Goal: Task Accomplishment & Management: Use online tool/utility

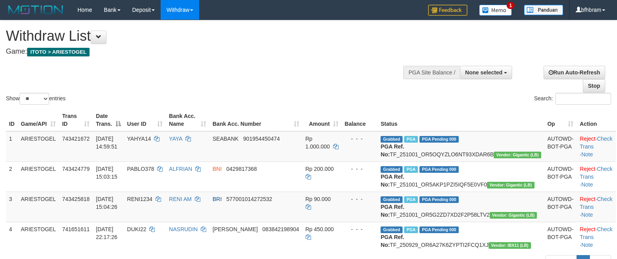
select select
select select "**"
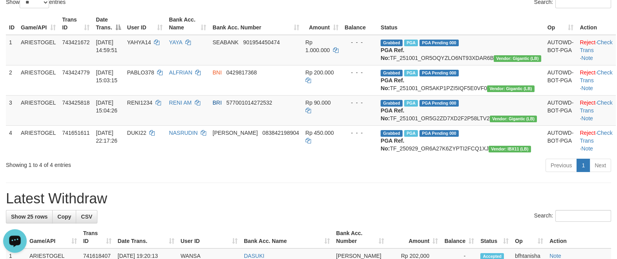
click at [349, 207] on h1 "Latest Withdraw" at bounding box center [308, 199] width 605 height 16
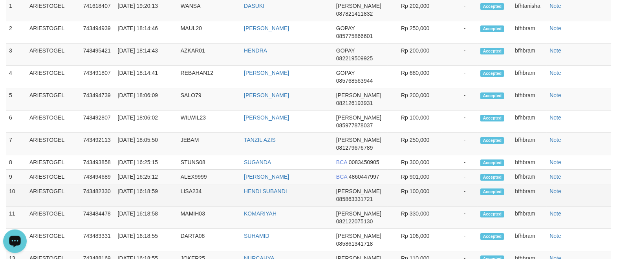
click at [339, 195] on span "[PERSON_NAME]" at bounding box center [358, 191] width 45 height 6
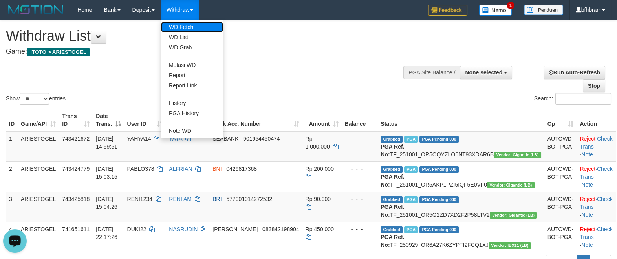
click at [197, 28] on link "WD Fetch" at bounding box center [192, 27] width 62 height 10
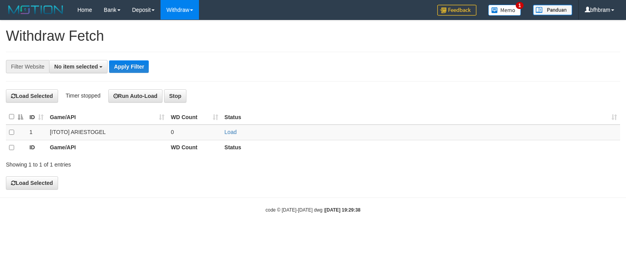
select select
click at [231, 135] on link "Load" at bounding box center [231, 133] width 12 height 6
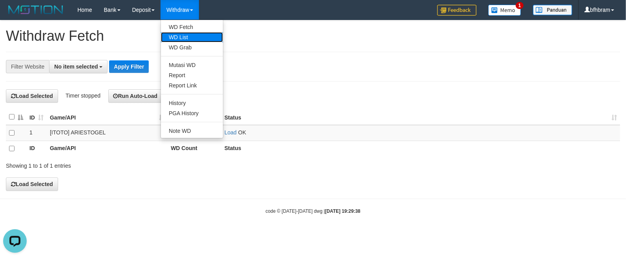
click at [185, 37] on link "WD List" at bounding box center [192, 37] width 62 height 10
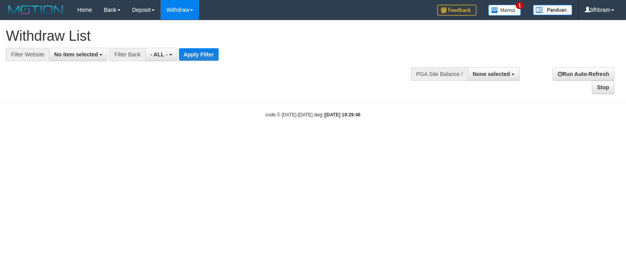
select select
click at [86, 57] on span "No item selected" at bounding box center [76, 54] width 44 height 6
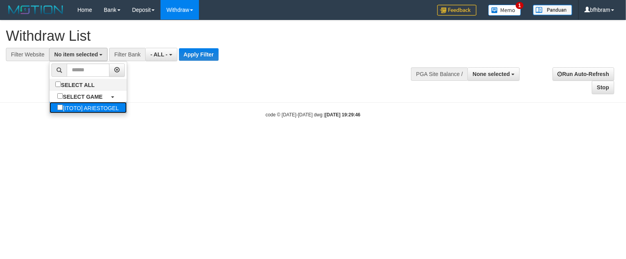
click at [61, 111] on label "[ITOTO] ARIESTOGEL" at bounding box center [87, 107] width 77 height 11
select select "***"
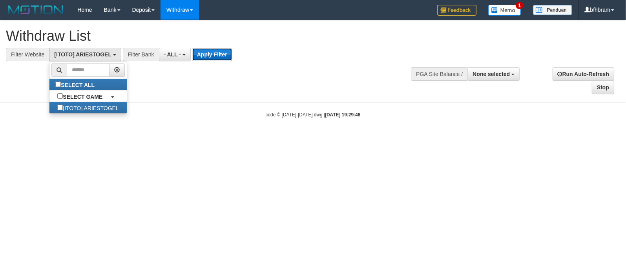
click at [221, 60] on button "Apply Filter" at bounding box center [212, 54] width 40 height 13
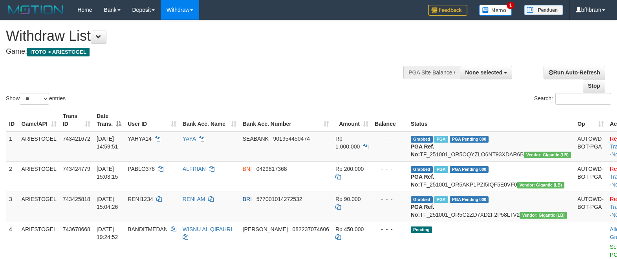
select select
select select "**"
click at [247, 59] on div "**********" at bounding box center [207, 39] width 403 height 39
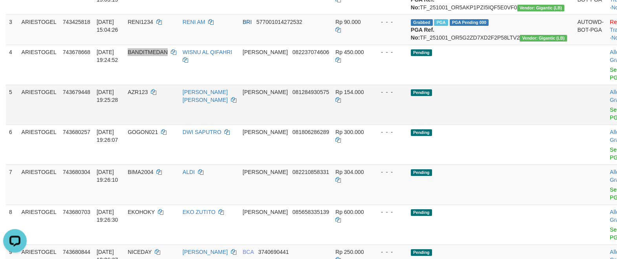
scroll to position [203, 0]
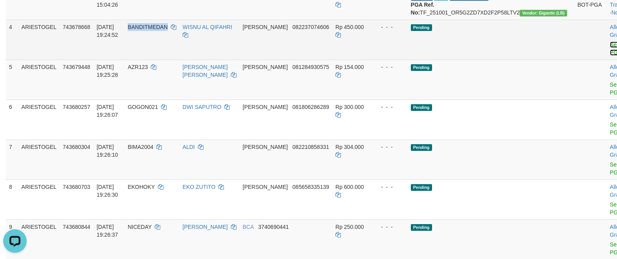
click at [610, 56] on link "Send PGA" at bounding box center [616, 49] width 13 height 14
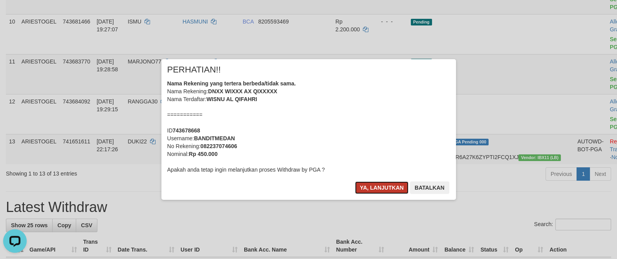
click at [395, 191] on button "Ya, lanjutkan" at bounding box center [381, 188] width 53 height 13
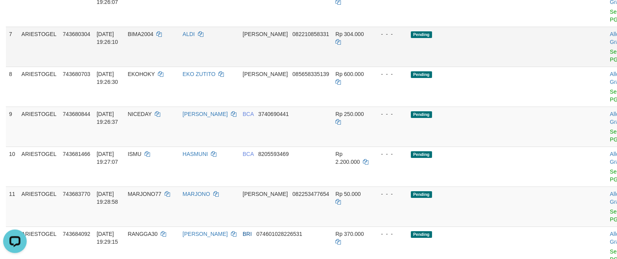
scroll to position [223, 0]
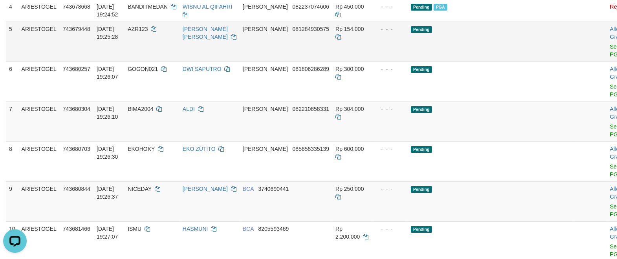
click at [606, 62] on td "Allow Grab · Reject Send PGA · Note" at bounding box center [625, 42] width 39 height 40
click at [610, 58] on link "Send PGA" at bounding box center [616, 51] width 13 height 14
click at [610, 98] on link "Send PGA" at bounding box center [616, 91] width 13 height 14
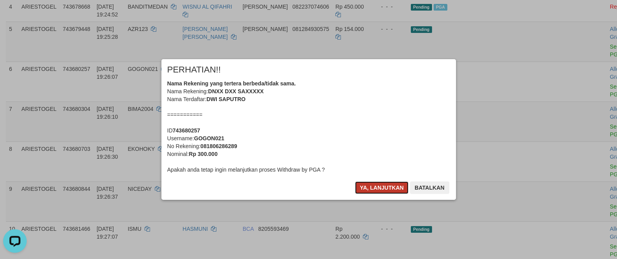
click at [375, 190] on button "Ya, lanjutkan" at bounding box center [381, 188] width 53 height 13
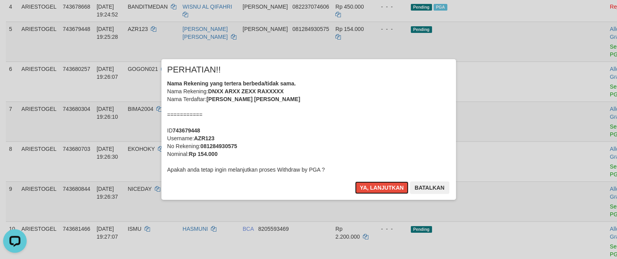
click at [375, 190] on button "Ya, lanjutkan" at bounding box center [381, 188] width 53 height 13
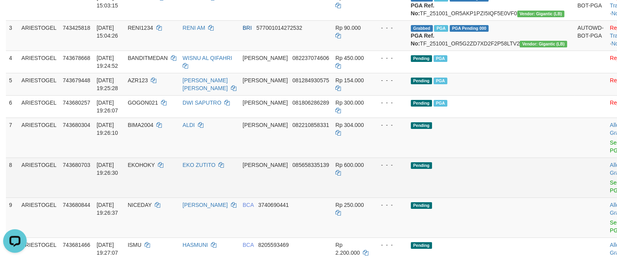
scroll to position [137, 0]
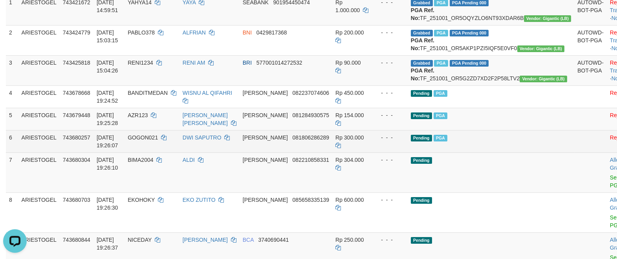
click at [574, 153] on td at bounding box center [590, 141] width 33 height 22
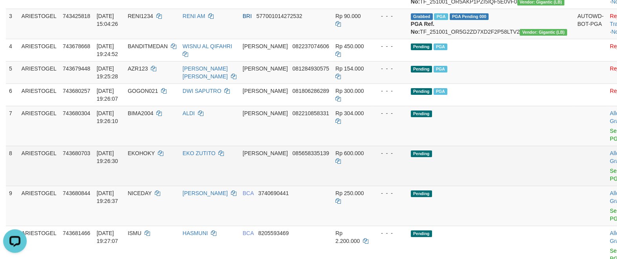
scroll to position [204, 0]
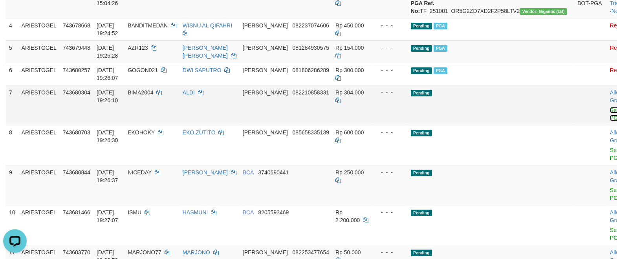
click at [610, 121] on link "Send PGA" at bounding box center [616, 114] width 13 height 14
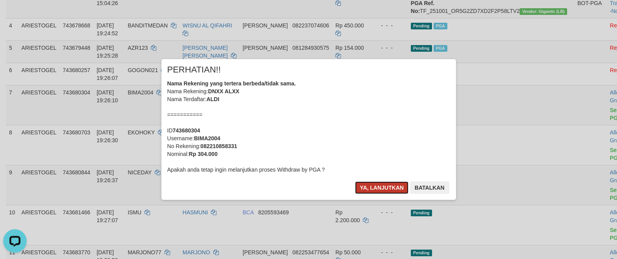
click at [400, 184] on button "Ya, lanjutkan" at bounding box center [381, 188] width 53 height 13
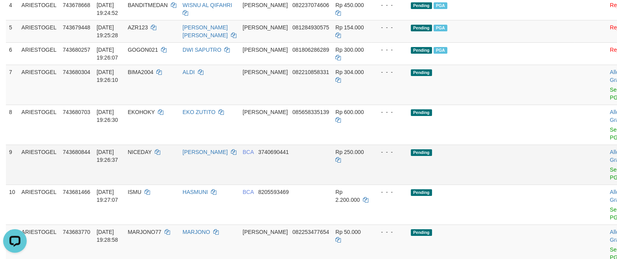
scroll to position [272, 0]
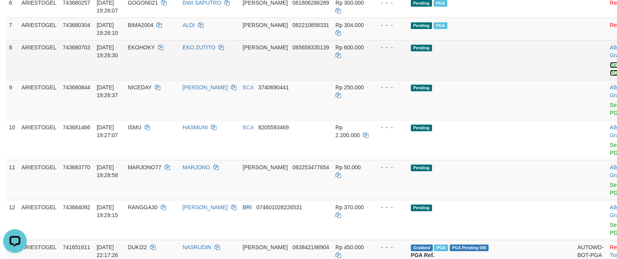
click at [610, 76] on link "Send PGA" at bounding box center [616, 69] width 13 height 14
click at [610, 116] on link "Send PGA" at bounding box center [616, 109] width 13 height 14
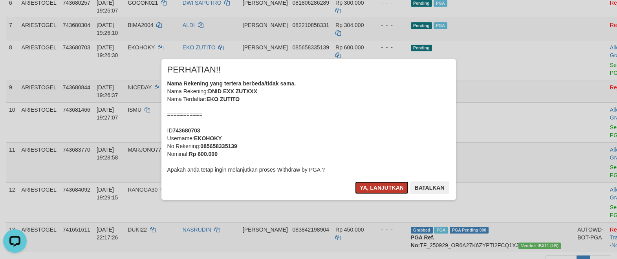
click at [389, 186] on button "Ya, lanjutkan" at bounding box center [381, 188] width 53 height 13
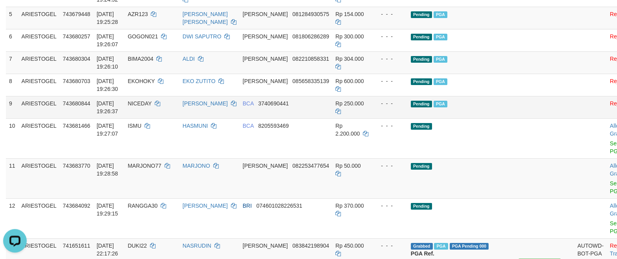
scroll to position [253, 0]
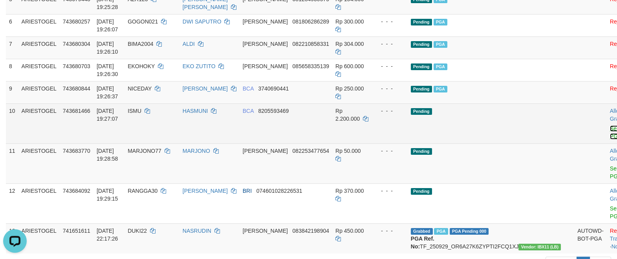
click at [610, 140] on link "Send PGA" at bounding box center [616, 133] width 13 height 14
click at [610, 180] on link "Send PGA" at bounding box center [616, 173] width 13 height 14
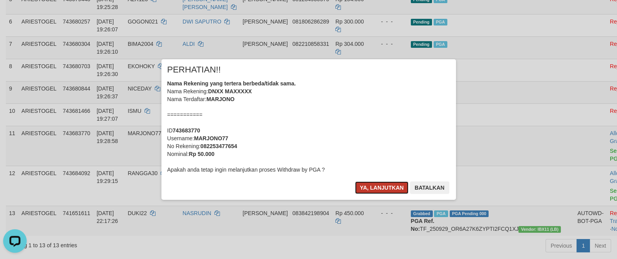
click at [369, 192] on button "Ya, lanjutkan" at bounding box center [381, 188] width 53 height 13
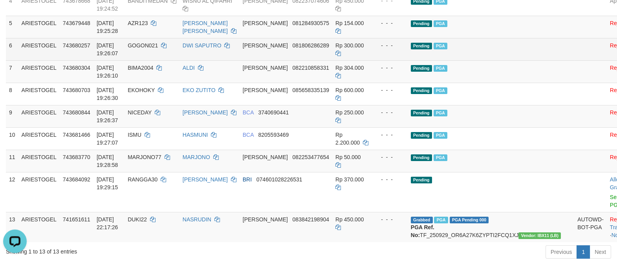
scroll to position [185, 0]
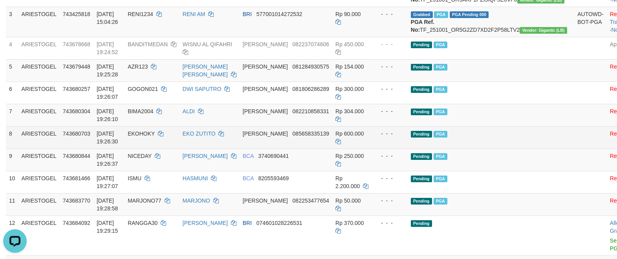
click at [490, 149] on td "Pending PGA" at bounding box center [490, 137] width 166 height 22
click at [511, 149] on td "Pending PGA" at bounding box center [490, 137] width 166 height 22
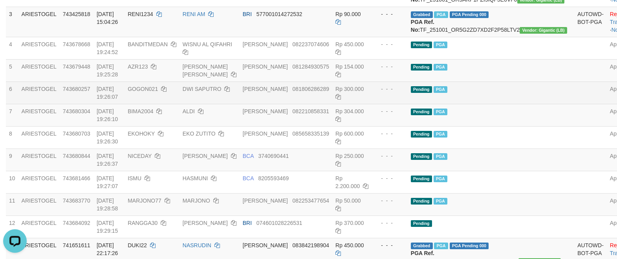
click at [522, 104] on td "Pending PGA" at bounding box center [490, 93] width 166 height 22
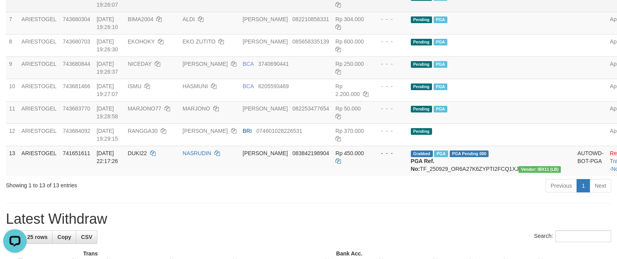
scroll to position [320, 0]
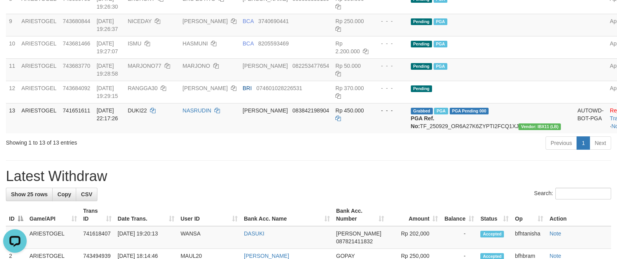
click at [455, 191] on div "**********" at bounding box center [308, 253] width 617 height 1107
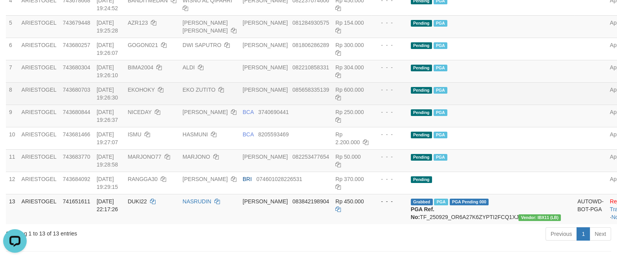
scroll to position [253, 0]
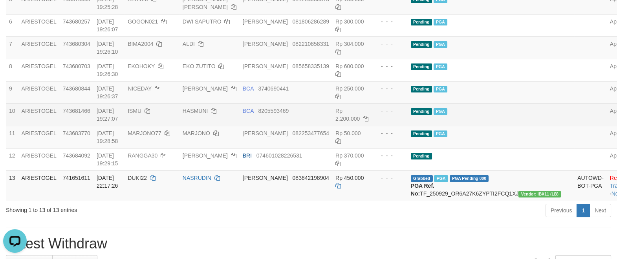
click at [515, 126] on td "Pending PGA" at bounding box center [490, 115] width 166 height 22
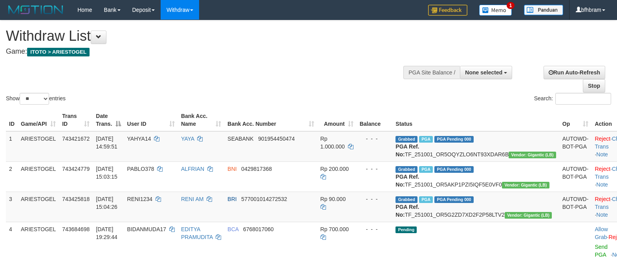
select select
select select "**"
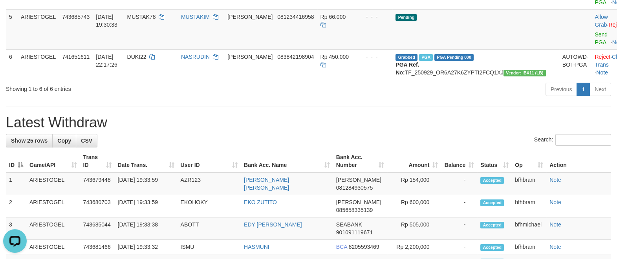
click at [508, 99] on div "Previous 1 Next" at bounding box center [437, 90] width 348 height 17
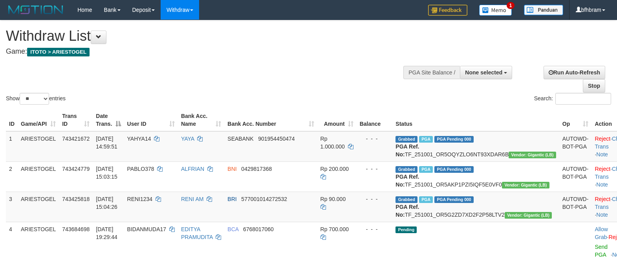
select select
select select "**"
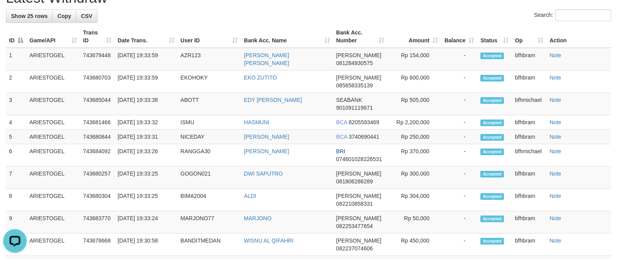
scroll to position [388, 0]
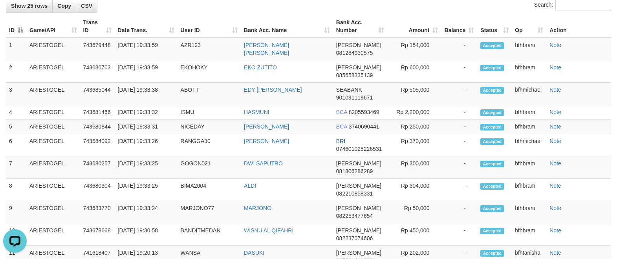
click at [413, 38] on th "Amount" at bounding box center [414, 26] width 54 height 22
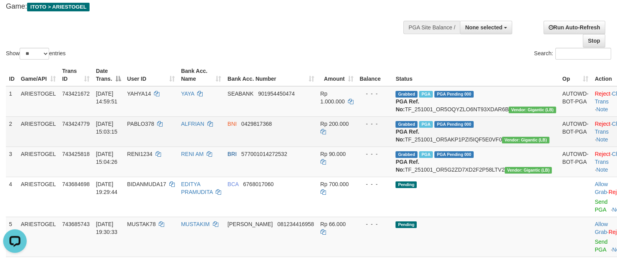
scroll to position [0, 0]
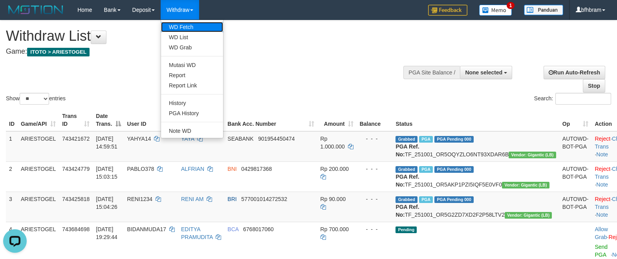
click at [188, 31] on link "WD Fetch" at bounding box center [192, 27] width 62 height 10
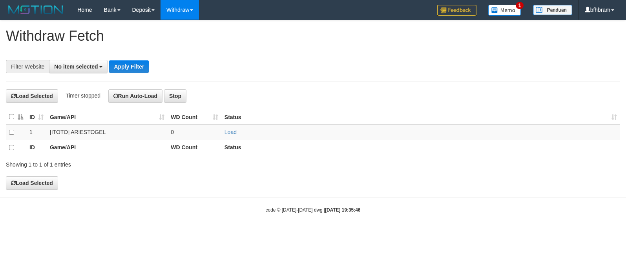
select select
click at [226, 130] on td "Load" at bounding box center [420, 133] width 399 height 16
click at [228, 133] on link "Load" at bounding box center [231, 133] width 12 height 6
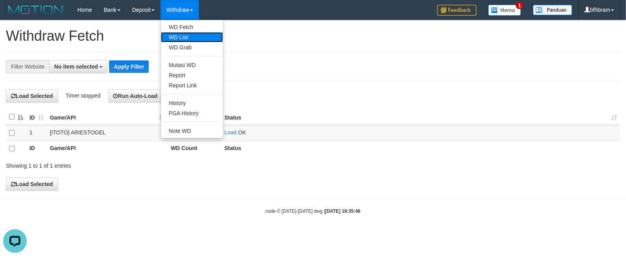
click at [191, 42] on link "WD List" at bounding box center [192, 37] width 62 height 10
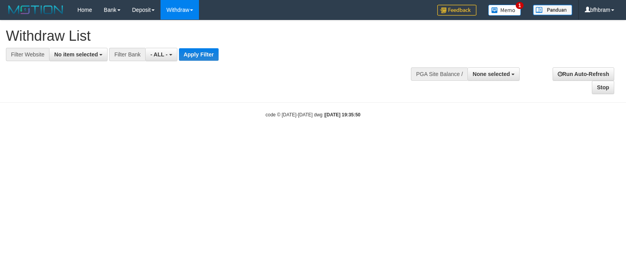
select select
click at [279, 80] on div "**********" at bounding box center [313, 57] width 626 height 74
click at [104, 57] on button "No item selected" at bounding box center [78, 54] width 58 height 13
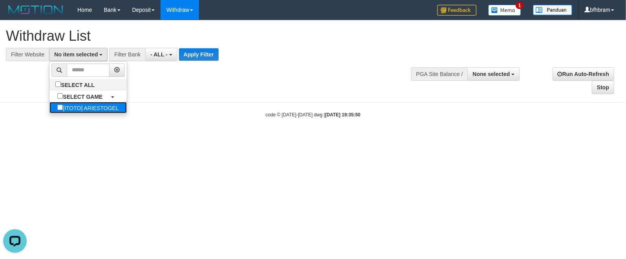
click at [49, 106] on label "[ITOTO] ARIESTOGEL" at bounding box center [87, 107] width 77 height 11
select select "***"
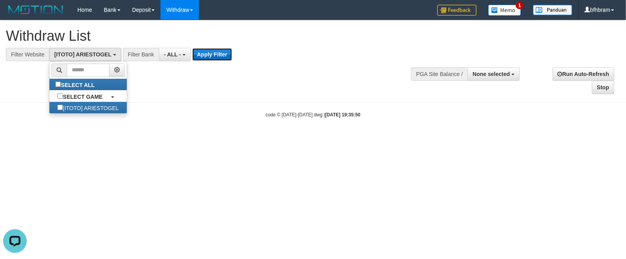
click at [194, 51] on button "Apply Filter" at bounding box center [212, 54] width 40 height 13
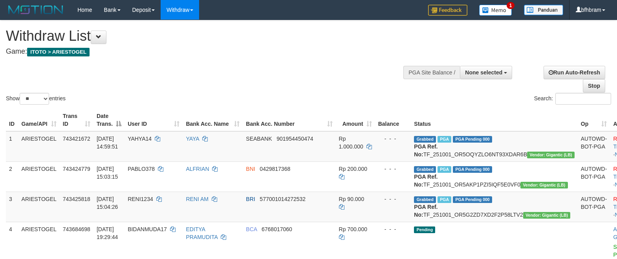
select select
select select "**"
click at [276, 77] on div "Show ** ** ** *** entries Search:" at bounding box center [308, 63] width 617 height 86
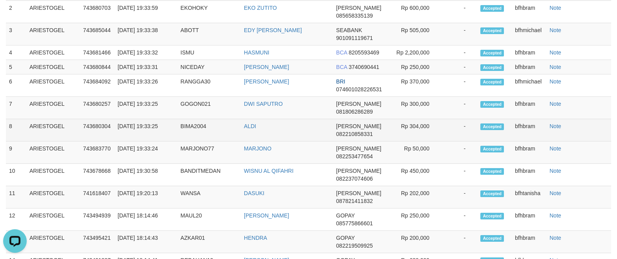
scroll to position [270, 0]
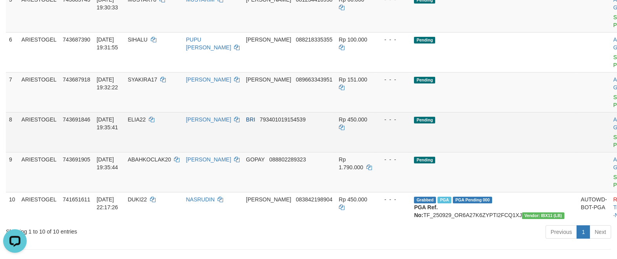
click at [516, 152] on td "Pending" at bounding box center [494, 132] width 166 height 40
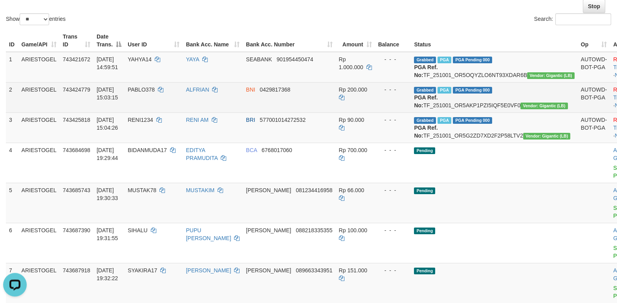
scroll to position [135, 0]
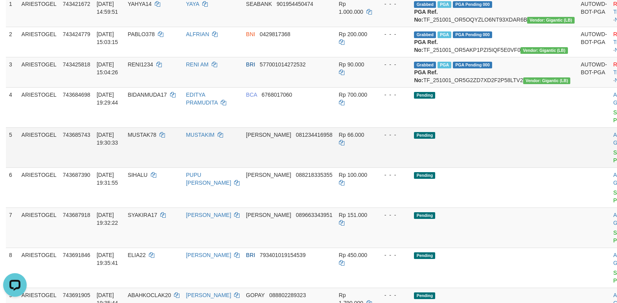
click at [487, 167] on td "Pending" at bounding box center [494, 147] width 166 height 40
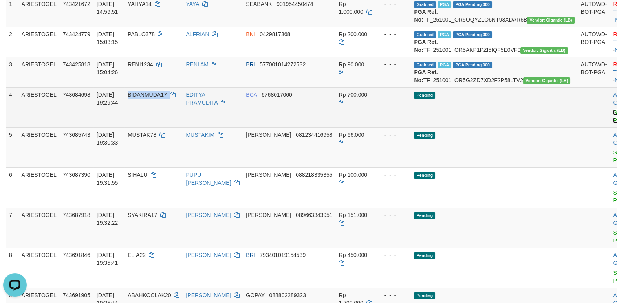
click at [613, 123] on link "Send PGA" at bounding box center [619, 116] width 13 height 14
click at [613, 163] on link "Send PGA" at bounding box center [619, 156] width 13 height 14
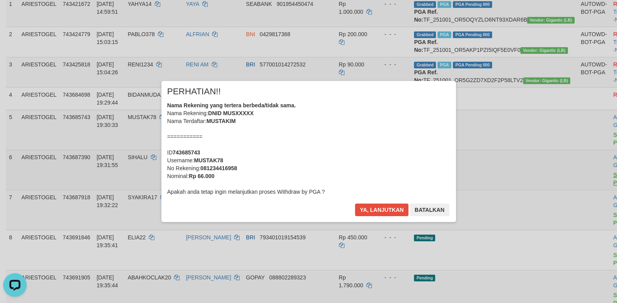
click at [569, 208] on div "× PERHATIAN!! Nama Rekening yang tertera berbeda/tidak sama. Nama Rekening: DNI…" at bounding box center [308, 151] width 617 height 303
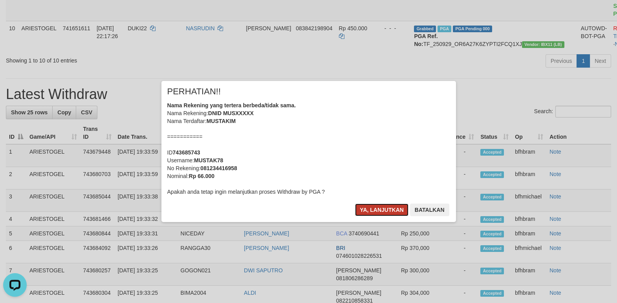
click at [382, 214] on button "Ya, lanjutkan" at bounding box center [381, 209] width 53 height 13
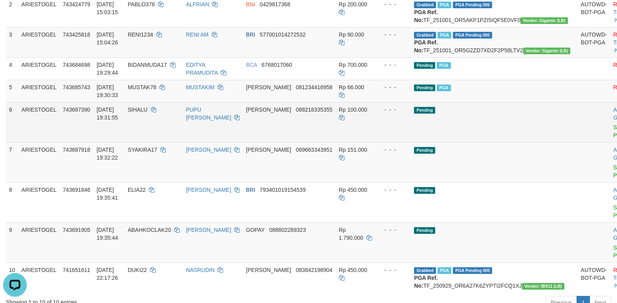
scroll to position [191, 0]
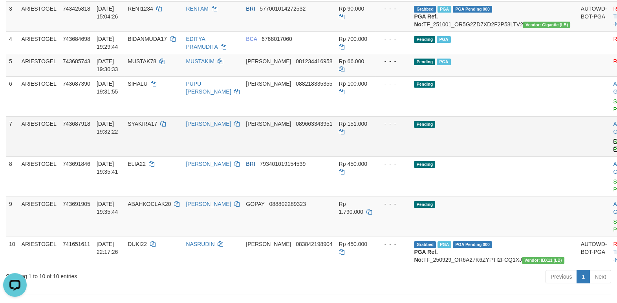
click at [613, 152] on link "Send PGA" at bounding box center [619, 145] width 13 height 14
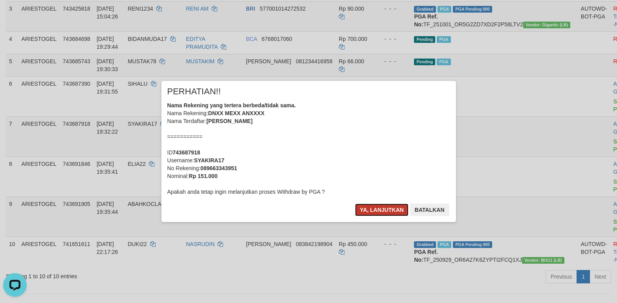
click at [382, 210] on button "Ya, lanjutkan" at bounding box center [381, 209] width 53 height 13
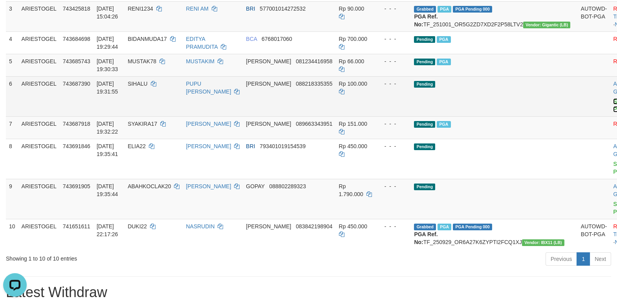
click at [613, 112] on link "Send PGA" at bounding box center [619, 105] width 13 height 14
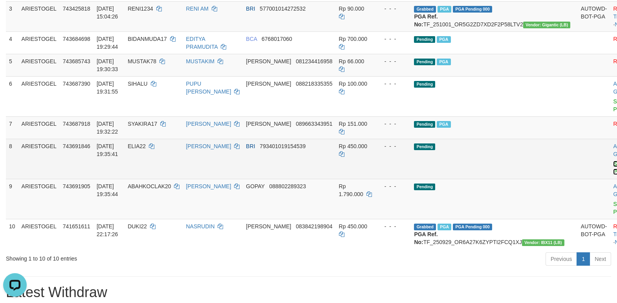
click at [613, 175] on link "Send PGA" at bounding box center [619, 168] width 13 height 14
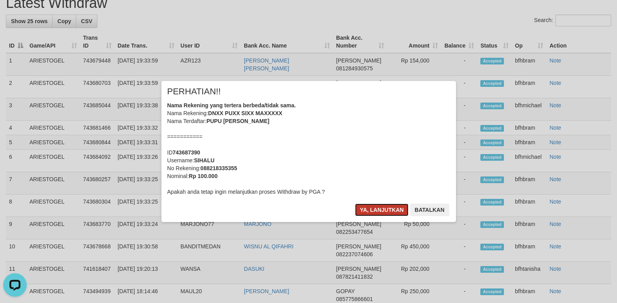
click at [366, 206] on button "Ya, lanjutkan" at bounding box center [381, 209] width 53 height 13
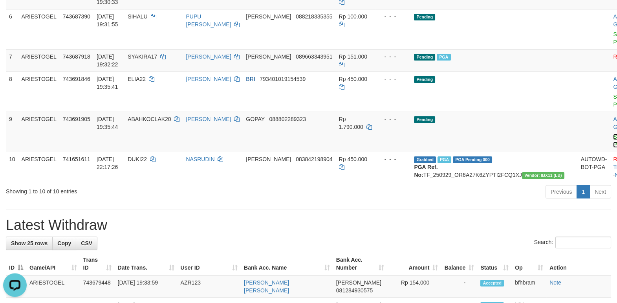
scroll to position [181, 0]
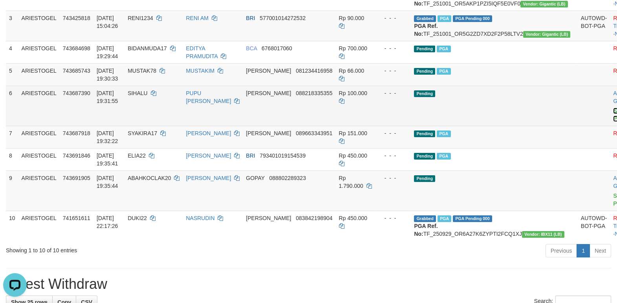
click at [613, 122] on link "Send PGA" at bounding box center [619, 115] width 13 height 14
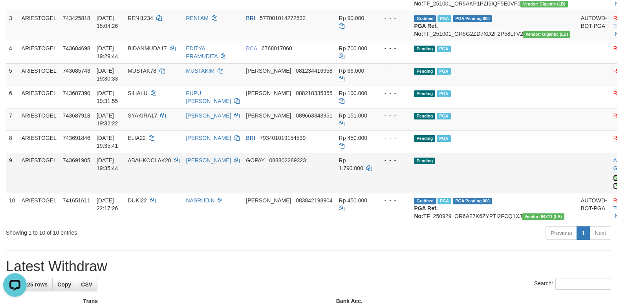
click at [613, 189] on link "Send PGA" at bounding box center [619, 182] width 13 height 14
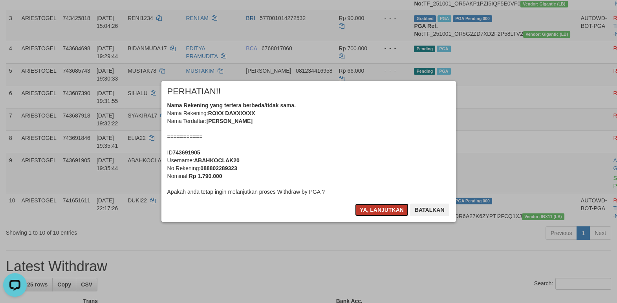
click at [374, 210] on button "Ya, lanjutkan" at bounding box center [381, 209] width 53 height 13
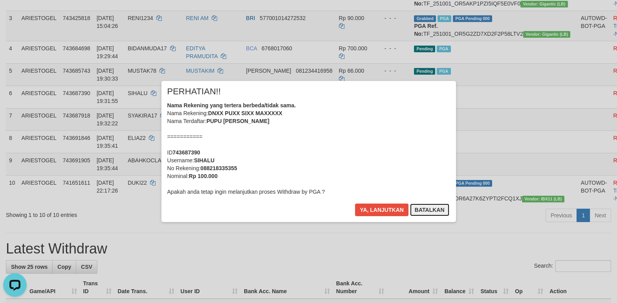
click at [438, 209] on button "Batalkan" at bounding box center [429, 209] width 39 height 13
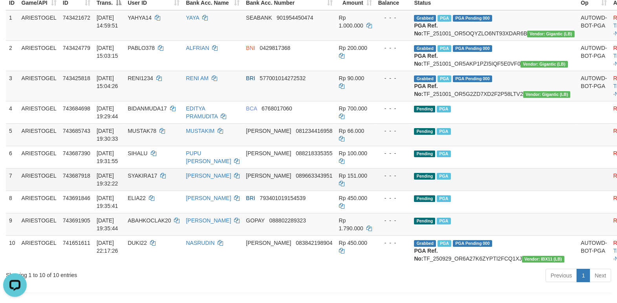
scroll to position [148, 0]
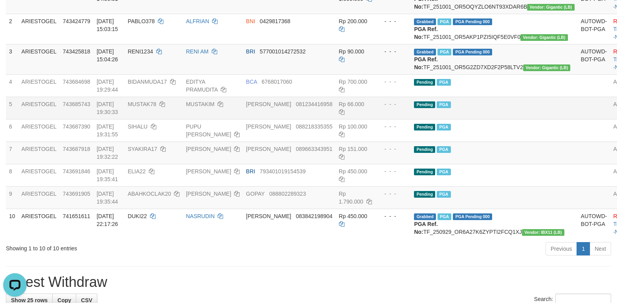
click at [577, 119] on td at bounding box center [593, 108] width 33 height 22
click at [524, 164] on td "Pending PGA" at bounding box center [494, 152] width 166 height 22
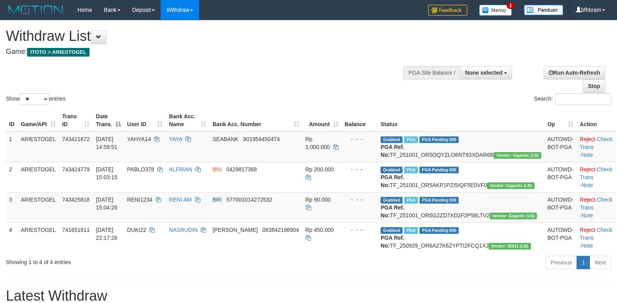
select select
select select "**"
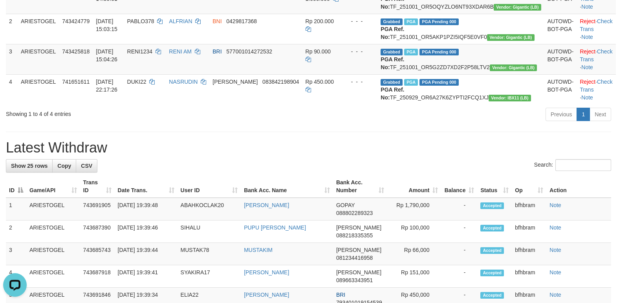
click at [353, 124] on div "Previous 1 Next" at bounding box center [437, 115] width 348 height 17
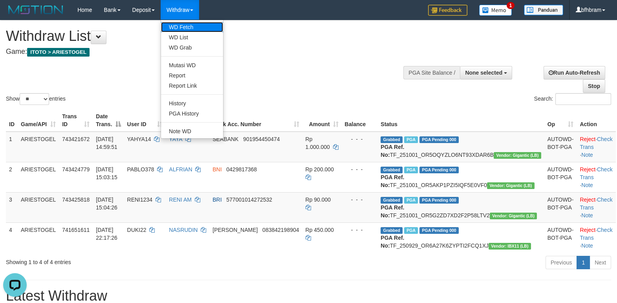
click at [180, 26] on link "WD Fetch" at bounding box center [192, 27] width 62 height 10
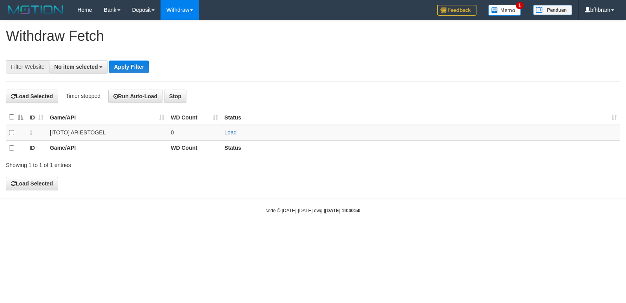
select select
click at [230, 133] on link "Load" at bounding box center [231, 133] width 12 height 6
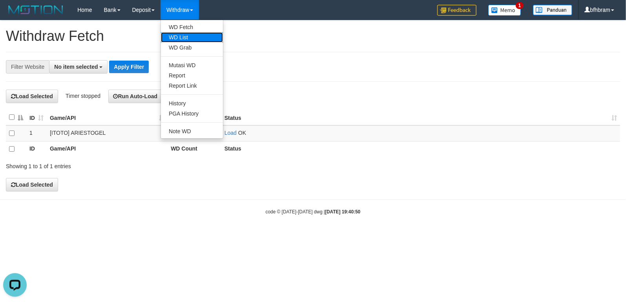
click at [187, 35] on link "WD List" at bounding box center [192, 37] width 62 height 10
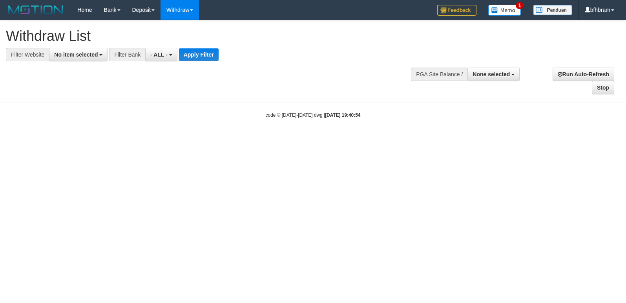
select select
click at [65, 56] on span "No item selected" at bounding box center [76, 54] width 44 height 6
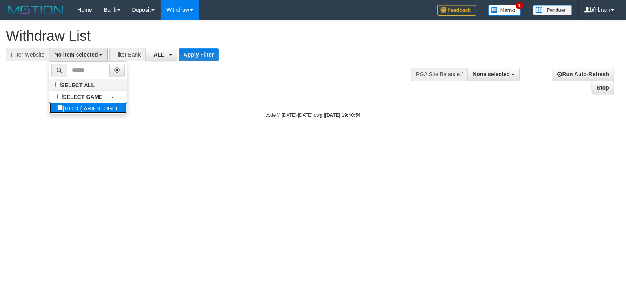
click at [72, 106] on label "[ITOTO] ARIESTOGEL" at bounding box center [87, 107] width 77 height 11
select select "***"
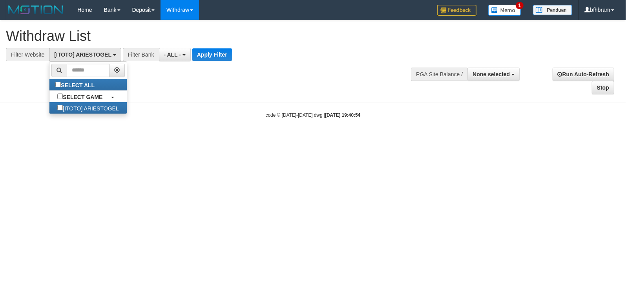
scroll to position [7, 0]
click at [214, 52] on button "Apply Filter" at bounding box center [212, 54] width 40 height 13
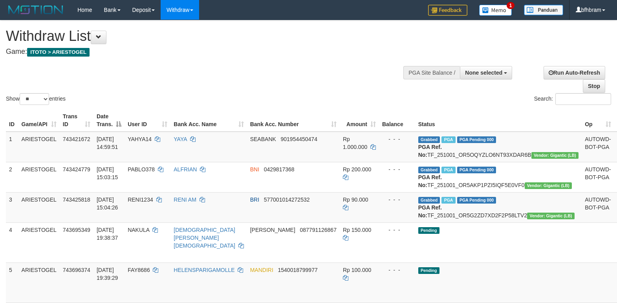
select select
select select "**"
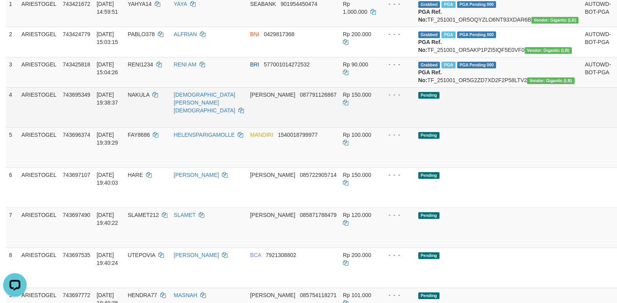
click at [479, 127] on td "Pending" at bounding box center [498, 107] width 166 height 40
click at [616, 123] on link "Send PGA" at bounding box center [623, 116] width 13 height 14
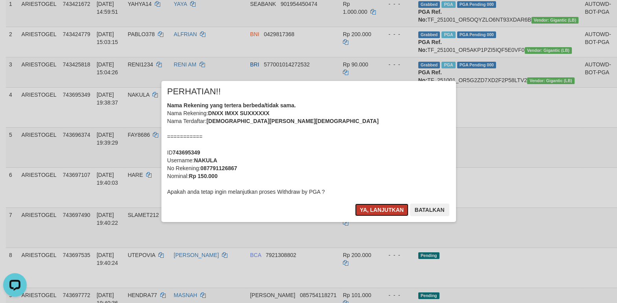
click at [395, 204] on button "Ya, lanjutkan" at bounding box center [381, 209] width 53 height 13
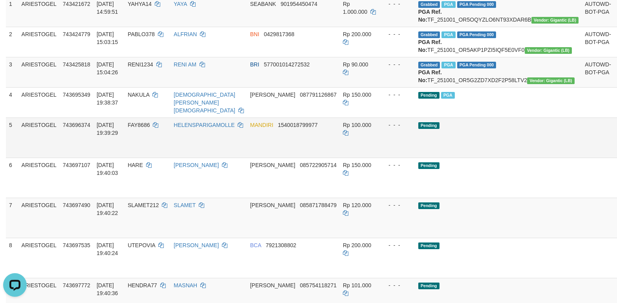
click at [616, 153] on link "Send PGA" at bounding box center [623, 146] width 13 height 14
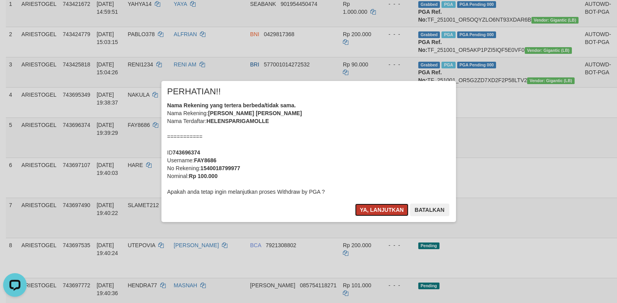
click at [380, 210] on button "Ya, lanjutkan" at bounding box center [381, 209] width 53 height 13
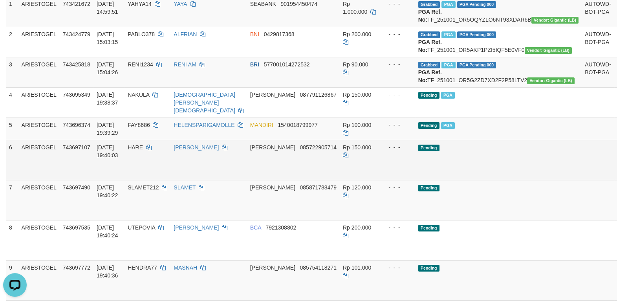
click at [616, 176] on link "Send PGA" at bounding box center [623, 169] width 13 height 14
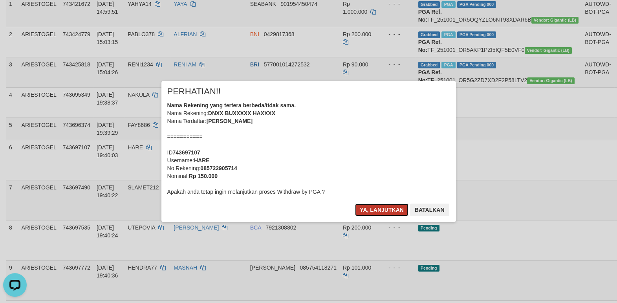
click at [387, 209] on button "Ya, lanjutkan" at bounding box center [381, 209] width 53 height 13
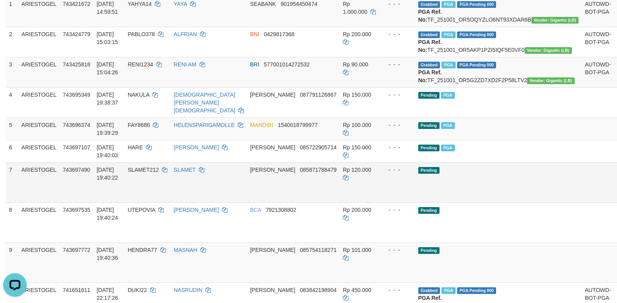
click at [616, 198] on link "Send PGA" at bounding box center [623, 191] width 13 height 14
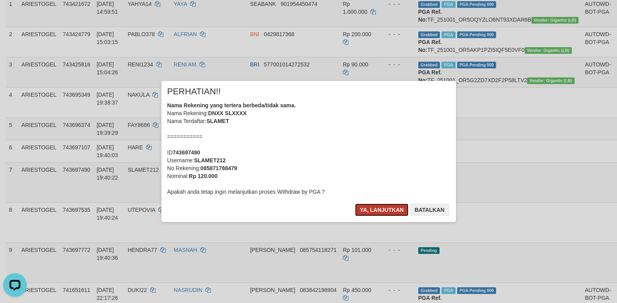
click at [378, 213] on button "Ya, lanjutkan" at bounding box center [381, 209] width 53 height 13
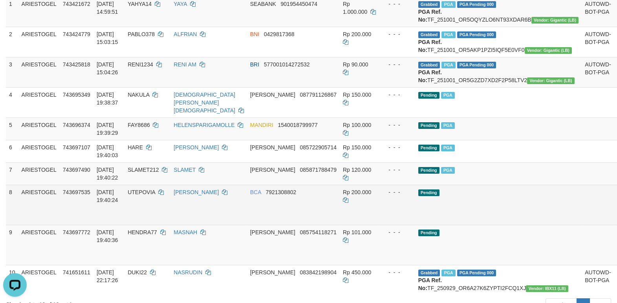
click at [616, 221] on link "Send PGA" at bounding box center [623, 213] width 13 height 14
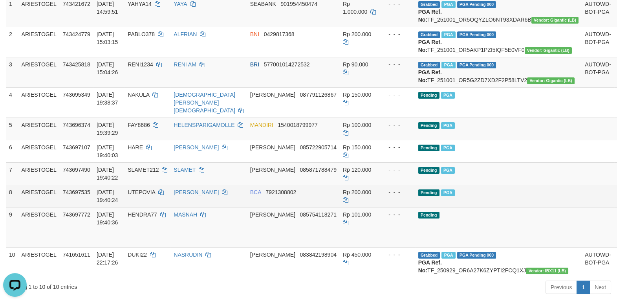
scroll to position [203, 0]
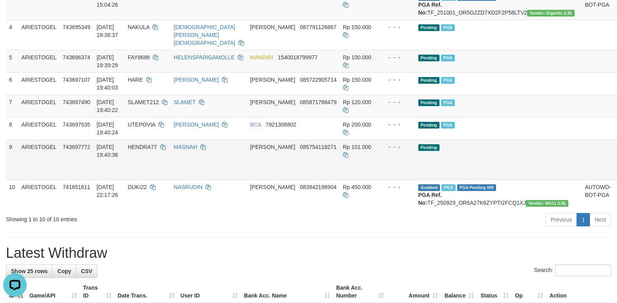
click at [616, 175] on link "Send PGA" at bounding box center [623, 168] width 13 height 14
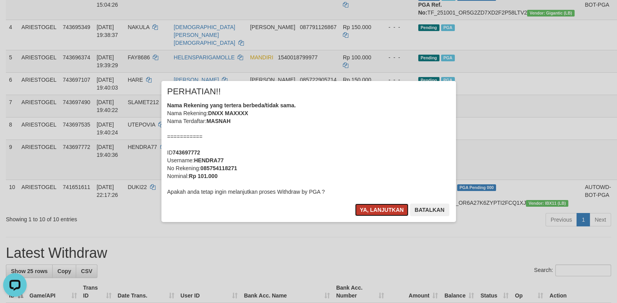
click at [384, 210] on button "Ya, lanjutkan" at bounding box center [381, 209] width 53 height 13
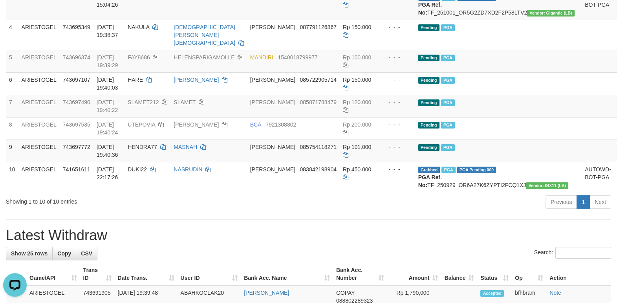
click at [502, 211] on div "Previous 1 Next" at bounding box center [437, 202] width 348 height 17
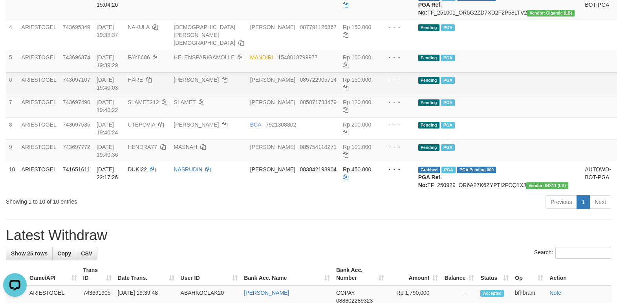
click at [581, 95] on td at bounding box center [597, 83] width 33 height 22
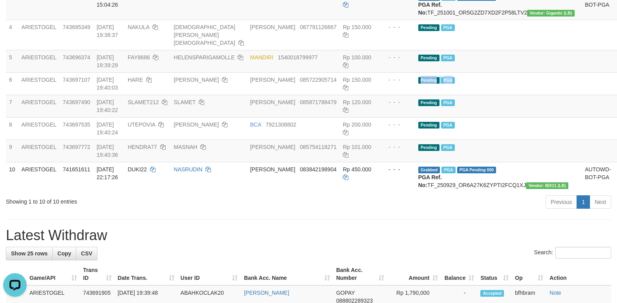
drag, startPoint x: 539, startPoint y: 97, endPoint x: 272, endPoint y: 250, distance: 307.0
click at [581, 95] on td at bounding box center [597, 83] width 33 height 22
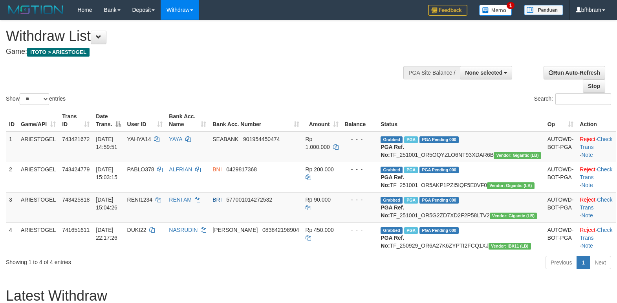
select select
select select "**"
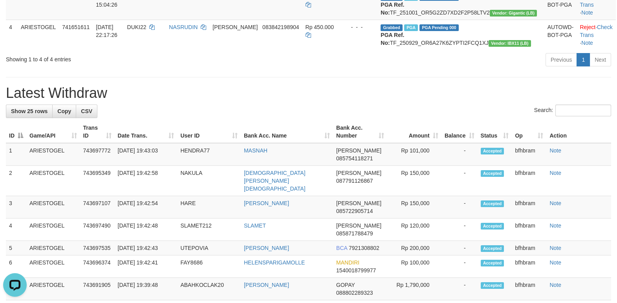
click at [446, 101] on h1 "Latest Withdraw" at bounding box center [308, 93] width 605 height 16
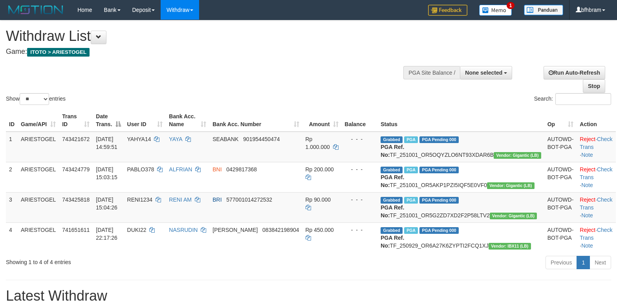
select select
select select "**"
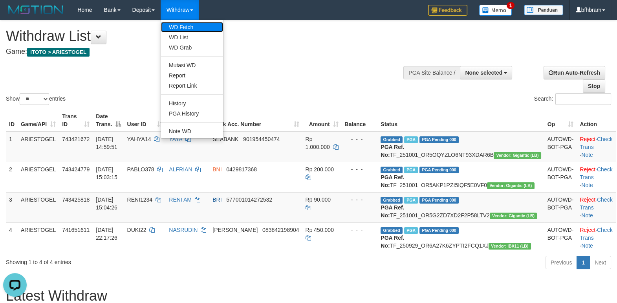
click at [180, 31] on link "WD Fetch" at bounding box center [192, 27] width 62 height 10
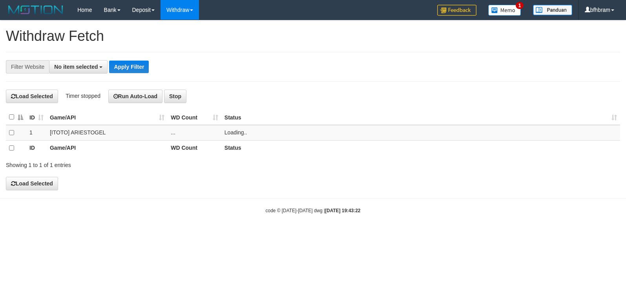
select select
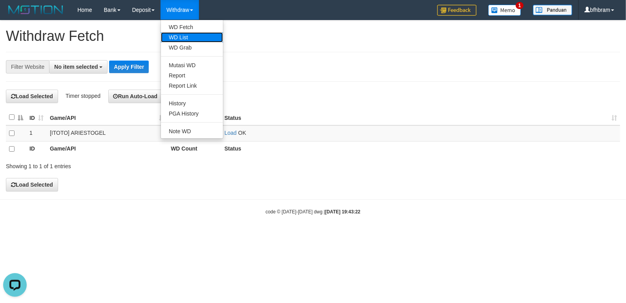
click at [185, 36] on link "WD List" at bounding box center [192, 37] width 62 height 10
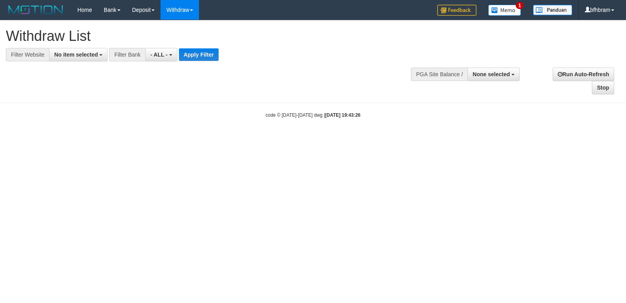
select select
click at [77, 51] on button "No item selected" at bounding box center [78, 54] width 58 height 13
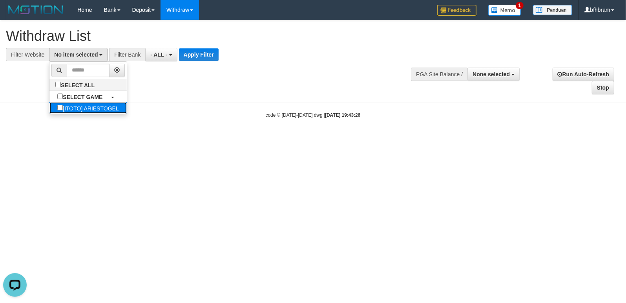
click at [49, 113] on label "[ITOTO] ARIESTOGEL" at bounding box center [87, 107] width 77 height 11
select select "***"
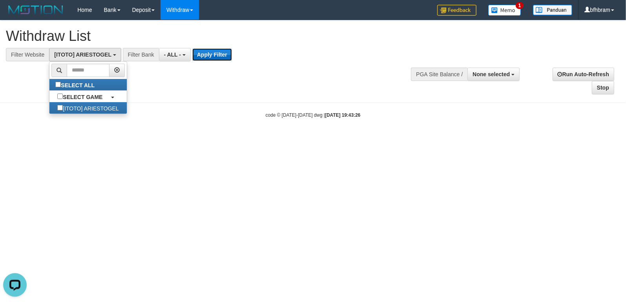
click at [220, 53] on button "Apply Filter" at bounding box center [212, 54] width 40 height 13
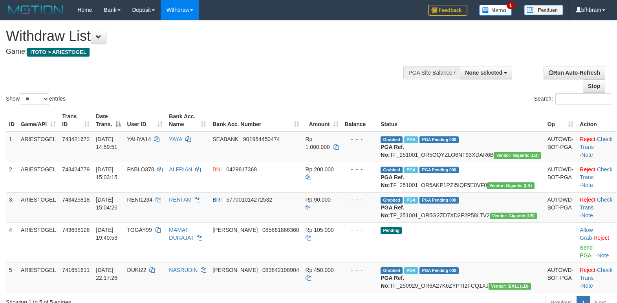
select select
select select "**"
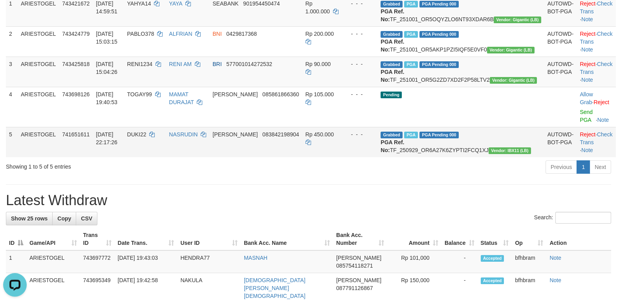
scroll to position [135, 0]
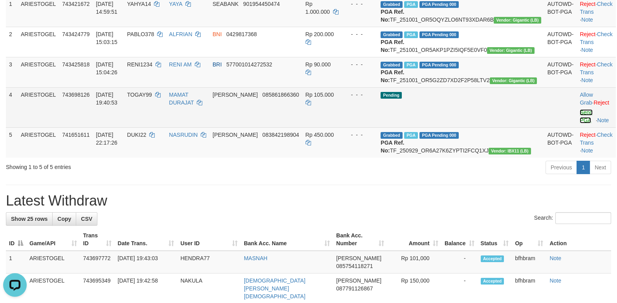
click at [579, 123] on link "Send PGA" at bounding box center [585, 116] width 13 height 14
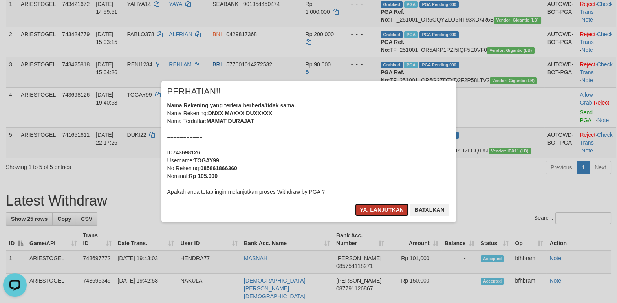
click at [379, 209] on button "Ya, lanjutkan" at bounding box center [381, 209] width 53 height 13
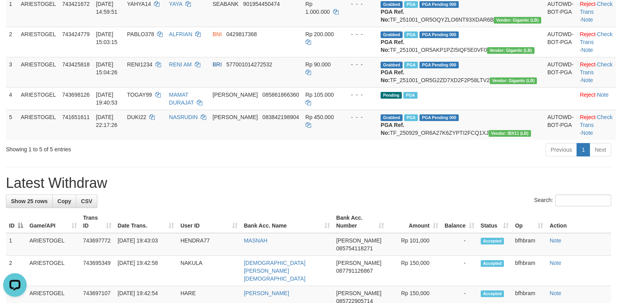
click at [414, 191] on h1 "Latest Withdraw" at bounding box center [308, 183] width 605 height 16
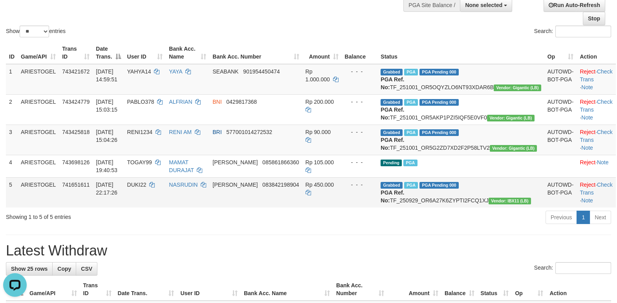
click at [236, 210] on div "ID Game/API Trans ID Date Trans. User ID Bank Acc. Name Bank Acc. Number Amount…" at bounding box center [308, 124] width 617 height 170
click at [495, 226] on div "Previous 1 Next" at bounding box center [437, 218] width 348 height 17
click at [399, 226] on div "Previous 1 Next" at bounding box center [437, 218] width 348 height 17
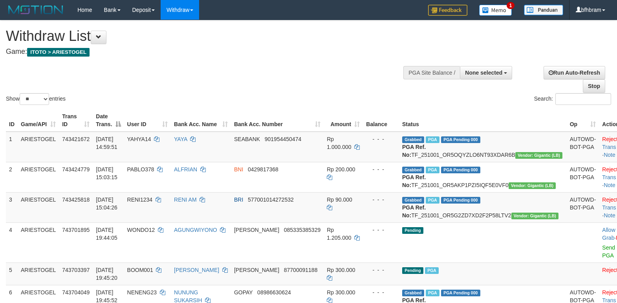
select select
select select "**"
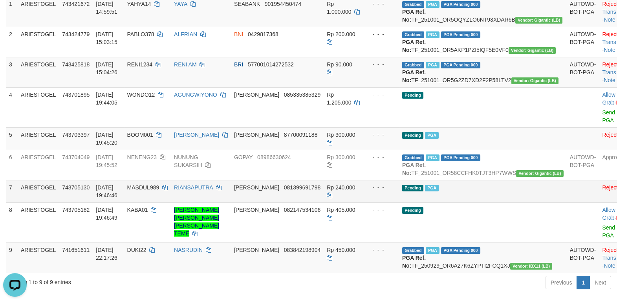
click at [517, 202] on td "Pending PGA" at bounding box center [483, 191] width 168 height 22
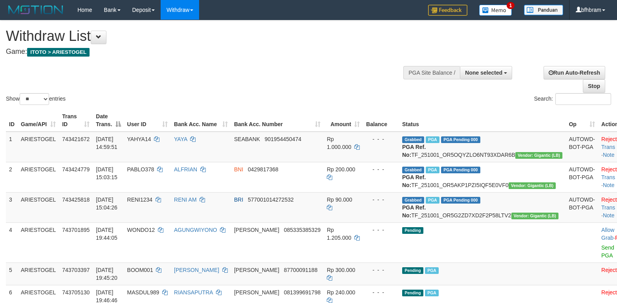
select select
select select "**"
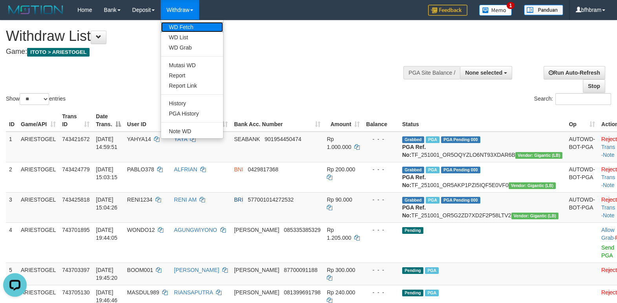
click at [187, 26] on link "WD Fetch" at bounding box center [192, 27] width 62 height 10
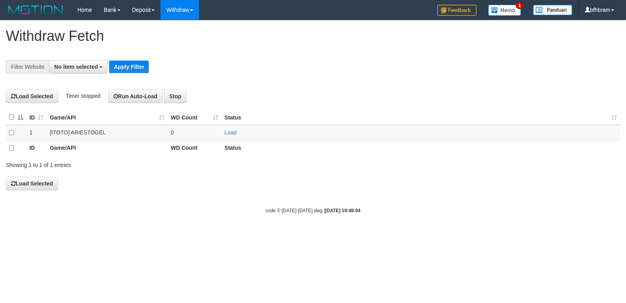
select select
click at [229, 132] on link "Load" at bounding box center [231, 133] width 12 height 6
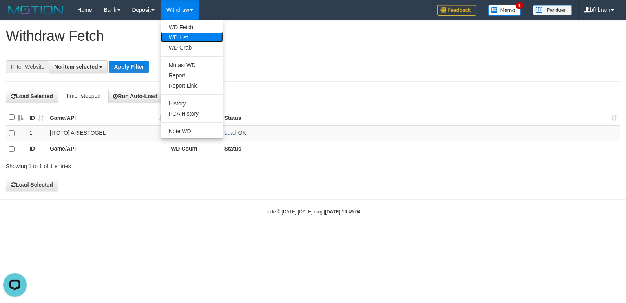
click at [180, 34] on link "WD List" at bounding box center [192, 37] width 62 height 10
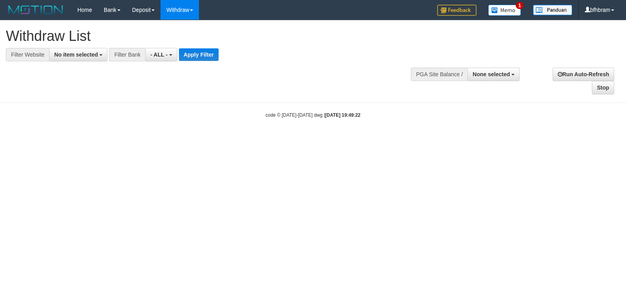
select select
click at [67, 54] on span "No item selected" at bounding box center [76, 54] width 44 height 6
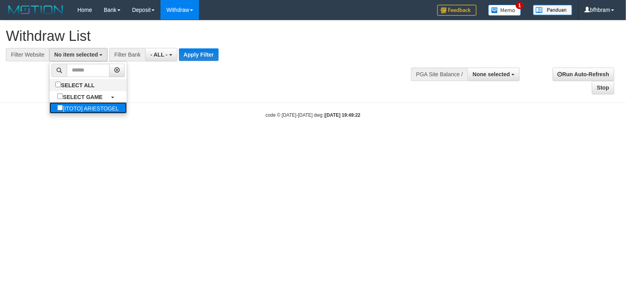
click at [51, 109] on label "[ITOTO] ARIESTOGEL" at bounding box center [87, 107] width 77 height 11
select select "***"
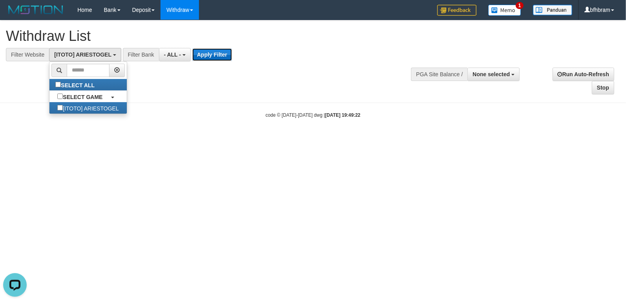
click at [209, 50] on button "Apply Filter" at bounding box center [212, 54] width 40 height 13
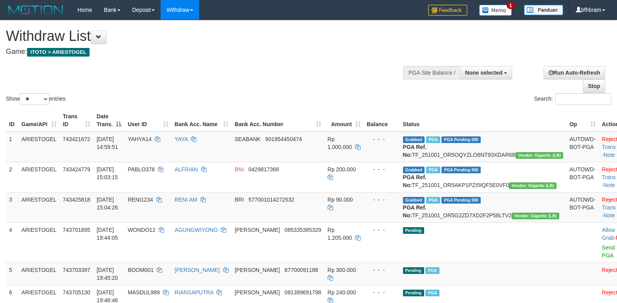
select select
select select "**"
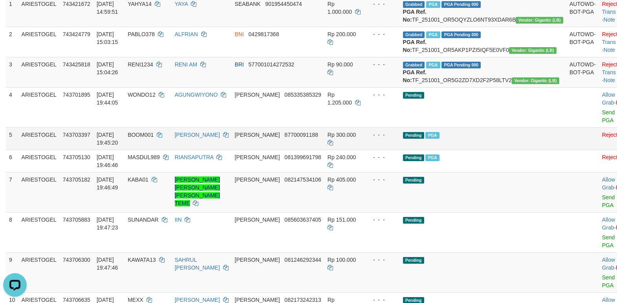
click at [566, 150] on td at bounding box center [582, 138] width 33 height 22
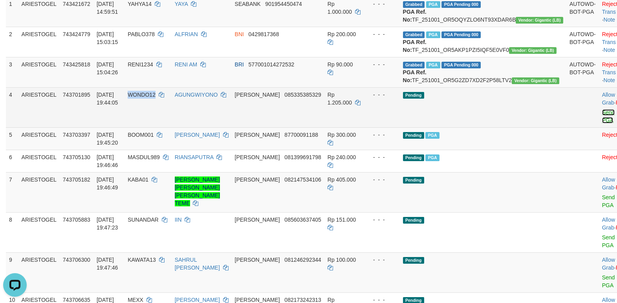
click at [602, 123] on link "Send PGA" at bounding box center [608, 116] width 13 height 14
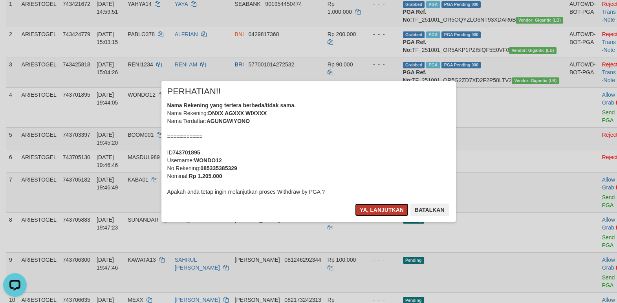
click at [380, 209] on button "Ya, lanjutkan" at bounding box center [381, 209] width 53 height 13
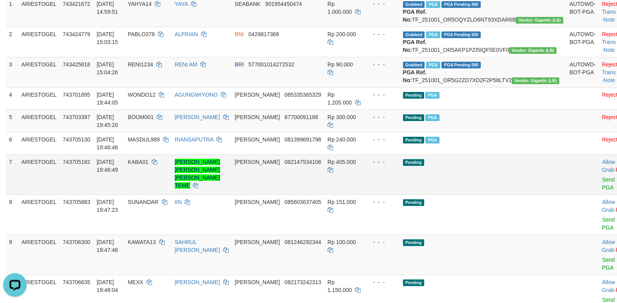
click at [496, 194] on td "Pending" at bounding box center [483, 174] width 166 height 40
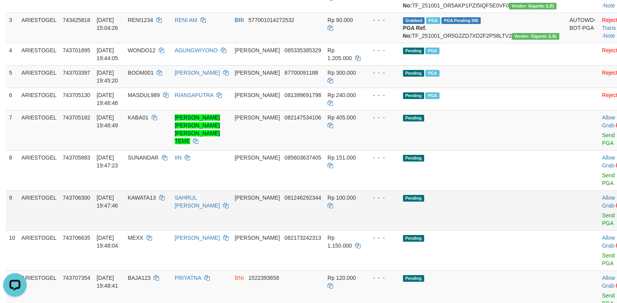
scroll to position [203, 0]
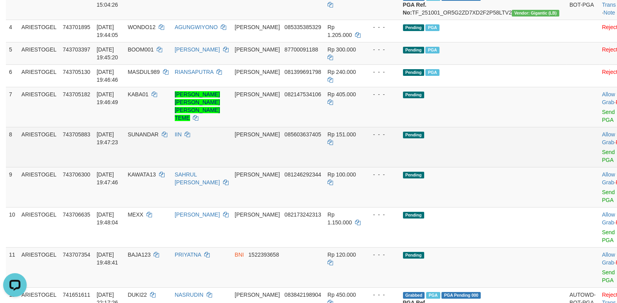
click at [566, 166] on td at bounding box center [582, 147] width 33 height 40
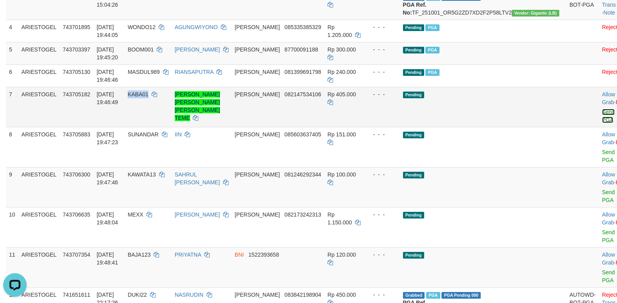
click at [602, 123] on link "Send PGA" at bounding box center [608, 116] width 13 height 14
click at [602, 163] on link "Send PGA" at bounding box center [608, 156] width 13 height 14
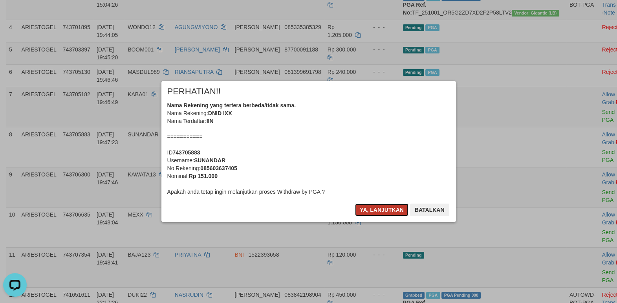
click at [391, 215] on button "Ya, lanjutkan" at bounding box center [381, 209] width 53 height 13
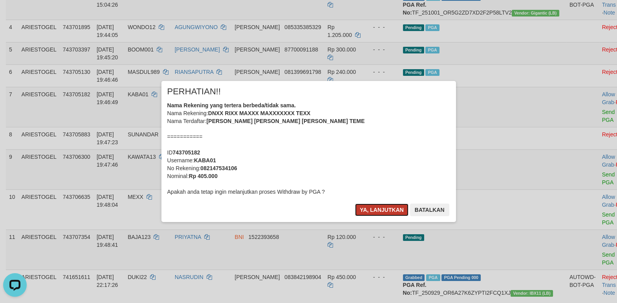
click at [385, 212] on button "Ya, lanjutkan" at bounding box center [381, 209] width 53 height 13
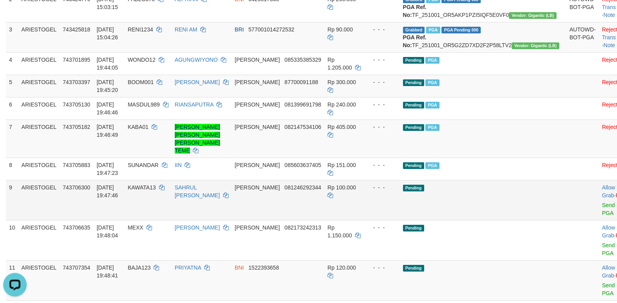
scroll to position [237, 0]
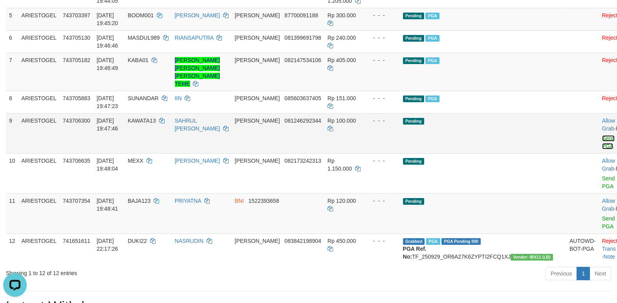
click at [602, 149] on link "Send PGA" at bounding box center [608, 142] width 13 height 14
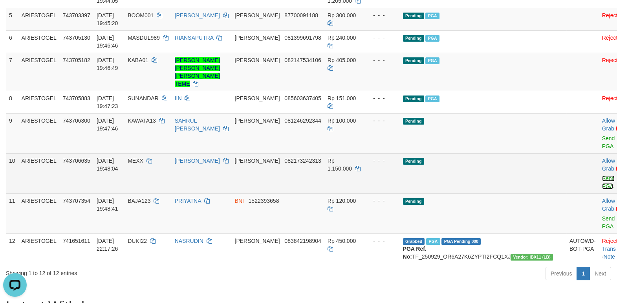
click at [602, 189] on link "Send PGA" at bounding box center [608, 182] width 13 height 14
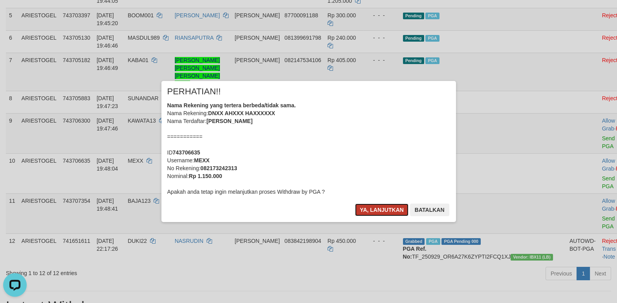
click at [369, 210] on button "Ya, lanjutkan" at bounding box center [381, 209] width 53 height 13
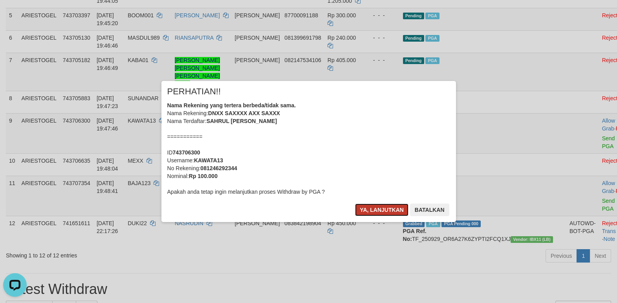
click at [375, 212] on button "Ya, lanjutkan" at bounding box center [381, 209] width 53 height 13
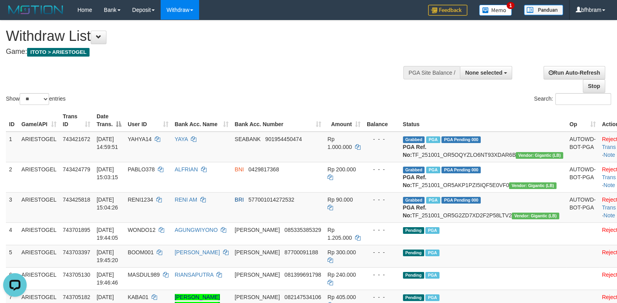
scroll to position [203, 0]
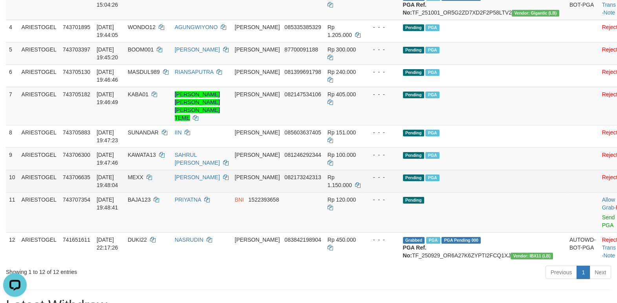
click at [518, 191] on td "Pending PGA" at bounding box center [483, 181] width 166 height 22
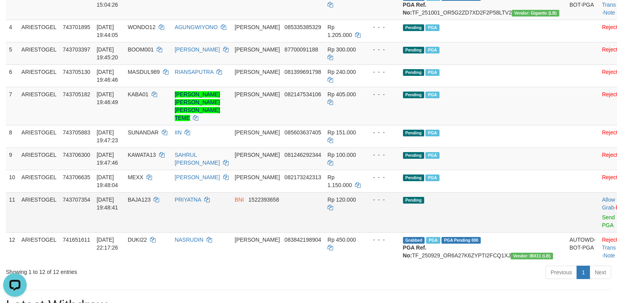
click at [484, 228] on td "Pending" at bounding box center [483, 212] width 166 height 40
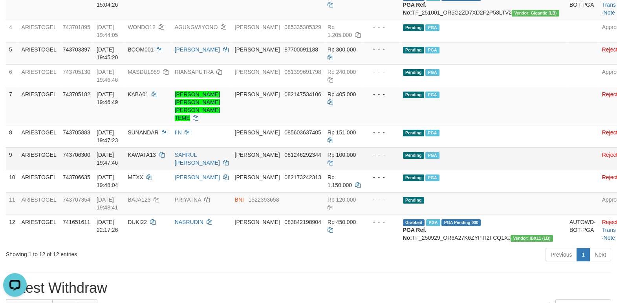
click at [479, 170] on td "Pending PGA" at bounding box center [483, 158] width 166 height 22
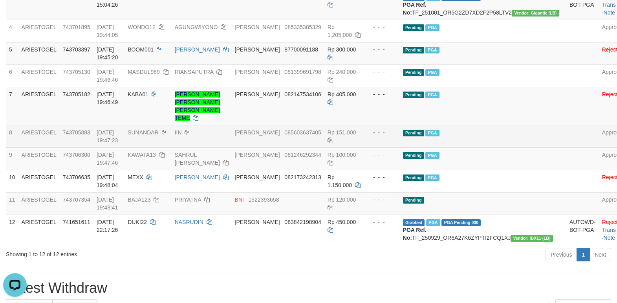
click at [566, 147] on td at bounding box center [582, 136] width 33 height 22
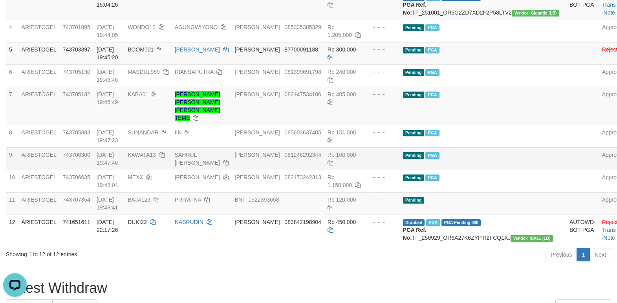
click at [515, 167] on td "Pending PGA" at bounding box center [483, 158] width 166 height 22
click at [485, 125] on td "Pending PGA" at bounding box center [483, 106] width 166 height 38
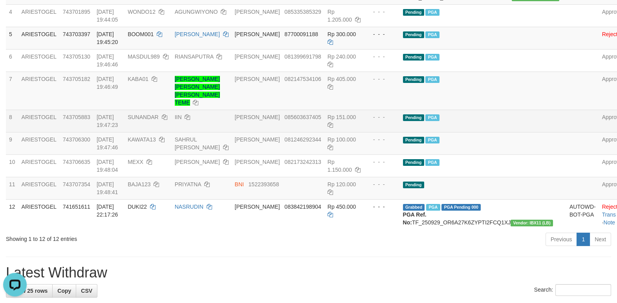
scroll to position [270, 0]
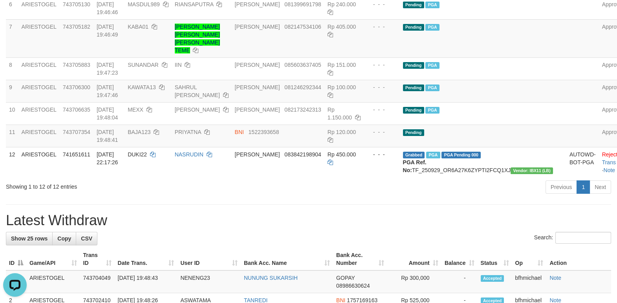
click at [455, 231] on div "**********" at bounding box center [308, 300] width 617 height 1100
click at [416, 228] on h1 "Latest Withdraw" at bounding box center [308, 220] width 605 height 16
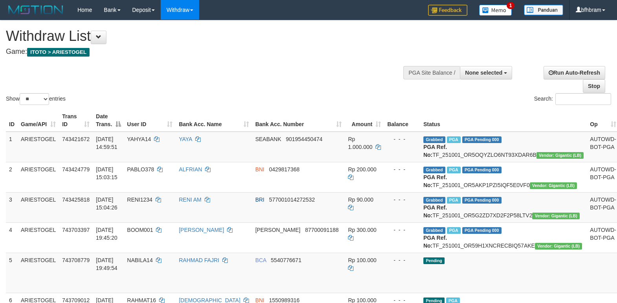
select select
select select "**"
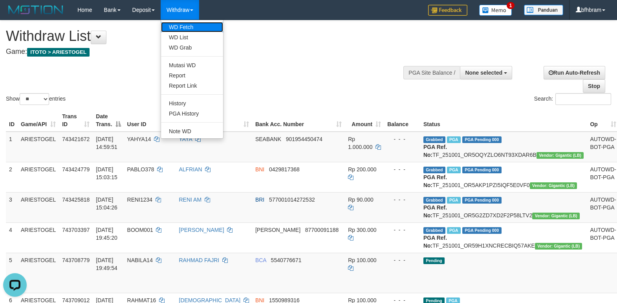
click at [186, 23] on link "WD Fetch" at bounding box center [192, 27] width 62 height 10
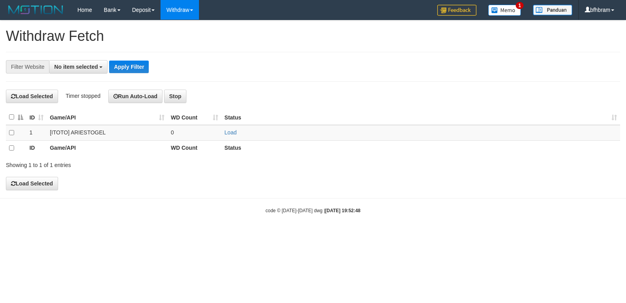
select select
click at [230, 133] on link "Load" at bounding box center [231, 133] width 12 height 6
click at [380, 179] on div "**********" at bounding box center [313, 105] width 626 height 171
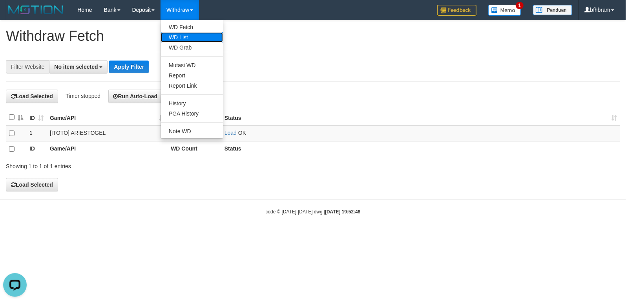
click at [186, 35] on link "WD List" at bounding box center [192, 37] width 62 height 10
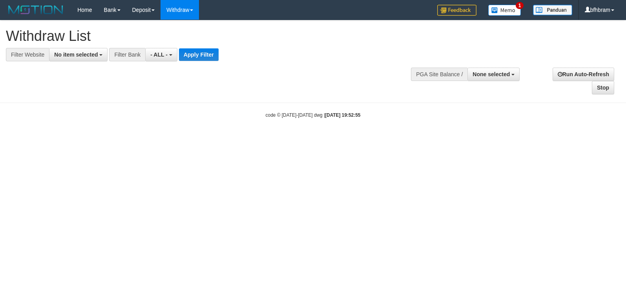
select select
click at [77, 52] on span "No item selected" at bounding box center [76, 54] width 44 height 6
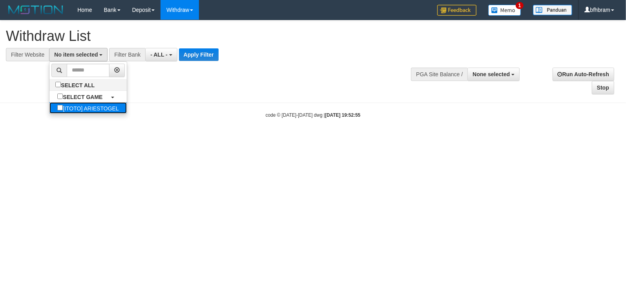
click at [70, 113] on label "[ITOTO] ARIESTOGEL" at bounding box center [87, 107] width 77 height 11
select select "***"
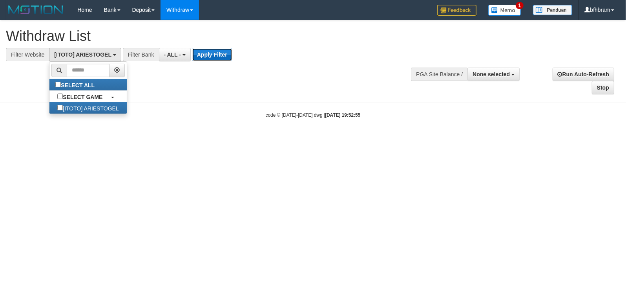
click at [212, 51] on button "Apply Filter" at bounding box center [212, 54] width 40 height 13
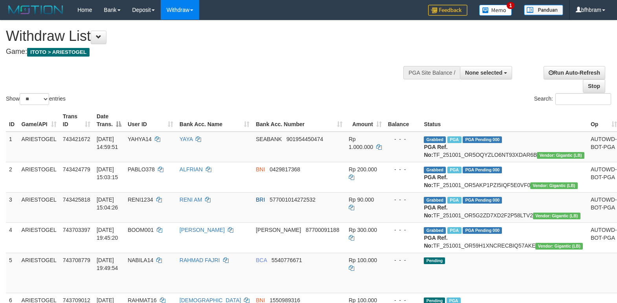
select select
select select "**"
click at [289, 84] on div "Show ** ** ** *** entries Search:" at bounding box center [308, 63] width 617 height 86
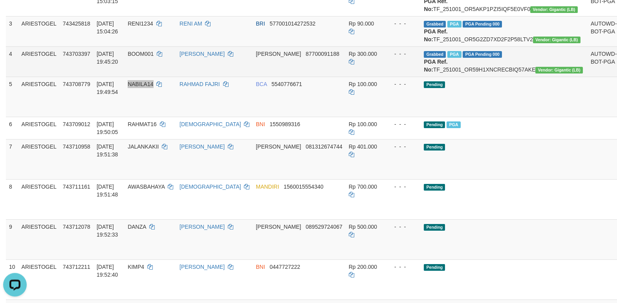
scroll to position [203, 0]
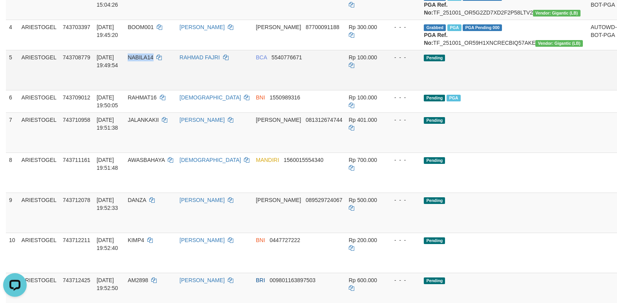
click at [616, 86] on link "Send PGA" at bounding box center [629, 79] width 13 height 14
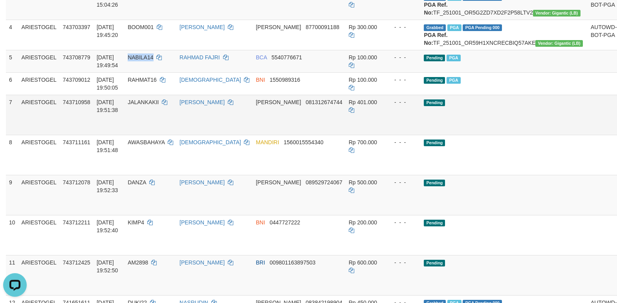
click at [616, 131] on link "Send PGA" at bounding box center [629, 124] width 13 height 14
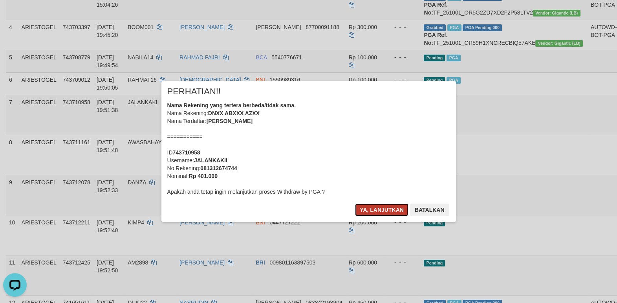
click at [384, 208] on button "Ya, lanjutkan" at bounding box center [381, 209] width 53 height 13
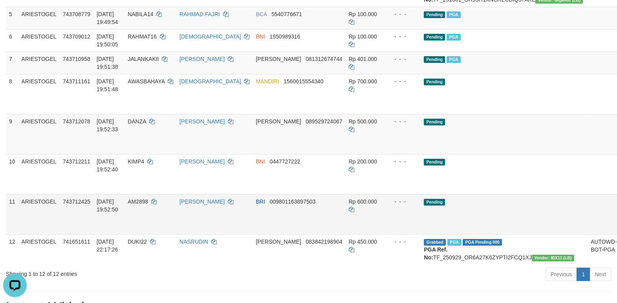
scroll to position [270, 0]
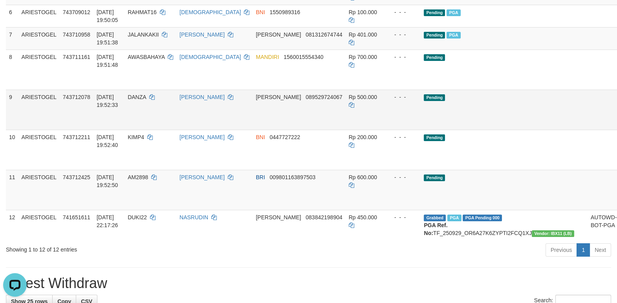
click at [616, 126] on link "Send PGA" at bounding box center [629, 118] width 13 height 14
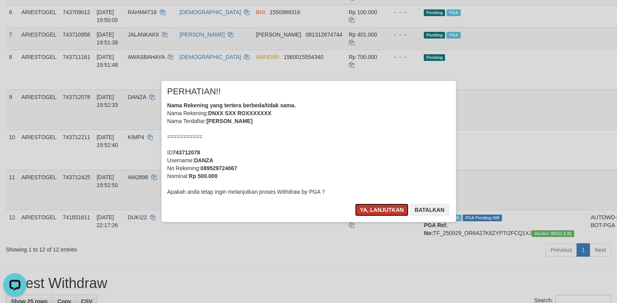
click at [380, 209] on button "Ya, lanjutkan" at bounding box center [381, 209] width 53 height 13
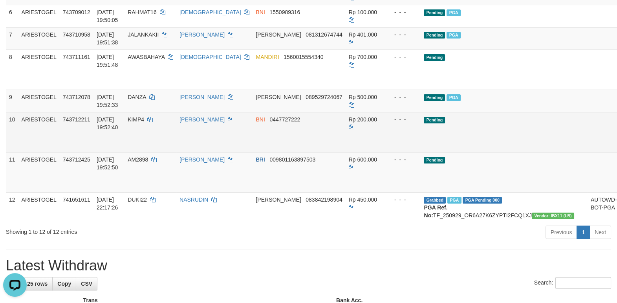
click at [497, 152] on td "Pending" at bounding box center [503, 132] width 166 height 40
click at [479, 152] on td "Pending" at bounding box center [503, 132] width 166 height 40
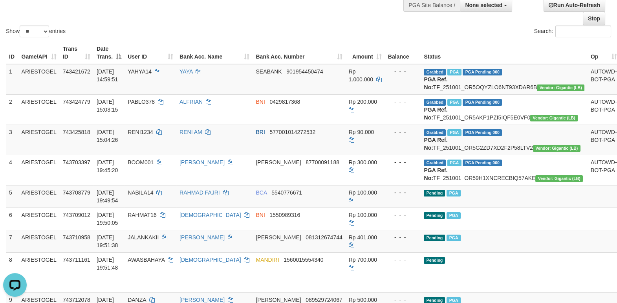
scroll to position [203, 0]
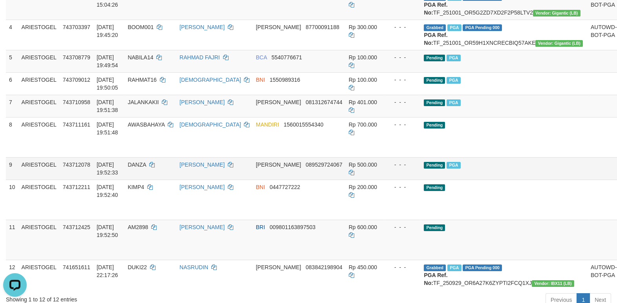
click at [489, 179] on td "Pending PGA" at bounding box center [503, 168] width 166 height 22
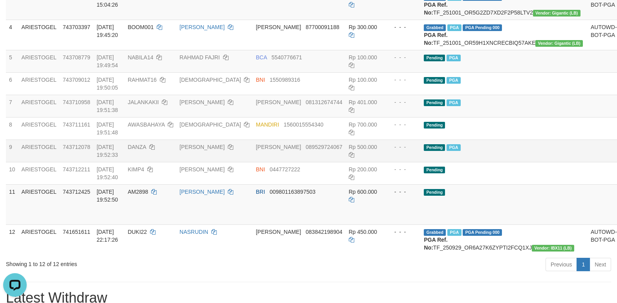
click at [519, 162] on td "Pending PGA" at bounding box center [503, 150] width 166 height 22
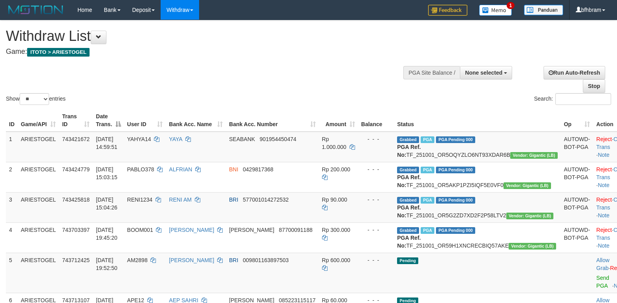
select select
select select "**"
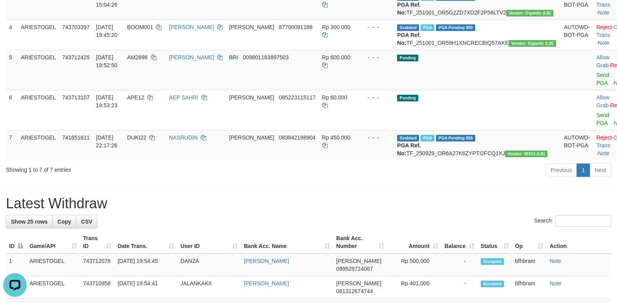
drag, startPoint x: 440, startPoint y: 227, endPoint x: 435, endPoint y: 228, distance: 5.2
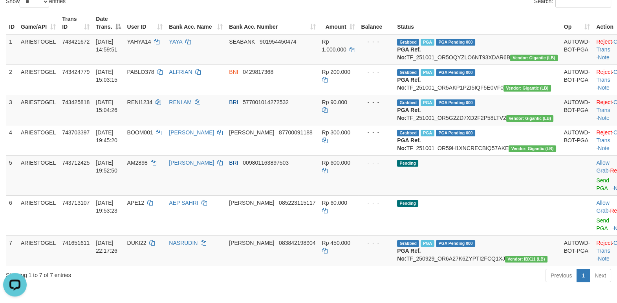
scroll to position [135, 0]
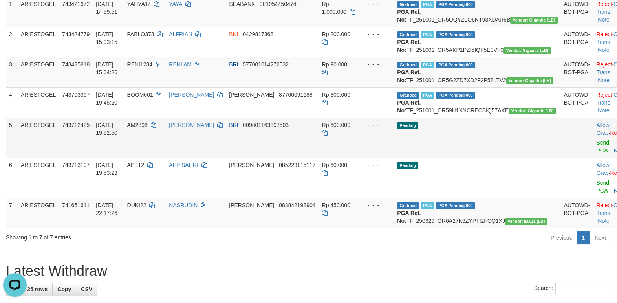
click at [489, 157] on td "Pending" at bounding box center [477, 137] width 166 height 40
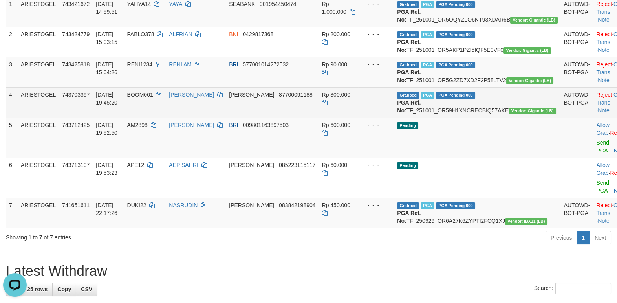
scroll to position [0, 0]
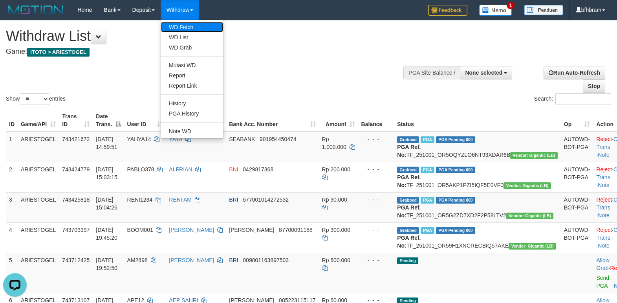
click at [185, 24] on link "WD Fetch" at bounding box center [192, 27] width 62 height 10
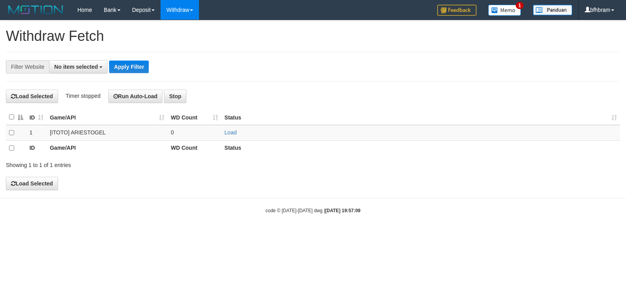
select select
click at [230, 135] on link "Load" at bounding box center [231, 133] width 12 height 6
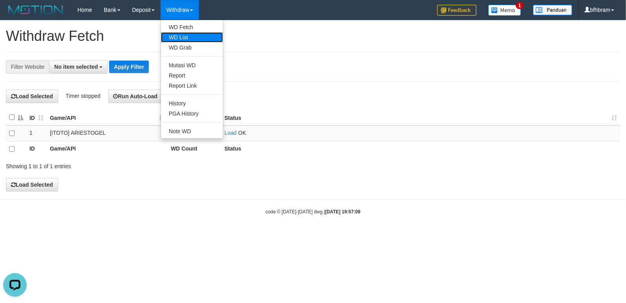
click at [186, 37] on link "WD List" at bounding box center [192, 37] width 62 height 10
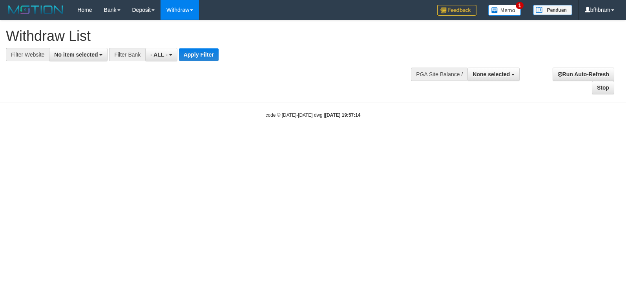
select select
click at [86, 60] on button "No item selected" at bounding box center [78, 54] width 58 height 13
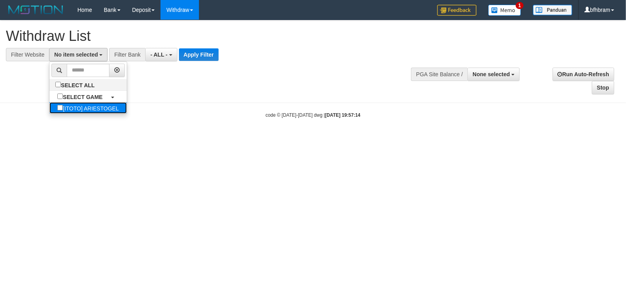
click at [49, 110] on label "[ITOTO] ARIESTOGEL" at bounding box center [87, 107] width 77 height 11
select select "***"
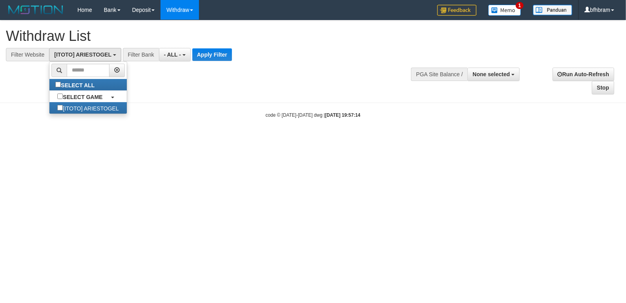
scroll to position [7, 0]
click at [218, 57] on button "Apply Filter" at bounding box center [212, 54] width 40 height 13
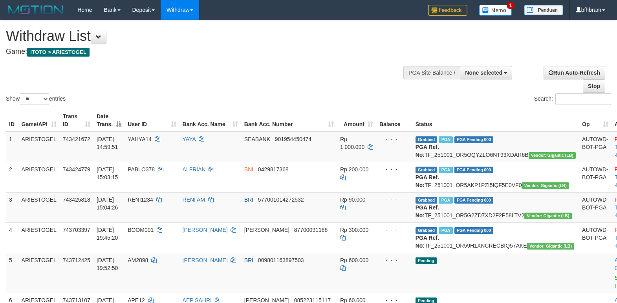
select select
select select "**"
click at [245, 97] on div "Show ** ** ** *** entries" at bounding box center [154, 100] width 297 height 14
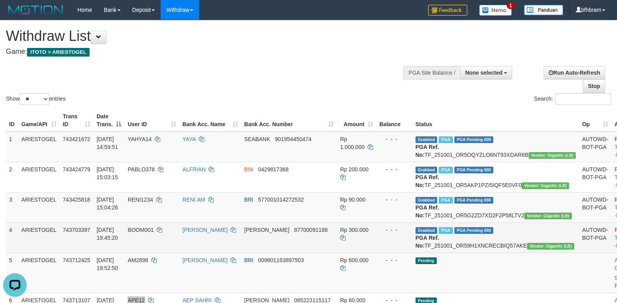
scroll to position [181, 0]
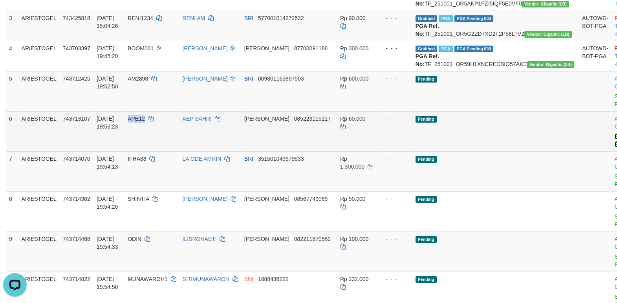
click at [614, 147] on link "Send PGA" at bounding box center [620, 140] width 13 height 14
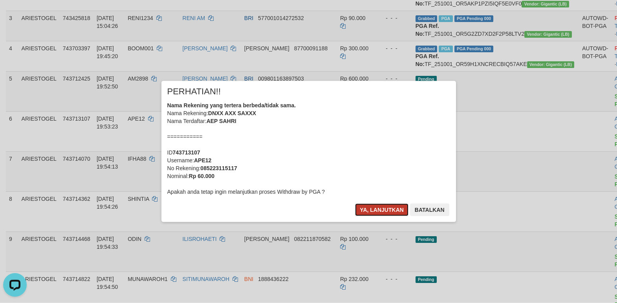
click at [386, 209] on button "Ya, lanjutkan" at bounding box center [381, 209] width 53 height 13
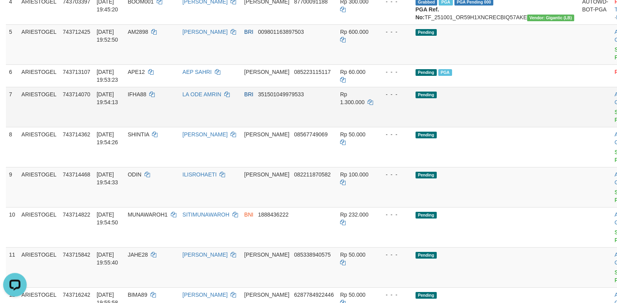
scroll to position [249, 0]
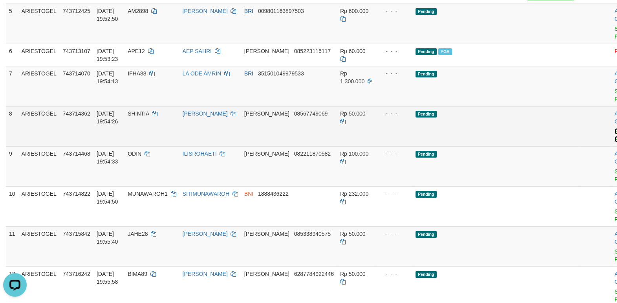
click at [614, 142] on link "Send PGA" at bounding box center [620, 135] width 13 height 14
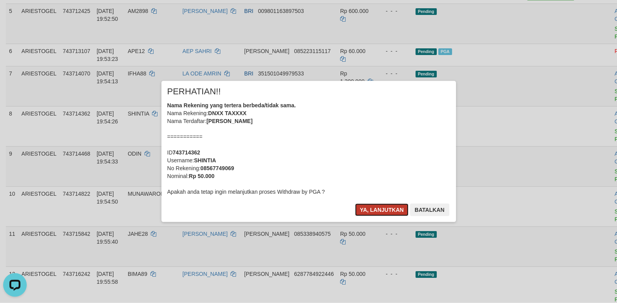
click at [382, 206] on button "Ya, lanjutkan" at bounding box center [381, 209] width 53 height 13
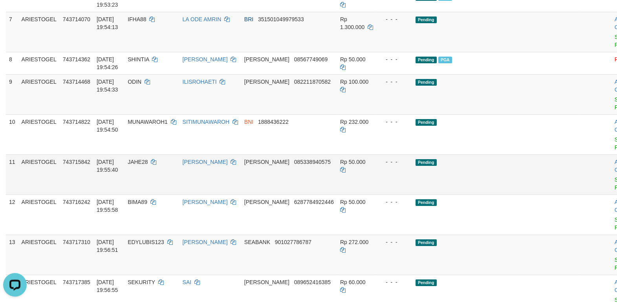
scroll to position [316, 0]
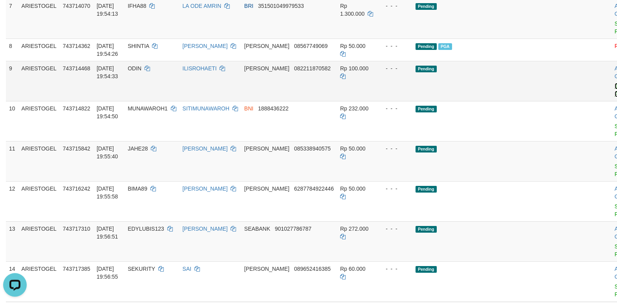
click at [614, 97] on link "Send PGA" at bounding box center [620, 90] width 13 height 14
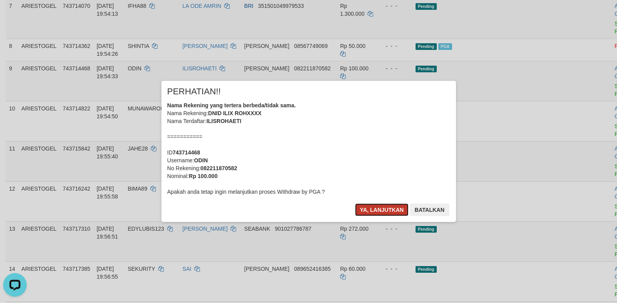
click at [383, 206] on button "Ya, lanjutkan" at bounding box center [381, 209] width 53 height 13
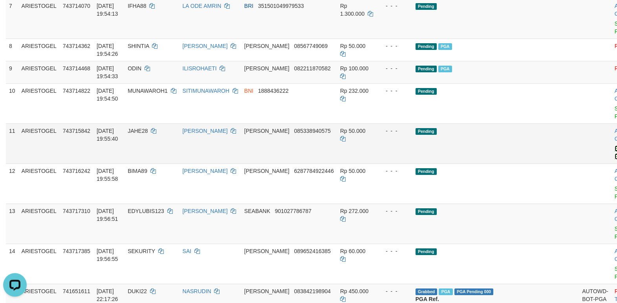
click at [614, 159] on link "Send PGA" at bounding box center [620, 152] width 13 height 14
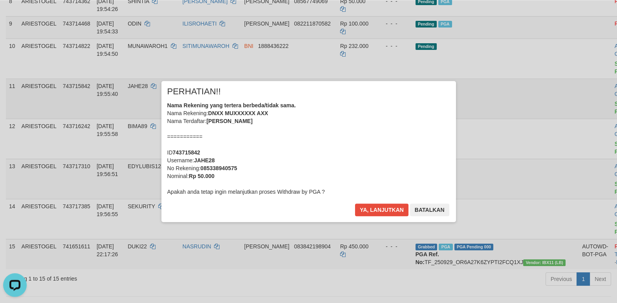
scroll to position [384, 0]
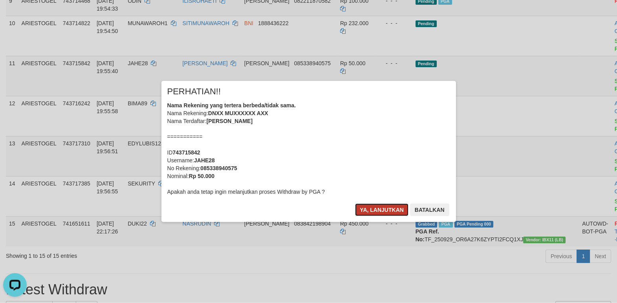
click at [388, 209] on button "Ya, lanjutkan" at bounding box center [381, 209] width 53 height 13
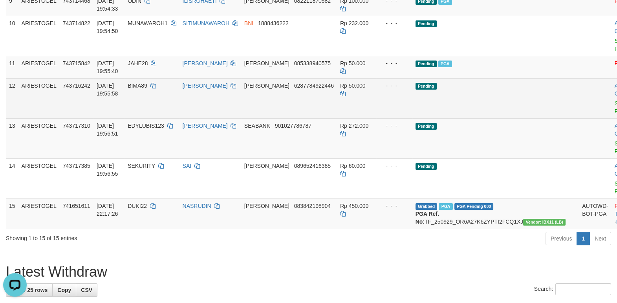
click at [614, 114] on link "Send PGA" at bounding box center [620, 107] width 13 height 14
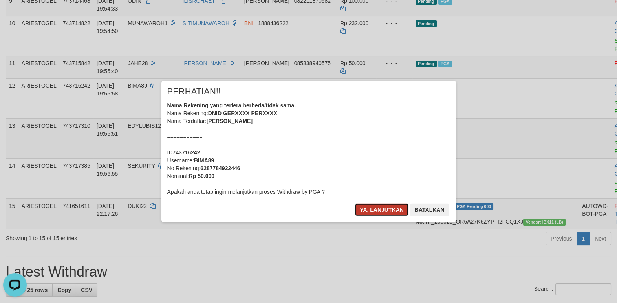
click at [375, 212] on button "Ya, lanjutkan" at bounding box center [381, 209] width 53 height 13
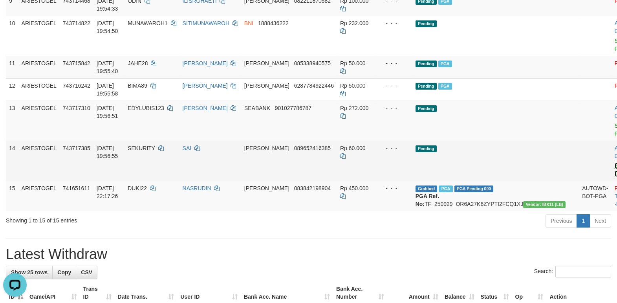
click at [614, 177] on link "Send PGA" at bounding box center [620, 170] width 13 height 14
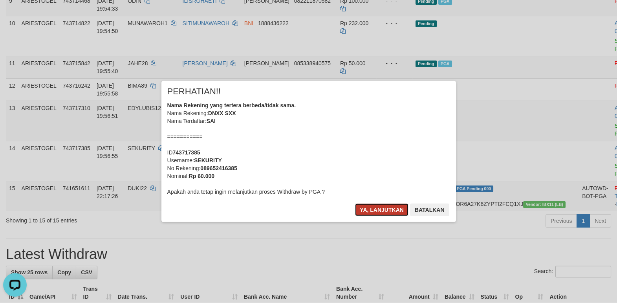
click at [390, 215] on button "Ya, lanjutkan" at bounding box center [381, 209] width 53 height 13
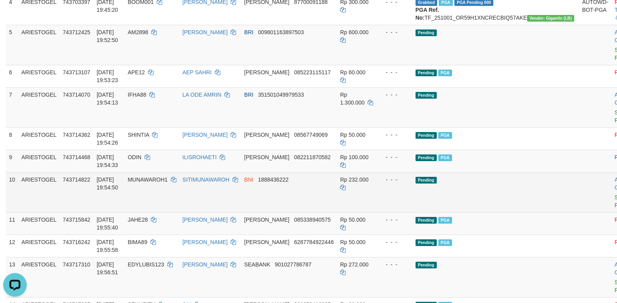
scroll to position [249, 0]
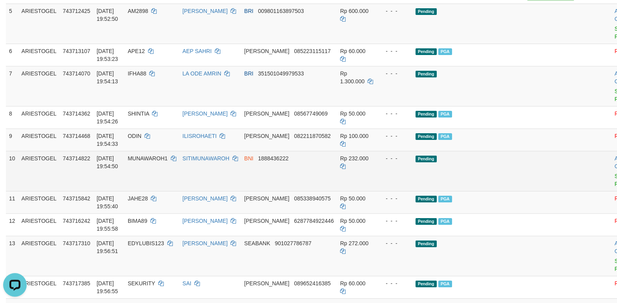
click at [506, 191] on td "Pending" at bounding box center [495, 171] width 166 height 40
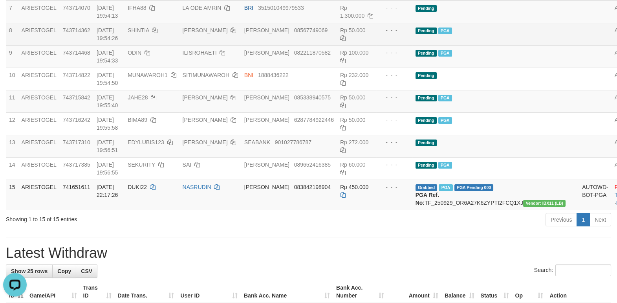
scroll to position [316, 0]
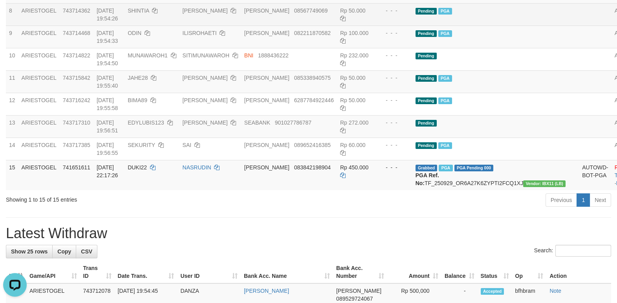
click at [500, 115] on td "Pending PGA" at bounding box center [495, 104] width 166 height 22
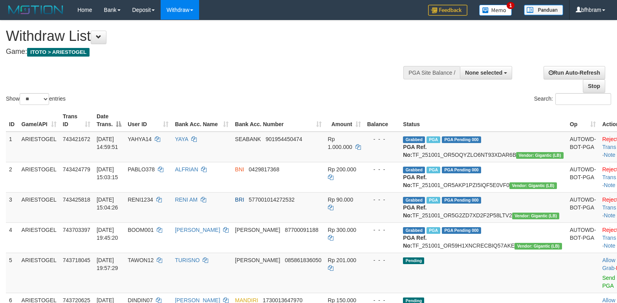
select select
select select "**"
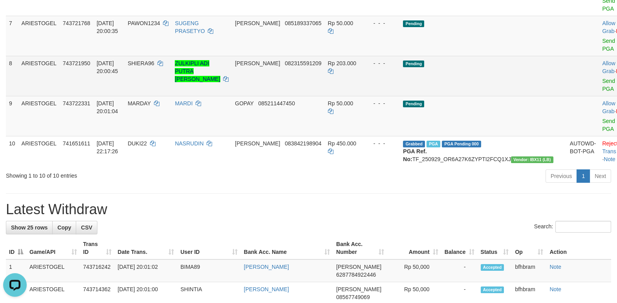
click at [505, 96] on td "Pending" at bounding box center [483, 76] width 166 height 40
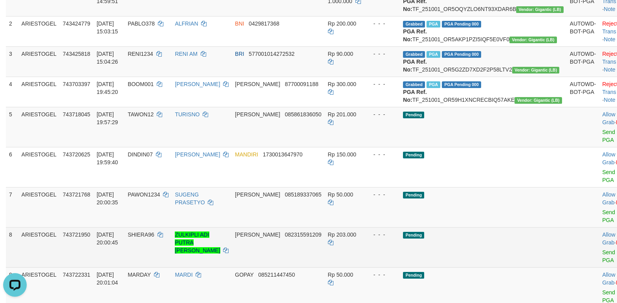
scroll to position [114, 0]
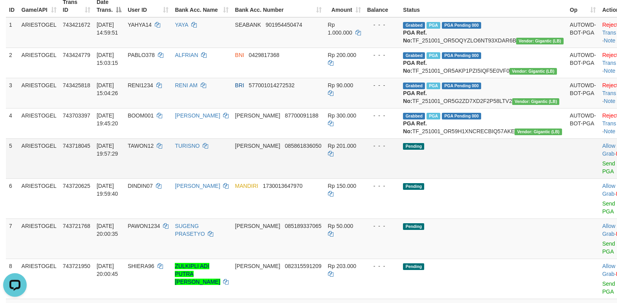
click at [515, 178] on td "Pending" at bounding box center [483, 158] width 166 height 40
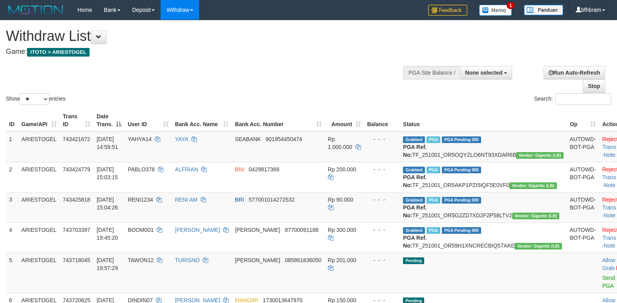
select select
select select "**"
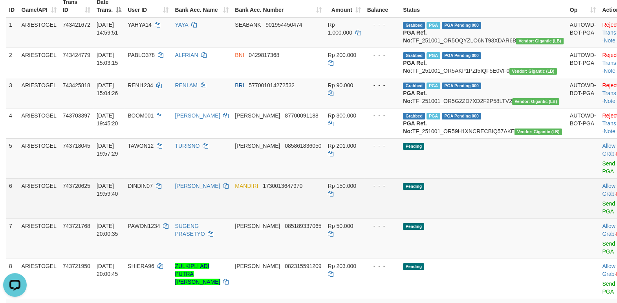
click at [472, 218] on td "Pending" at bounding box center [483, 198] width 166 height 40
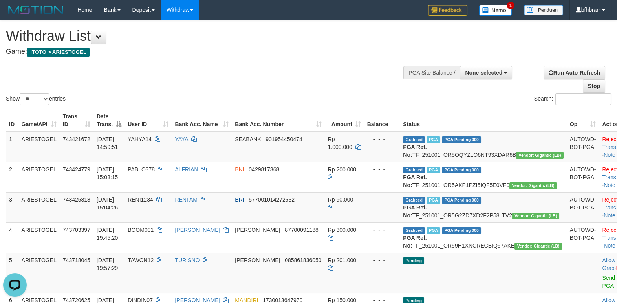
click at [197, 26] on div "**********" at bounding box center [207, 39] width 403 height 39
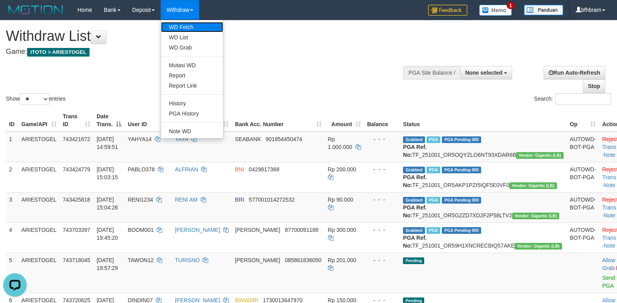
click at [183, 26] on link "WD Fetch" at bounding box center [192, 27] width 62 height 10
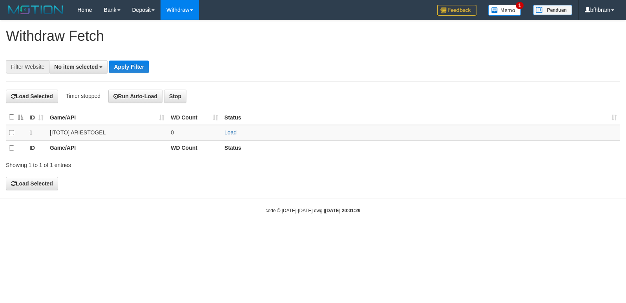
select select
click at [228, 135] on link "Load" at bounding box center [231, 133] width 12 height 6
click at [313, 148] on th "Status" at bounding box center [420, 149] width 399 height 16
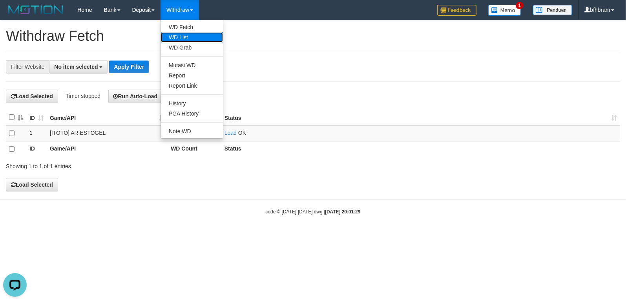
click at [188, 34] on link "WD List" at bounding box center [192, 37] width 62 height 10
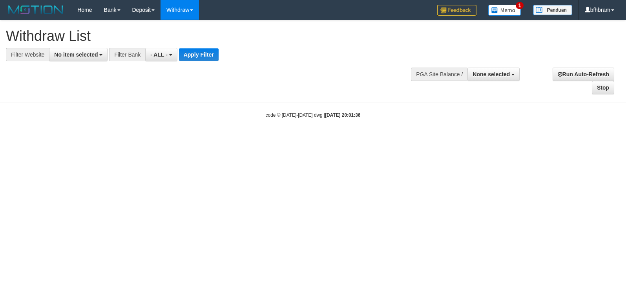
select select
click at [70, 55] on span "No item selected" at bounding box center [76, 54] width 44 height 6
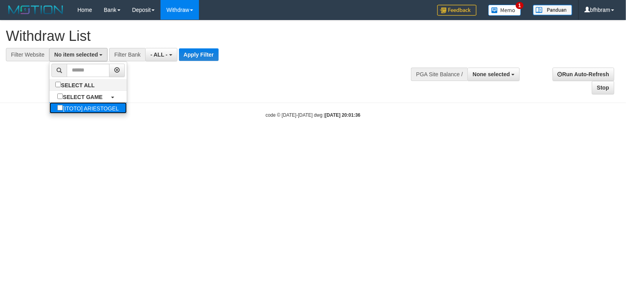
click at [54, 107] on label "[ITOTO] ARIESTOGEL" at bounding box center [87, 107] width 77 height 11
select select "***"
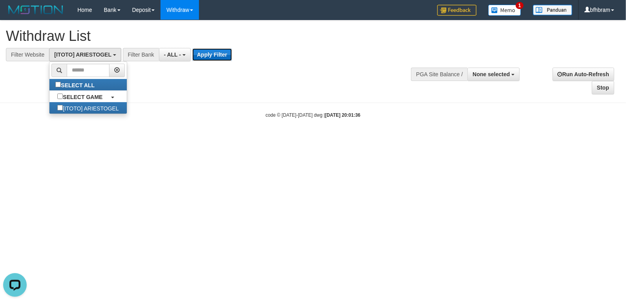
click at [205, 55] on button "Apply Filter" at bounding box center [212, 54] width 40 height 13
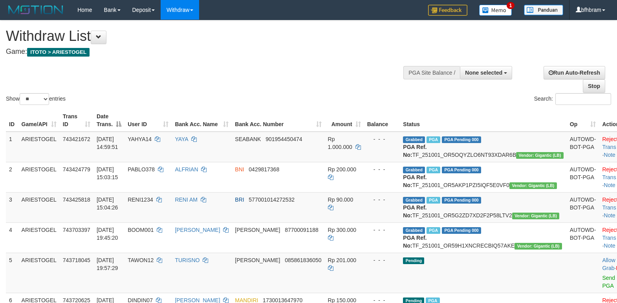
select select
select select "**"
click at [342, 89] on div "Show ** ** ** *** entries Search:" at bounding box center [308, 63] width 617 height 86
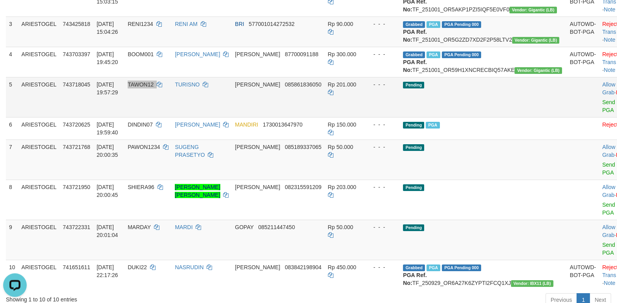
scroll to position [203, 0]
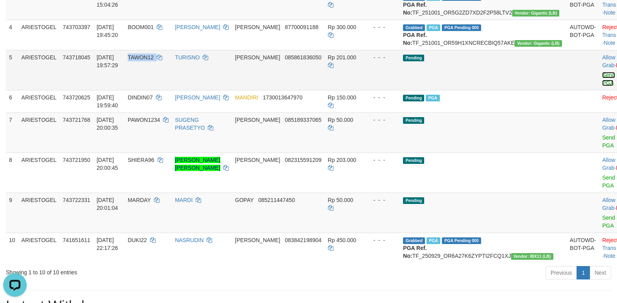
click at [602, 86] on link "Send PGA" at bounding box center [608, 79] width 13 height 14
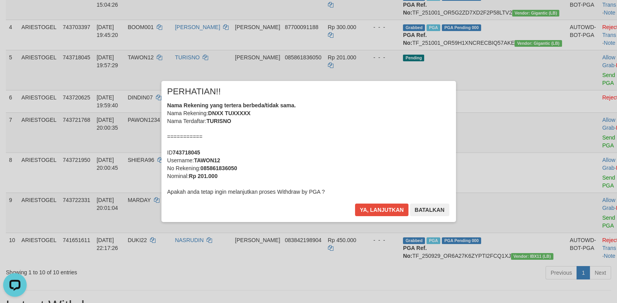
click at [367, 203] on div "× PERHATIAN!! Nama Rekening yang tertera berbeda/tidak sama. Nama Rekening: DNX…" at bounding box center [308, 151] width 294 height 141
click at [366, 212] on button "Ya, lanjutkan" at bounding box center [381, 209] width 53 height 13
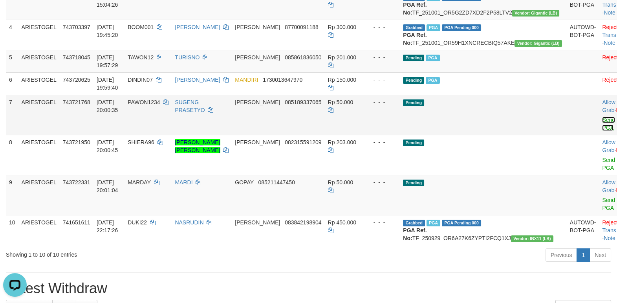
click at [602, 131] on link "Send PGA" at bounding box center [608, 124] width 13 height 14
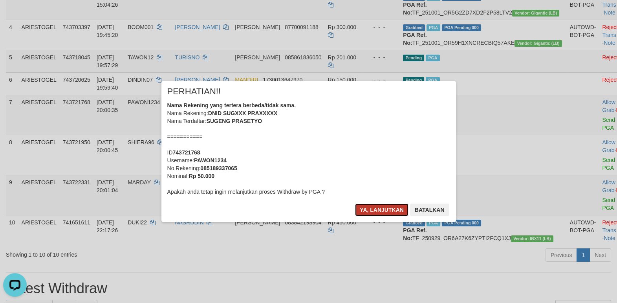
click at [380, 210] on button "Ya, lanjutkan" at bounding box center [381, 209] width 53 height 13
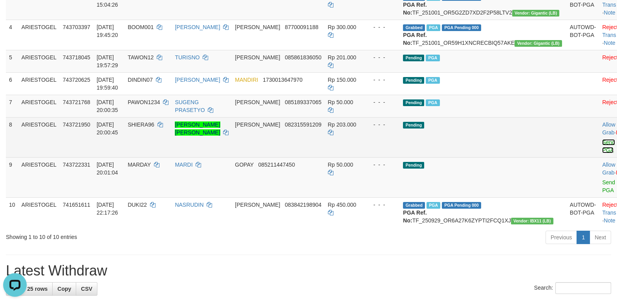
click at [602, 153] on link "Send PGA" at bounding box center [608, 146] width 13 height 14
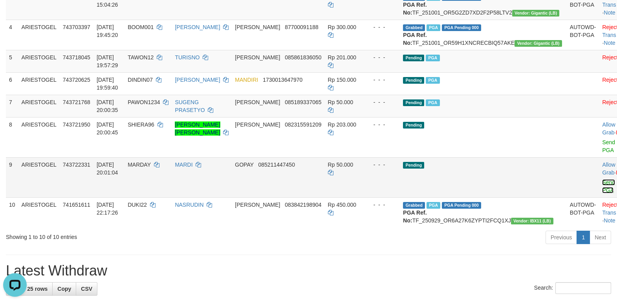
click at [602, 193] on link "Send PGA" at bounding box center [608, 186] width 13 height 14
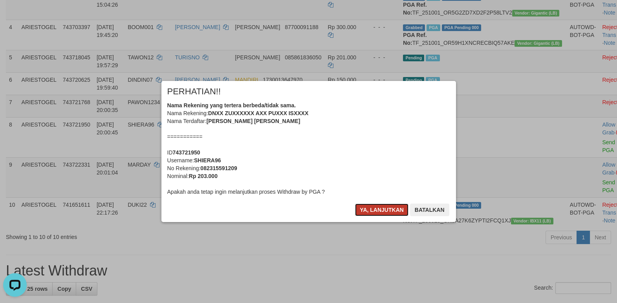
click at [368, 210] on button "Ya, lanjutkan" at bounding box center [381, 209] width 53 height 13
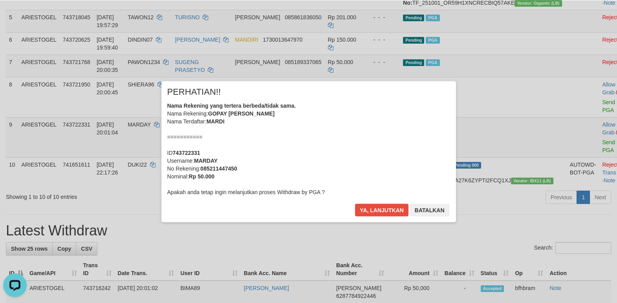
scroll to position [270, 0]
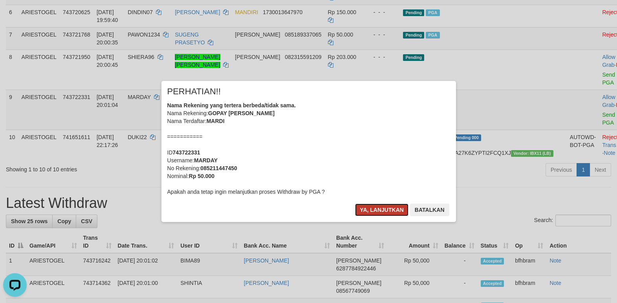
click at [369, 209] on button "Ya, lanjutkan" at bounding box center [381, 209] width 53 height 13
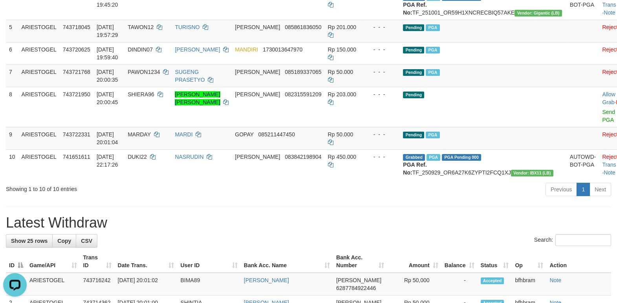
scroll to position [203, 0]
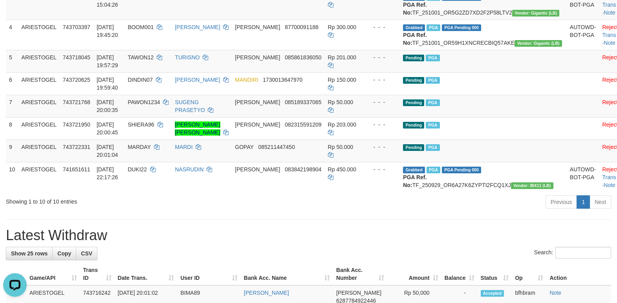
click at [334, 211] on div "Previous 1 Next" at bounding box center [437, 202] width 348 height 17
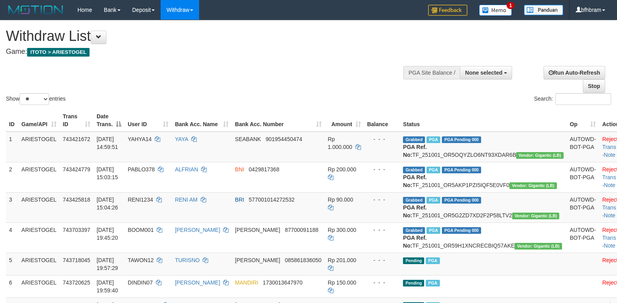
select select
select select "**"
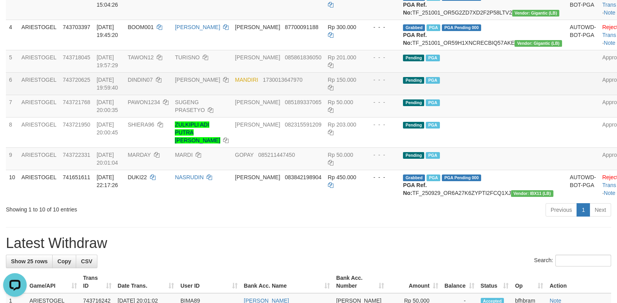
click at [566, 95] on td at bounding box center [582, 83] width 33 height 22
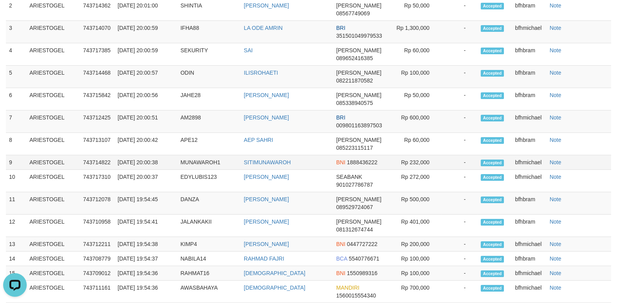
click at [378, 170] on td "BNI 1888436222" at bounding box center [360, 162] width 54 height 15
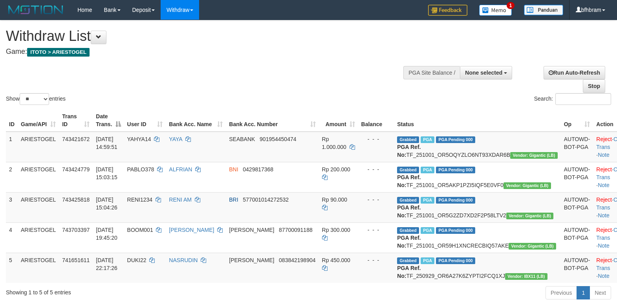
select select
select select "**"
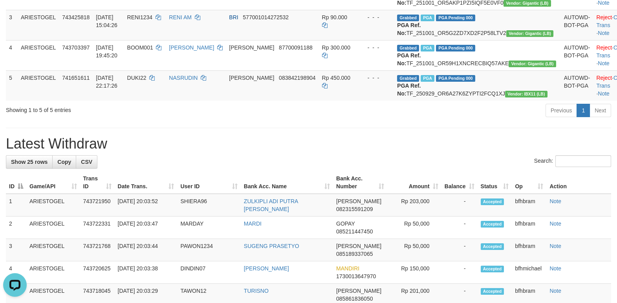
click at [511, 152] on h1 "Latest Withdraw" at bounding box center [308, 144] width 605 height 16
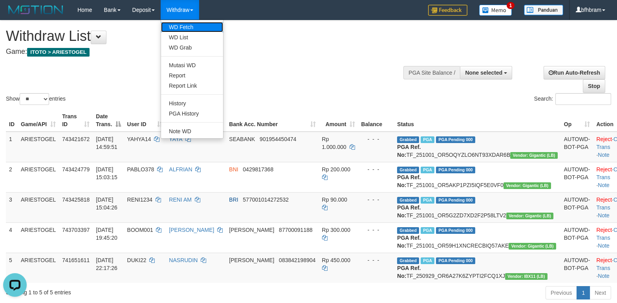
click at [185, 22] on link "WD Fetch" at bounding box center [192, 27] width 62 height 10
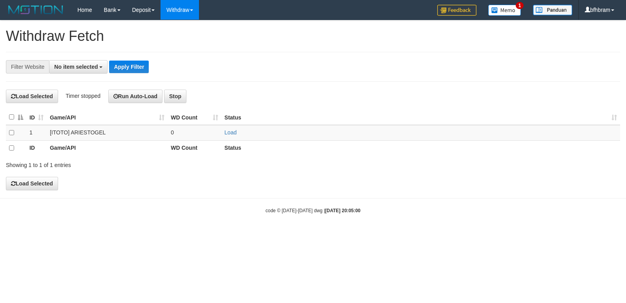
select select
click at [231, 129] on td "Load" at bounding box center [420, 133] width 399 height 16
click at [232, 132] on link "Load" at bounding box center [231, 133] width 12 height 6
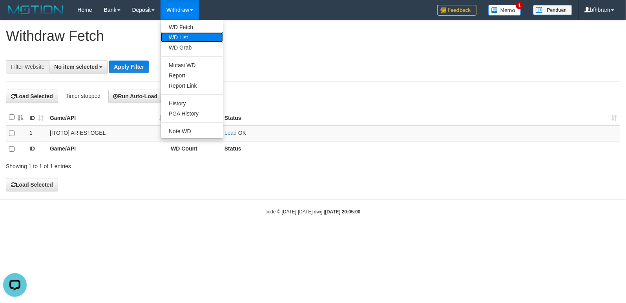
click at [189, 38] on link "WD List" at bounding box center [192, 37] width 62 height 10
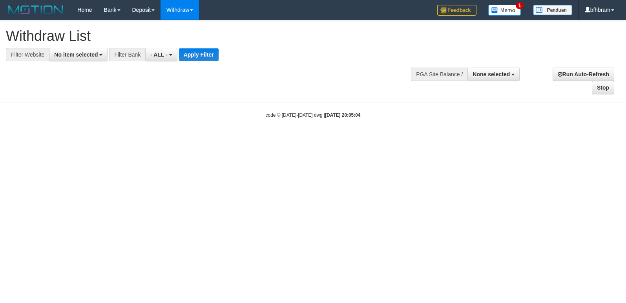
select select
click at [82, 58] on span "No item selected" at bounding box center [76, 54] width 44 height 6
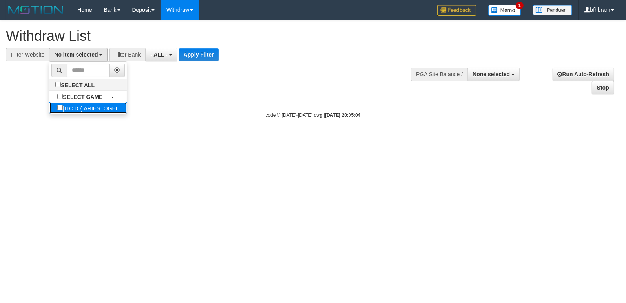
click at [68, 108] on label "[ITOTO] ARIESTOGEL" at bounding box center [87, 107] width 77 height 11
select select "***"
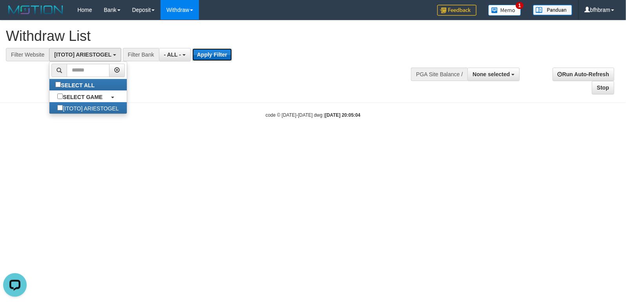
click at [208, 56] on button "Apply Filter" at bounding box center [212, 54] width 40 height 13
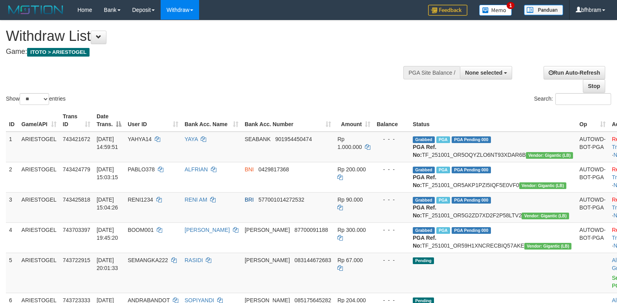
select select
select select "**"
click at [263, 73] on div "Show ** ** ** *** entries Search:" at bounding box center [308, 63] width 617 height 86
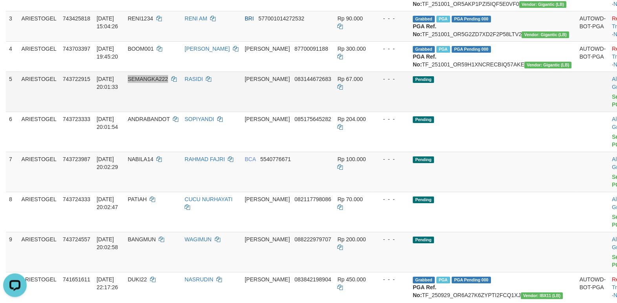
scroll to position [203, 0]
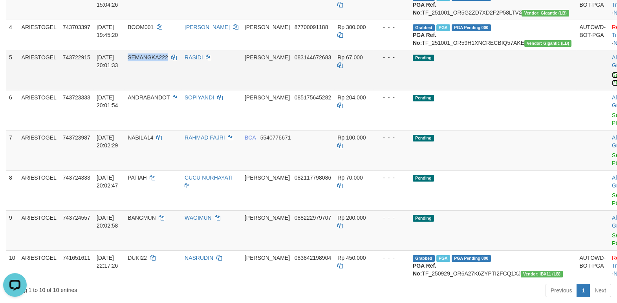
click at [612, 86] on link "Send PGA" at bounding box center [618, 79] width 13 height 14
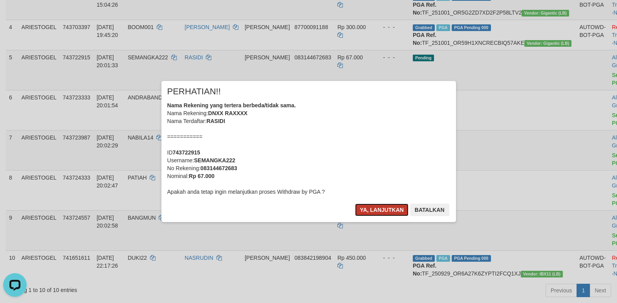
click at [397, 206] on button "Ya, lanjutkan" at bounding box center [381, 209] width 53 height 13
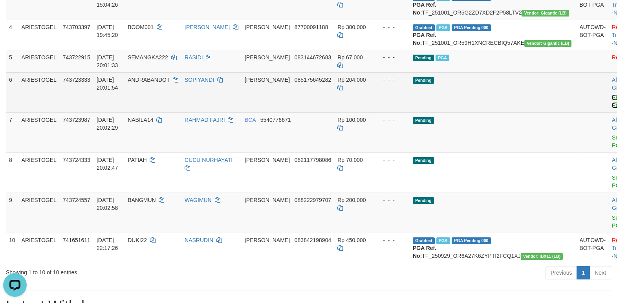
click at [612, 108] on link "Send PGA" at bounding box center [618, 101] width 13 height 14
click at [612, 148] on link "Send PGA" at bounding box center [618, 141] width 13 height 14
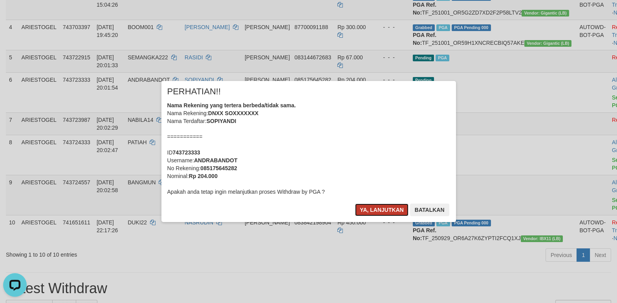
click at [371, 213] on button "Ya, lanjutkan" at bounding box center [381, 209] width 53 height 13
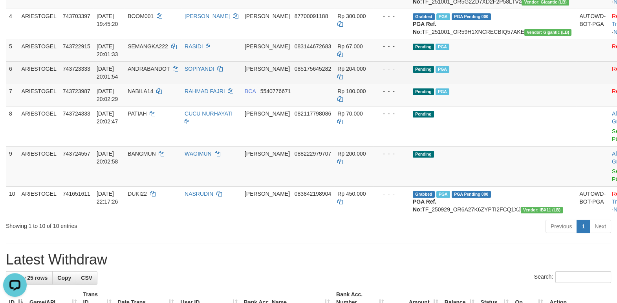
scroll to position [237, 0]
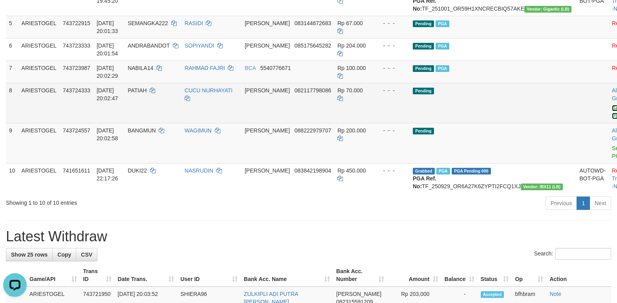
click at [612, 119] on link "Send PGA" at bounding box center [618, 112] width 13 height 14
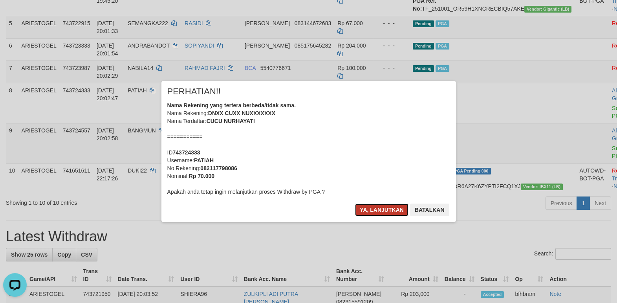
click at [375, 208] on button "Ya, lanjutkan" at bounding box center [381, 209] width 53 height 13
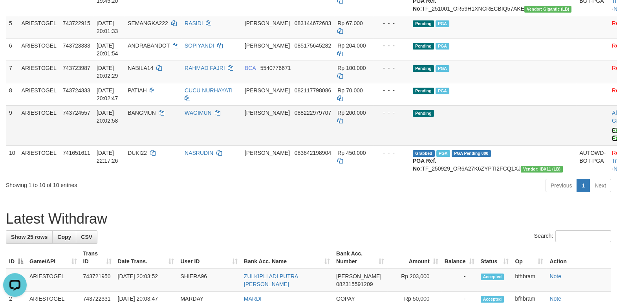
click at [612, 141] on link "Send PGA" at bounding box center [618, 134] width 13 height 14
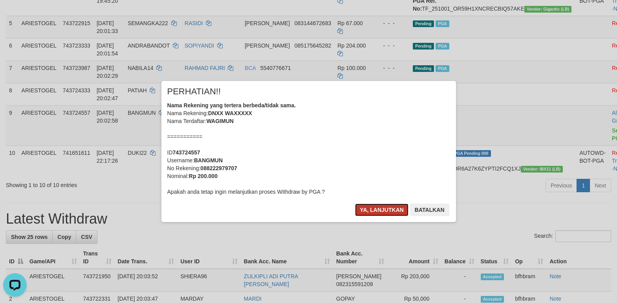
click at [373, 212] on button "Ya, lanjutkan" at bounding box center [381, 209] width 53 height 13
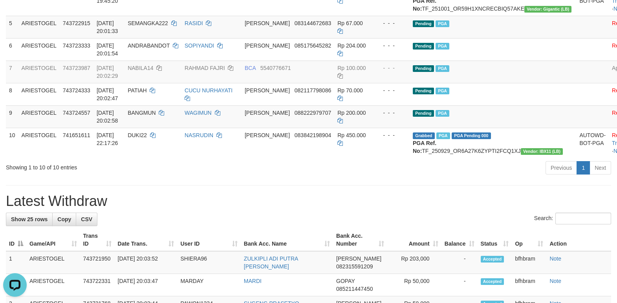
click at [409, 177] on div "Previous 1 Next" at bounding box center [437, 168] width 348 height 17
click at [576, 83] on td at bounding box center [592, 71] width 33 height 22
click at [414, 209] on h1 "Latest Withdraw" at bounding box center [308, 201] width 605 height 16
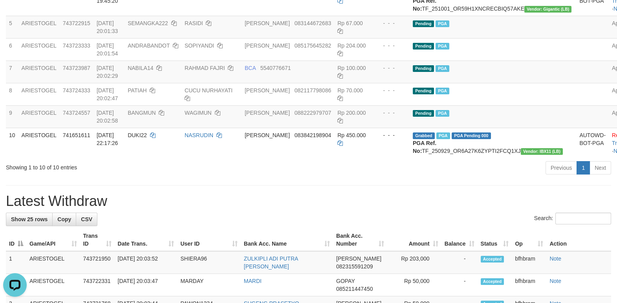
click at [411, 209] on h1 "Latest Withdraw" at bounding box center [308, 201] width 605 height 16
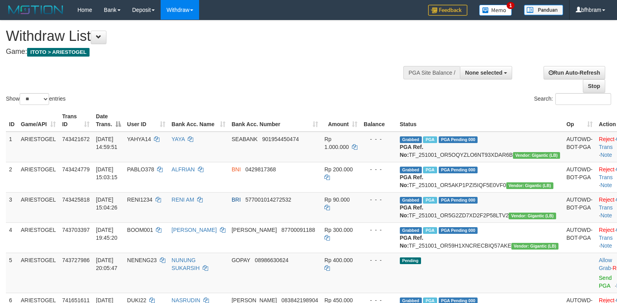
select select
select select "**"
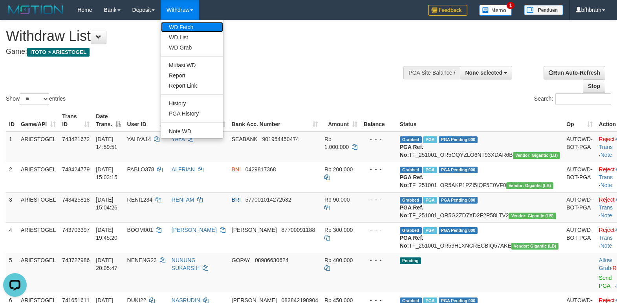
click at [187, 24] on link "WD Fetch" at bounding box center [192, 27] width 62 height 10
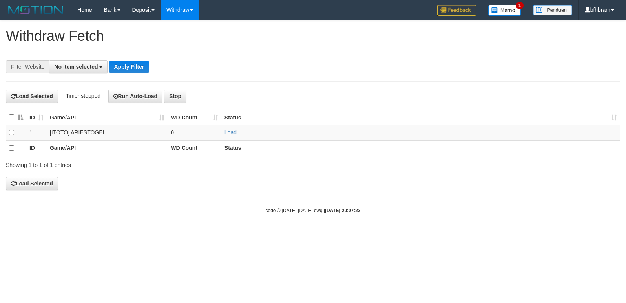
select select
click at [234, 132] on link "Load" at bounding box center [231, 133] width 12 height 6
click at [225, 133] on link "Load" at bounding box center [231, 133] width 12 height 6
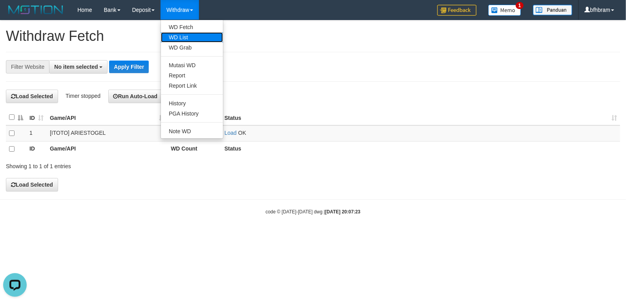
click at [187, 35] on link "WD List" at bounding box center [192, 37] width 62 height 10
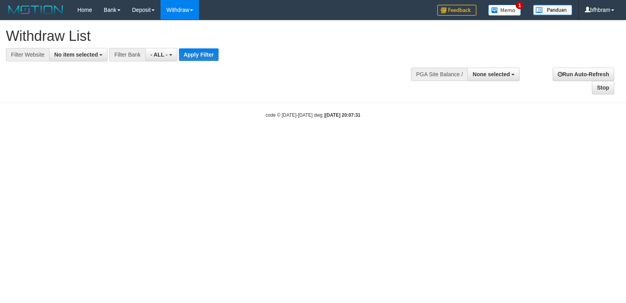
select select
click at [77, 61] on button "No item selected" at bounding box center [78, 54] width 58 height 13
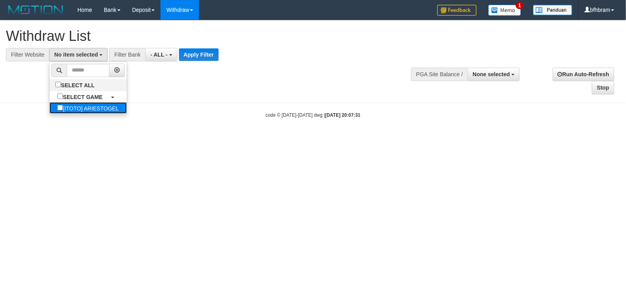
click at [68, 105] on label "[ITOTO] ARIESTOGEL" at bounding box center [87, 107] width 77 height 11
select select "***"
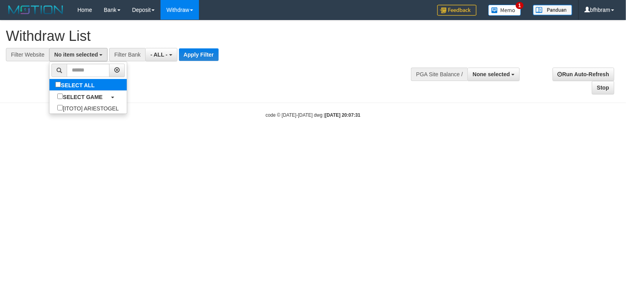
scroll to position [7, 0]
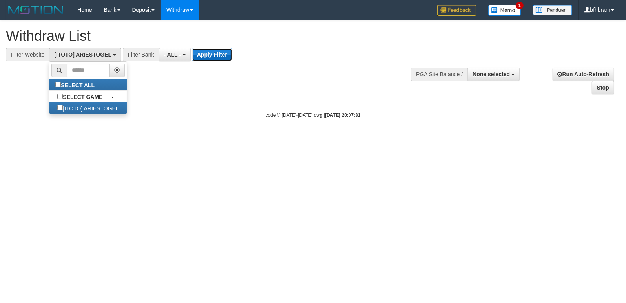
click at [209, 54] on button "Apply Filter" at bounding box center [212, 54] width 40 height 13
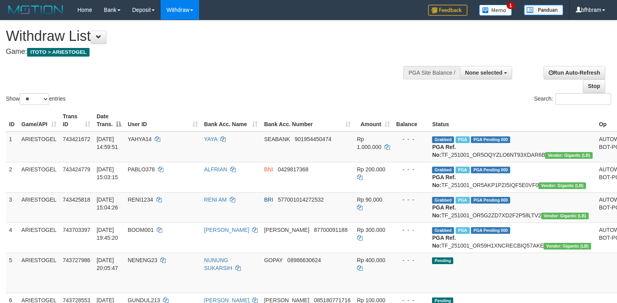
select select
select select "**"
click at [334, 87] on div "Show ** ** ** *** entries Search:" at bounding box center [308, 63] width 617 height 86
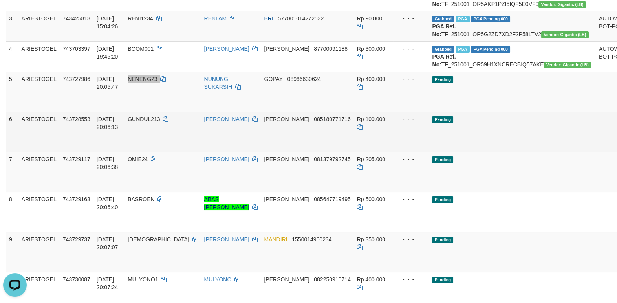
scroll to position [203, 0]
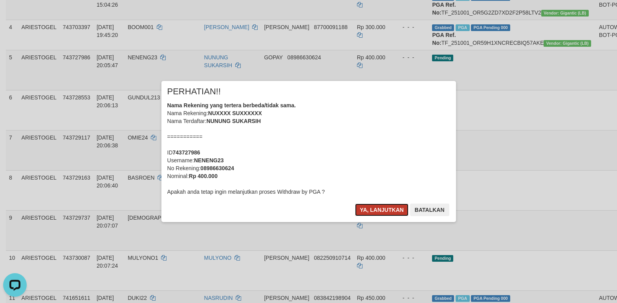
click at [376, 210] on button "Ya, lanjutkan" at bounding box center [381, 209] width 53 height 13
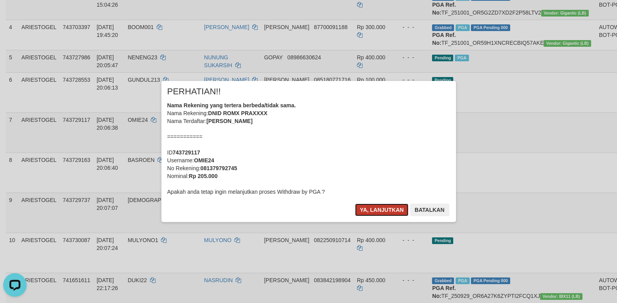
click at [365, 210] on button "Ya, lanjutkan" at bounding box center [381, 209] width 53 height 13
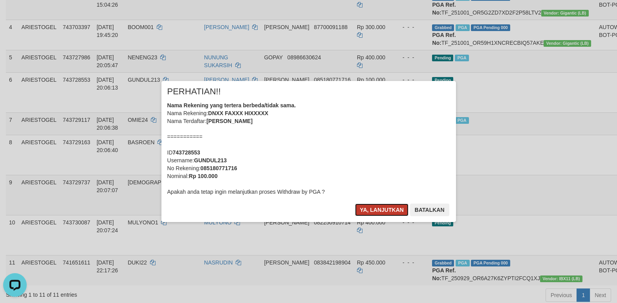
click at [384, 211] on button "Ya, lanjutkan" at bounding box center [381, 209] width 53 height 13
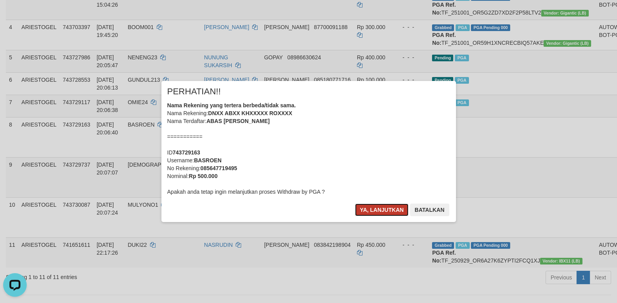
click at [370, 212] on button "Ya, lanjutkan" at bounding box center [381, 209] width 53 height 13
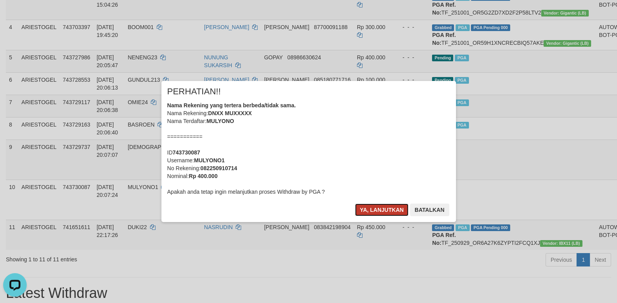
click at [364, 210] on button "Ya, lanjutkan" at bounding box center [381, 209] width 53 height 13
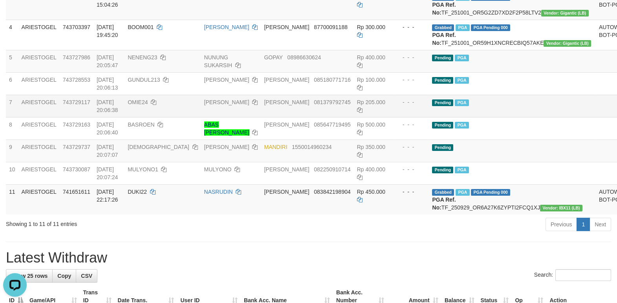
click at [521, 117] on td "Pending PGA" at bounding box center [512, 106] width 166 height 22
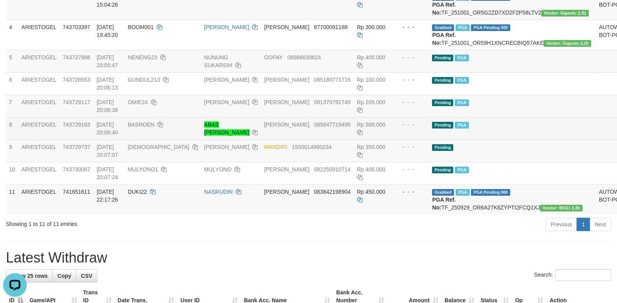
click at [506, 139] on td "Pending PGA" at bounding box center [512, 128] width 166 height 22
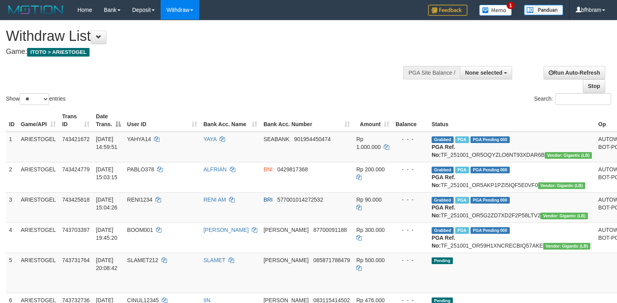
select select
select select "**"
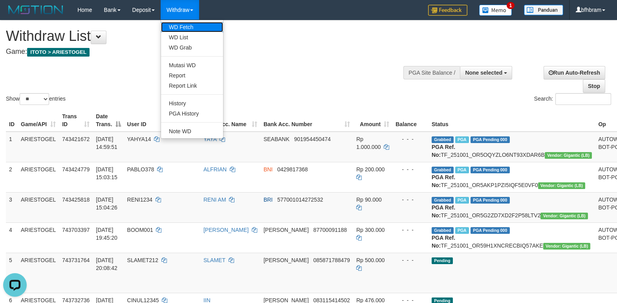
click at [183, 29] on link "WD Fetch" at bounding box center [192, 27] width 62 height 10
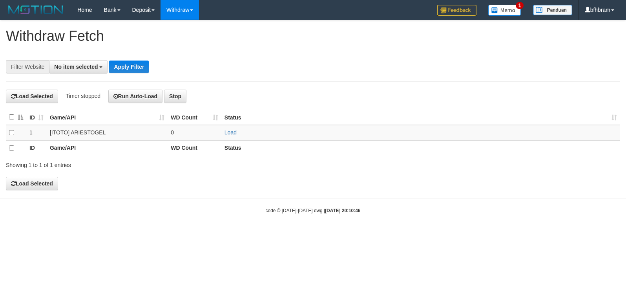
select select
click at [227, 135] on link "Load" at bounding box center [231, 133] width 12 height 6
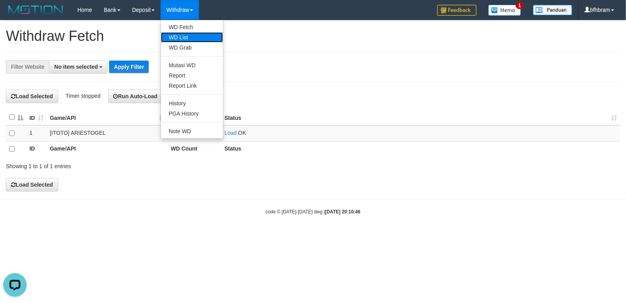
click at [190, 34] on link "WD List" at bounding box center [192, 37] width 62 height 10
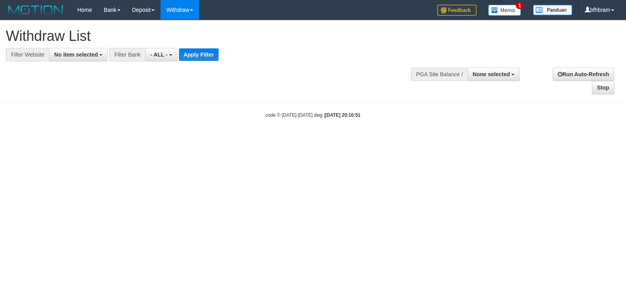
select select
click at [74, 55] on span "No item selected" at bounding box center [76, 54] width 44 height 6
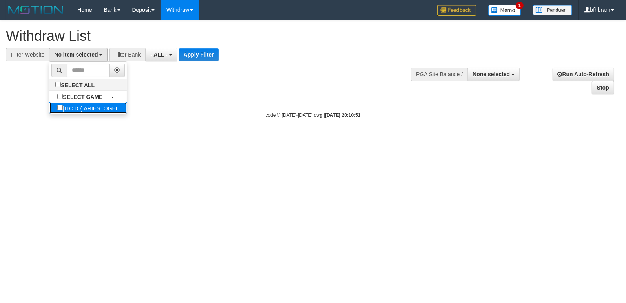
click at [57, 109] on label "[ITOTO] ARIESTOGEL" at bounding box center [87, 107] width 77 height 11
select select "***"
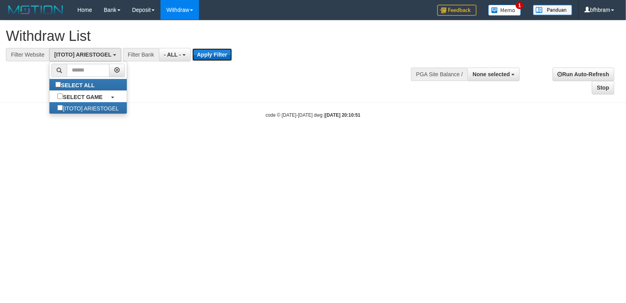
click at [210, 53] on button "Apply Filter" at bounding box center [212, 54] width 40 height 13
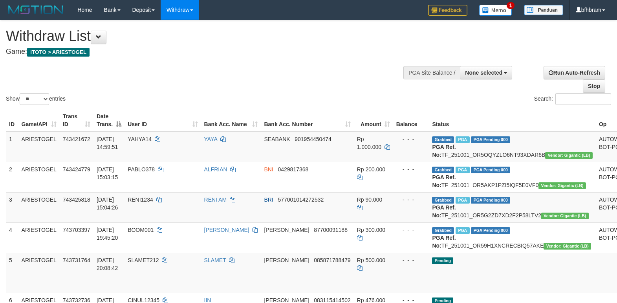
select select
select select "**"
click at [342, 89] on div "Show ** ** ** *** entries Search:" at bounding box center [308, 63] width 617 height 86
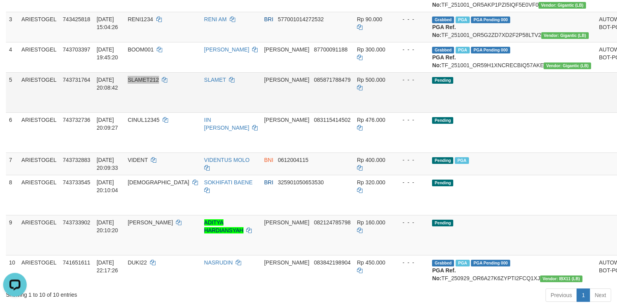
scroll to position [203, 0]
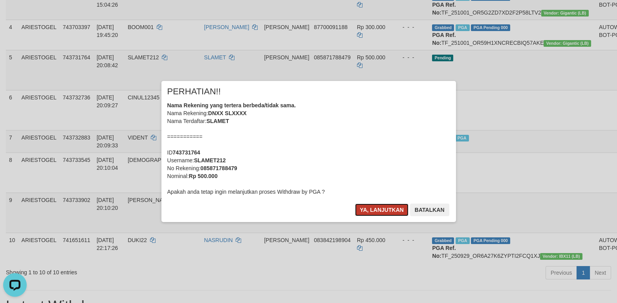
click at [372, 212] on button "Ya, lanjutkan" at bounding box center [381, 209] width 53 height 13
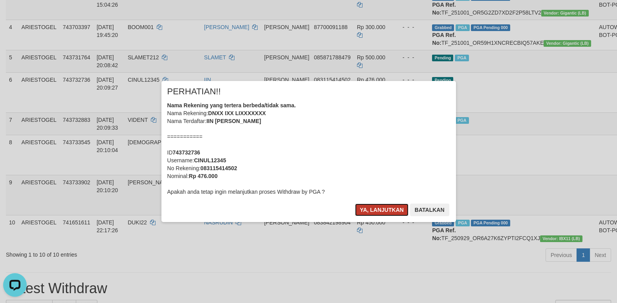
click at [392, 212] on button "Ya, lanjutkan" at bounding box center [381, 209] width 53 height 13
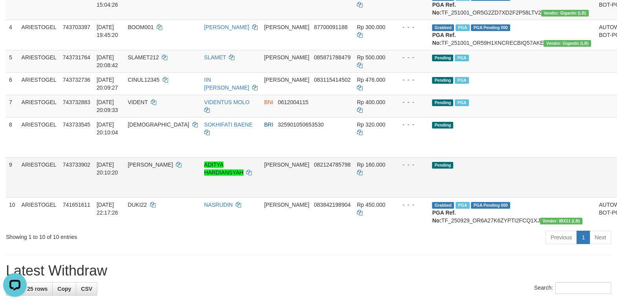
click at [490, 197] on td "Pending" at bounding box center [512, 177] width 166 height 40
click at [513, 197] on td "Pending" at bounding box center [512, 177] width 166 height 40
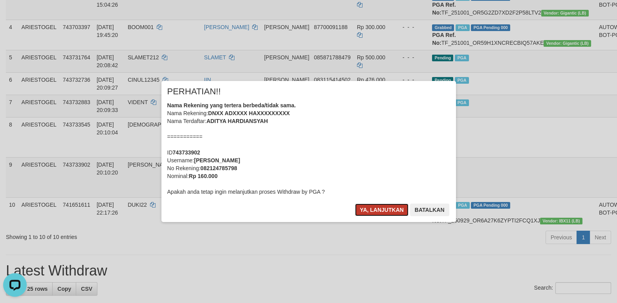
click at [383, 214] on button "Ya, lanjutkan" at bounding box center [381, 209] width 53 height 13
click at [396, 210] on button "Ya, lanjutkan" at bounding box center [381, 209] width 53 height 13
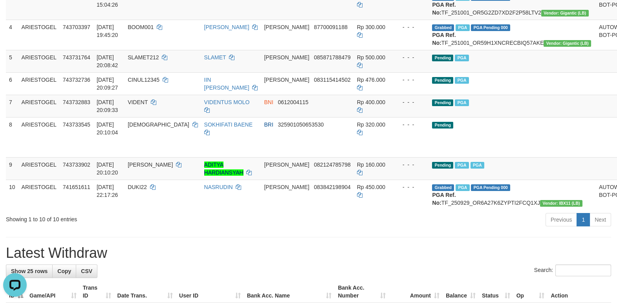
click at [475, 229] on div "Previous 1 Next" at bounding box center [437, 220] width 348 height 17
click at [517, 117] on td "Pending PGA" at bounding box center [512, 106] width 166 height 22
click at [409, 229] on div "Previous 1 Next" at bounding box center [437, 220] width 348 height 17
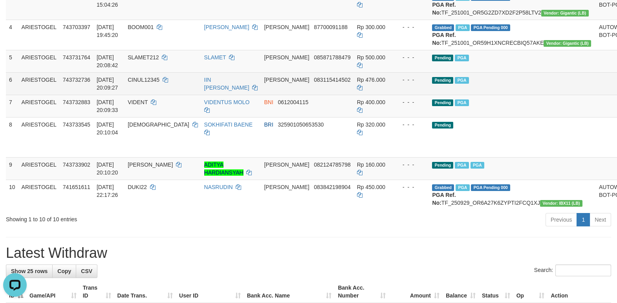
click at [595, 95] on td at bounding box center [611, 83] width 33 height 22
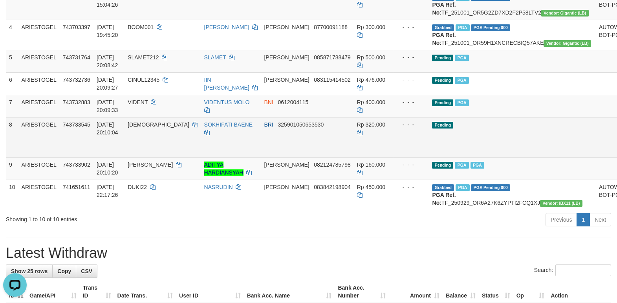
click at [502, 157] on td "Pending" at bounding box center [512, 137] width 166 height 40
click at [501, 157] on td "Pending" at bounding box center [512, 137] width 166 height 40
click at [496, 157] on td "Pending" at bounding box center [512, 137] width 166 height 40
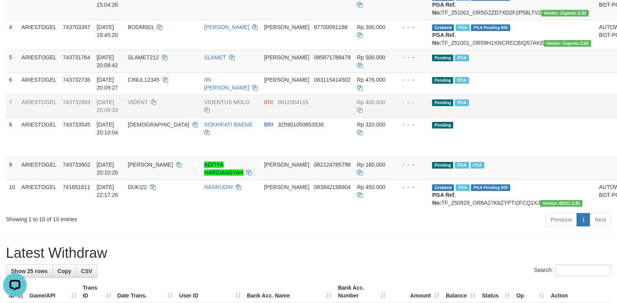
click at [506, 117] on td "Pending PGA" at bounding box center [512, 106] width 166 height 22
click at [363, 229] on div "Previous 1 Next" at bounding box center [437, 220] width 348 height 17
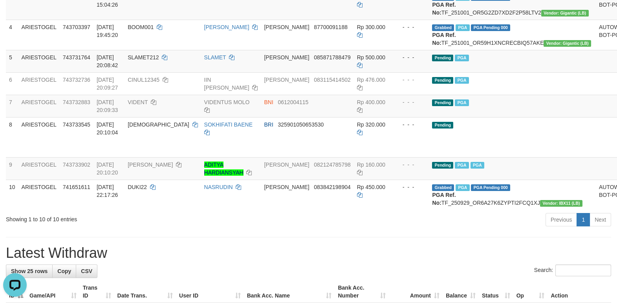
click at [353, 229] on div "Previous 1 Next" at bounding box center [437, 220] width 348 height 17
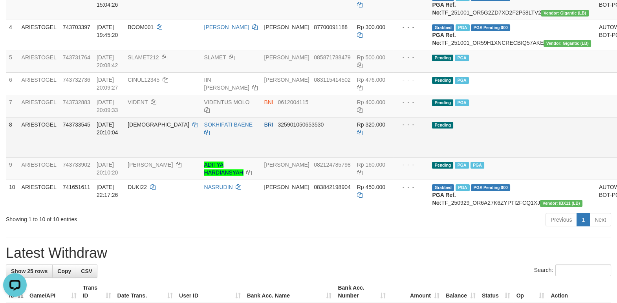
click at [513, 155] on td "Pending" at bounding box center [512, 137] width 166 height 40
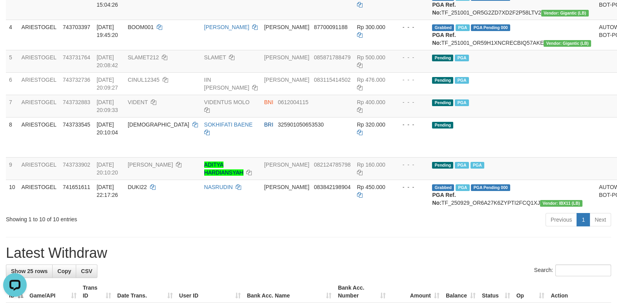
click at [520, 117] on td "Pending PGA" at bounding box center [512, 106] width 166 height 22
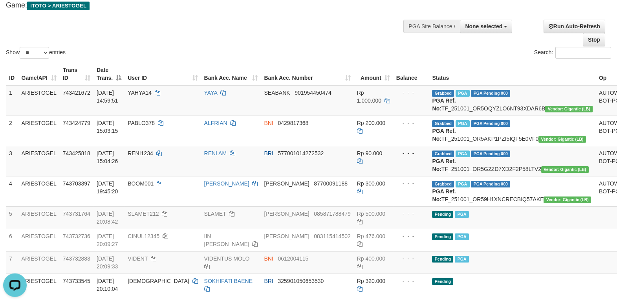
scroll to position [0, 0]
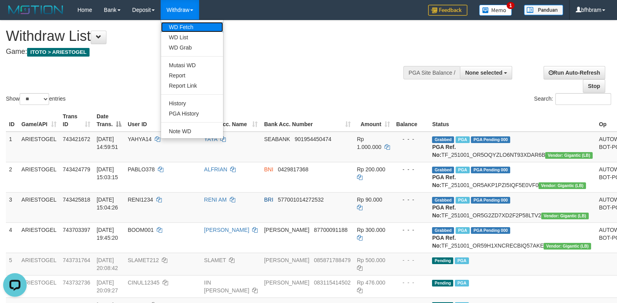
click at [186, 31] on link "WD Fetch" at bounding box center [192, 27] width 62 height 10
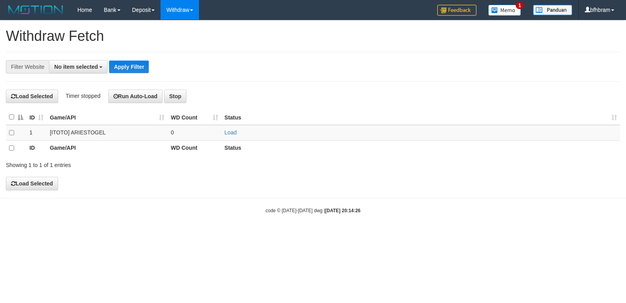
select select
click at [227, 132] on link "Load" at bounding box center [231, 133] width 12 height 6
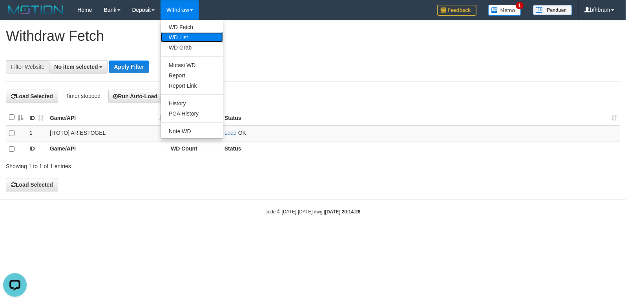
click at [186, 38] on link "WD List" at bounding box center [192, 37] width 62 height 10
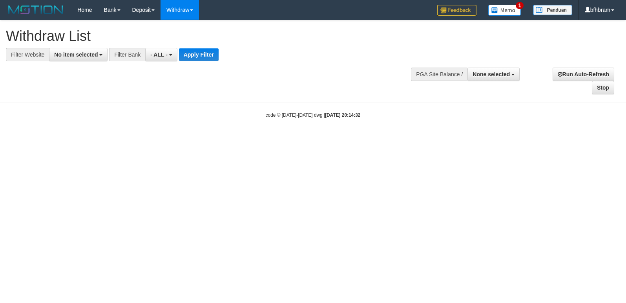
select select
click at [68, 55] on span "No item selected" at bounding box center [76, 54] width 44 height 6
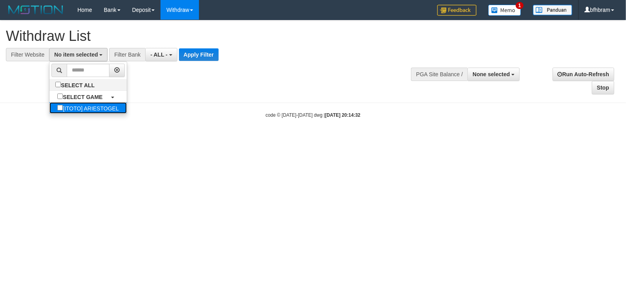
click at [70, 111] on label "[ITOTO] ARIESTOGEL" at bounding box center [87, 107] width 77 height 11
select select "***"
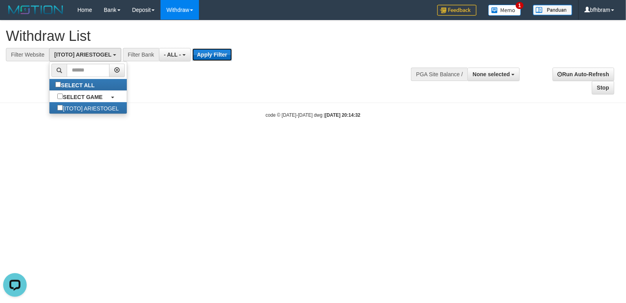
click at [211, 58] on button "Apply Filter" at bounding box center [212, 54] width 40 height 13
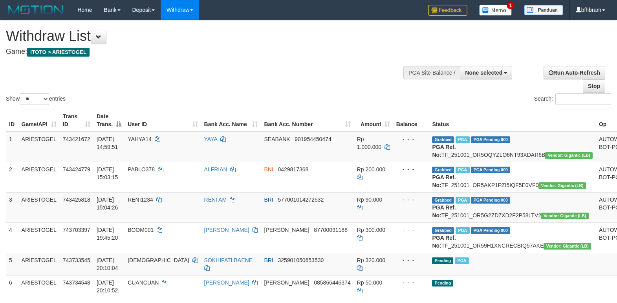
select select
select select "**"
click at [254, 89] on div "Show ** ** ** *** entries Search:" at bounding box center [308, 63] width 617 height 86
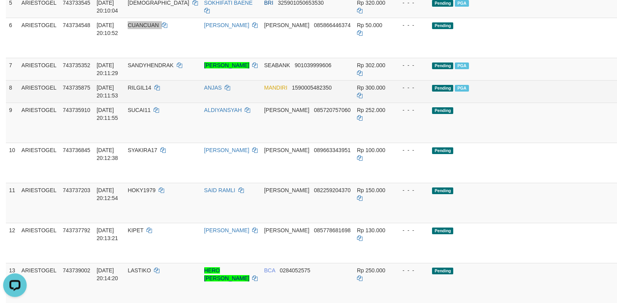
scroll to position [232, 0]
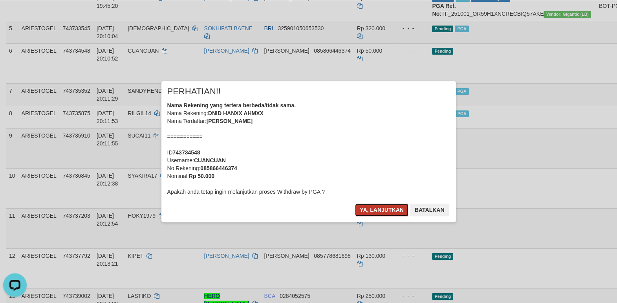
click at [396, 208] on button "Ya, lanjutkan" at bounding box center [381, 209] width 53 height 13
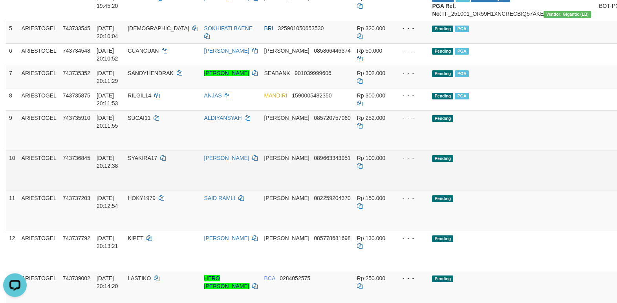
scroll to position [299, 0]
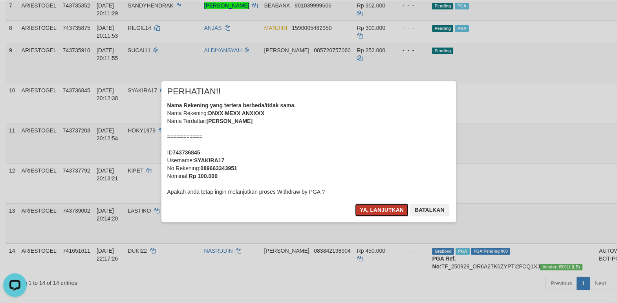
click at [380, 204] on button "Ya, lanjutkan" at bounding box center [381, 209] width 53 height 13
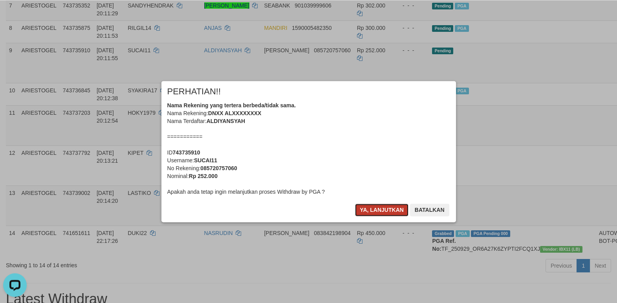
click at [374, 214] on button "Ya, lanjutkan" at bounding box center [381, 209] width 53 height 13
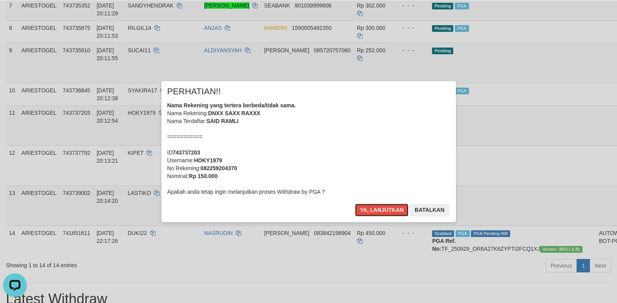
click at [374, 214] on button "Ya, lanjutkan" at bounding box center [381, 209] width 53 height 13
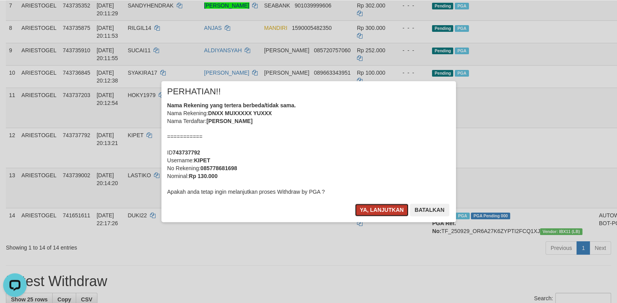
click at [375, 209] on button "Ya, lanjutkan" at bounding box center [381, 209] width 53 height 13
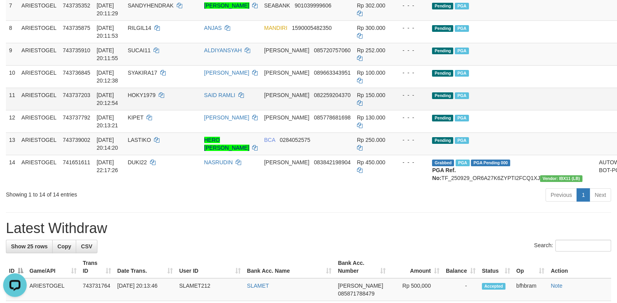
click at [570, 155] on tbody "1 ARIESTOGEL 743421672 01/10/2025 14:59:51 YAHYA14 YAYA SEABANK 901954450474 Rp…" at bounding box center [336, 8] width 661 height 353
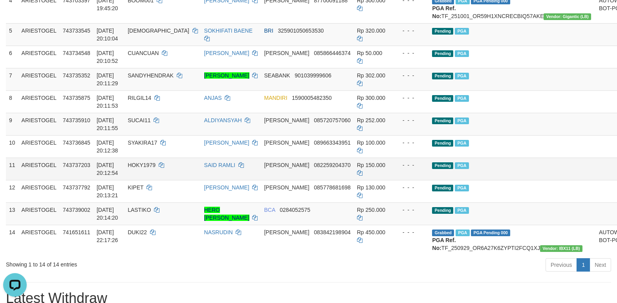
scroll to position [251, 0]
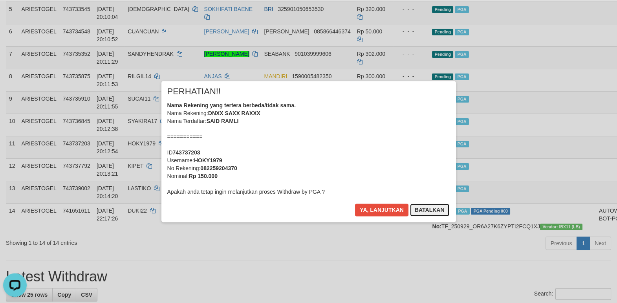
click at [431, 208] on button "Batalkan" at bounding box center [429, 209] width 39 height 13
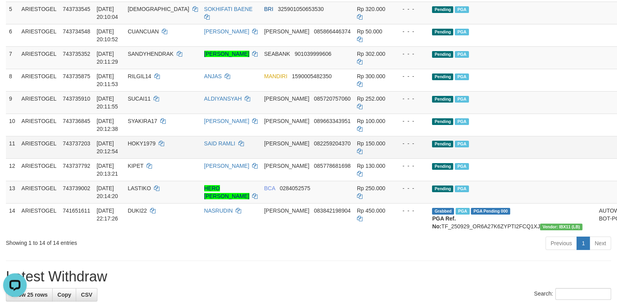
click at [510, 158] on td "Pending PGA" at bounding box center [512, 147] width 166 height 22
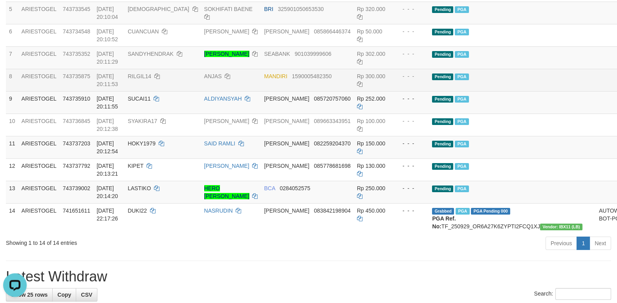
click at [595, 91] on td at bounding box center [611, 80] width 33 height 22
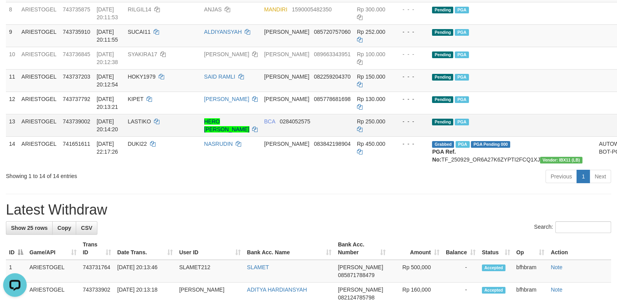
scroll to position [318, 0]
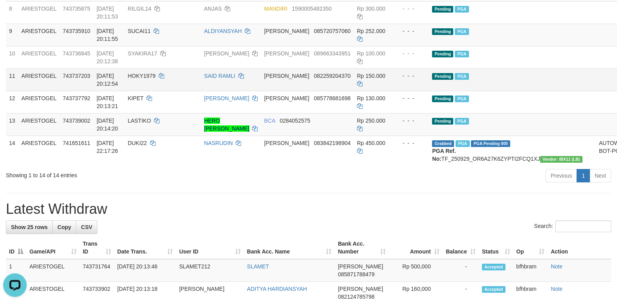
click at [511, 91] on td "Pending PGA" at bounding box center [512, 79] width 166 height 22
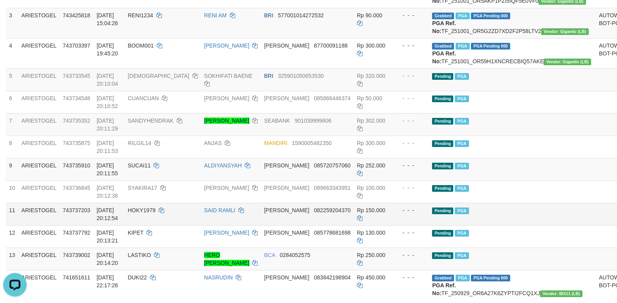
scroll to position [183, 0]
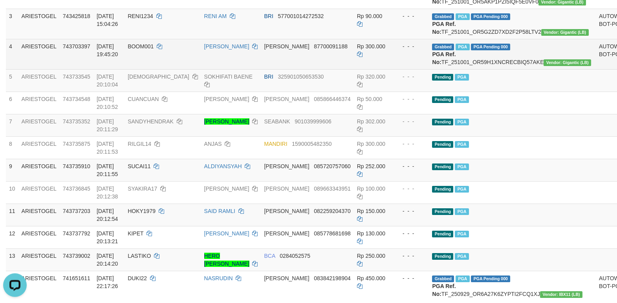
click at [497, 69] on td "Grabbed PGA PGA Pending 000 PGA Ref. No: TF_251001_OR59H1XNCRECBIQ57AKE Vendor:…" at bounding box center [512, 54] width 166 height 30
copy td "TF_251001_OR59H1XNCRECBIQ57AKE"
click at [161, 69] on td "BOOM001" at bounding box center [162, 54] width 76 height 30
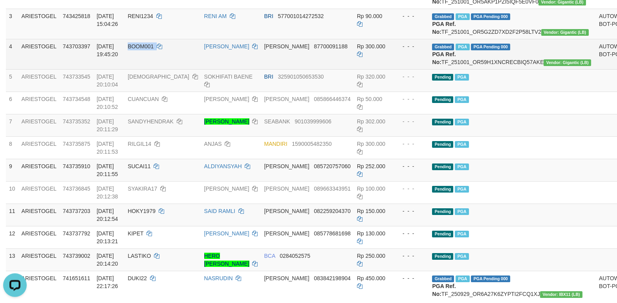
copy td "BOOM001"
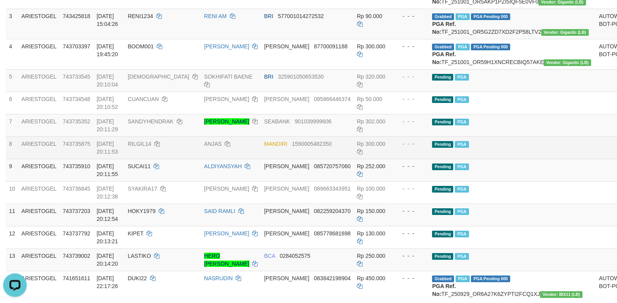
click at [517, 159] on td "Pending PGA" at bounding box center [512, 147] width 166 height 22
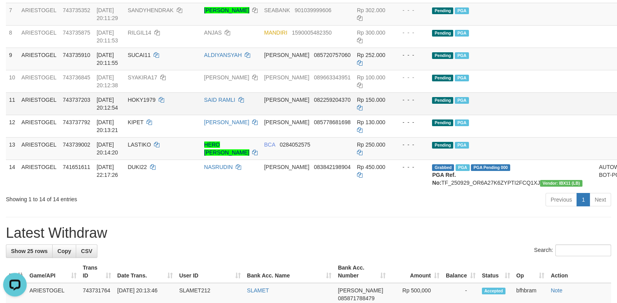
scroll to position [318, 0]
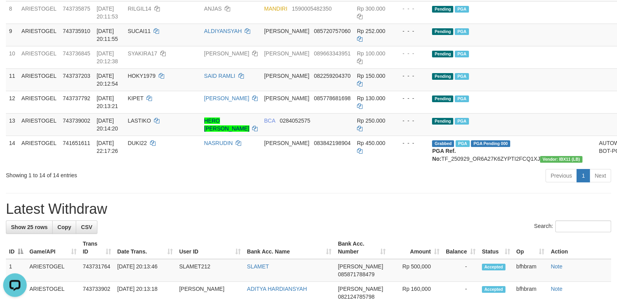
click at [433, 217] on h1 "Latest Withdraw" at bounding box center [308, 209] width 605 height 16
click at [376, 242] on div "**********" at bounding box center [308, 278] width 617 height 1153
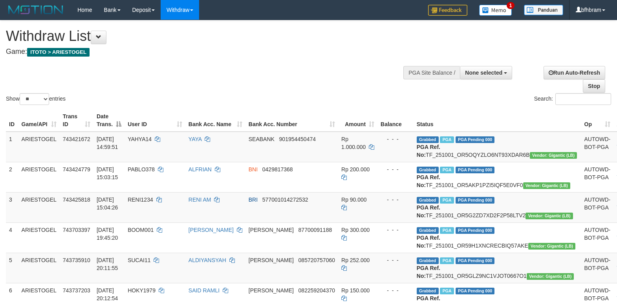
select select
select select "**"
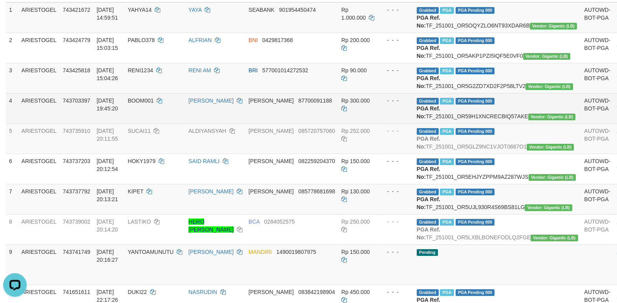
scroll to position [203, 0]
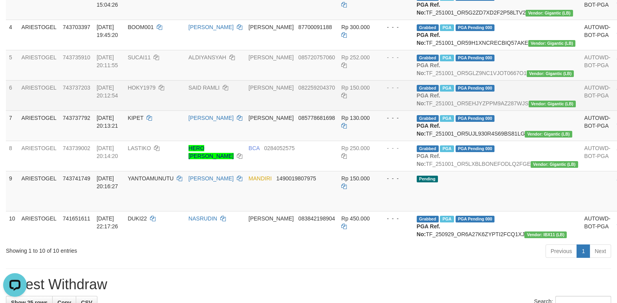
click at [581, 110] on td "AUTOWD-BOT-PGA" at bounding box center [597, 95] width 33 height 30
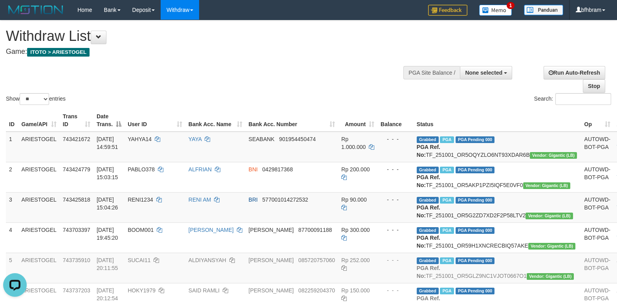
scroll to position [270, 0]
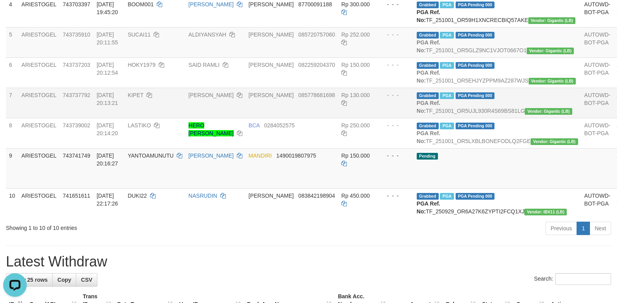
scroll to position [203, 0]
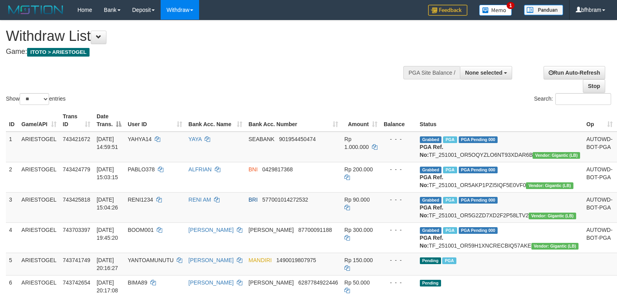
select select
select select "**"
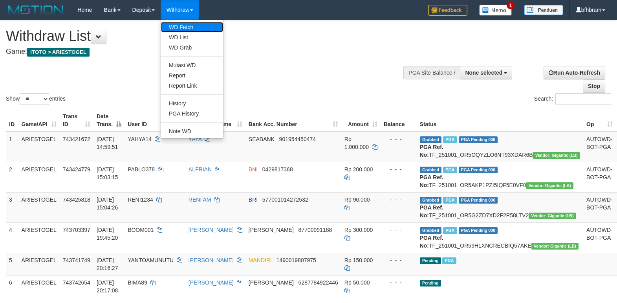
click at [190, 25] on link "WD Fetch" at bounding box center [192, 27] width 62 height 10
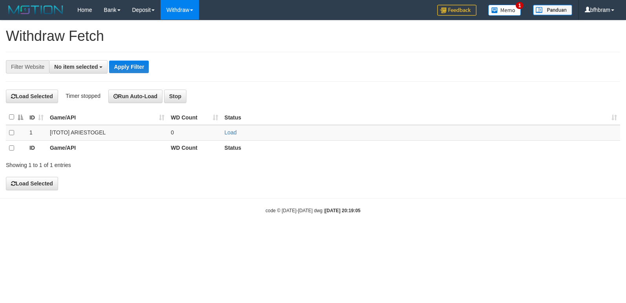
select select
click at [230, 133] on link "Load" at bounding box center [231, 133] width 12 height 6
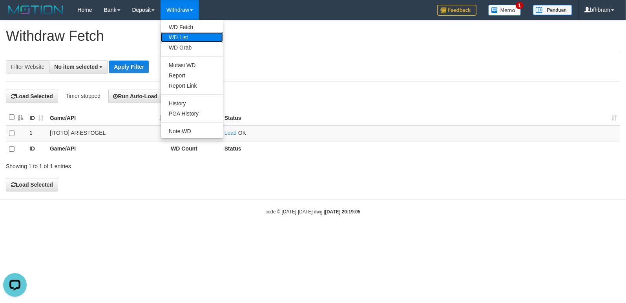
click at [182, 37] on link "WD List" at bounding box center [192, 37] width 62 height 10
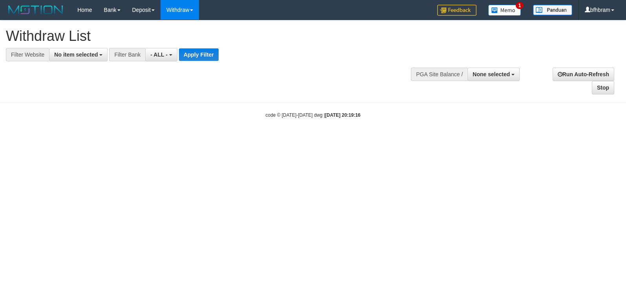
select select
click at [55, 50] on button "No item selected" at bounding box center [78, 54] width 58 height 13
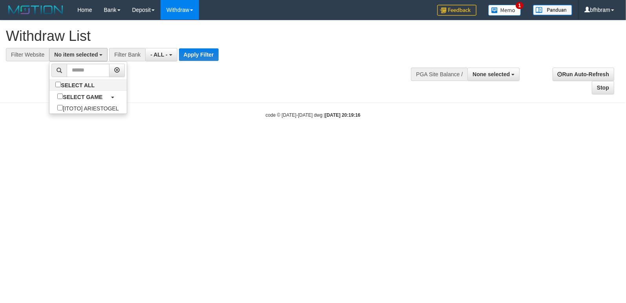
click at [57, 114] on ul "SELECT ALL SELECT GAME [ITOTO] ARIESTOGEL" at bounding box center [88, 87] width 78 height 53
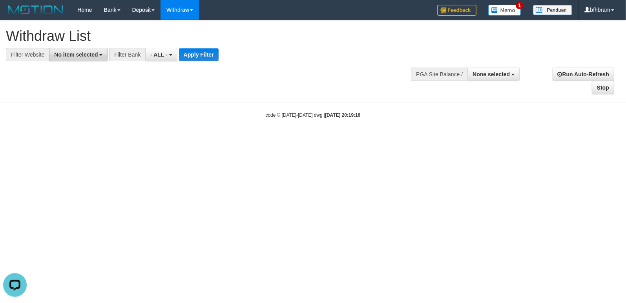
click at [77, 58] on span "No item selected" at bounding box center [76, 54] width 44 height 6
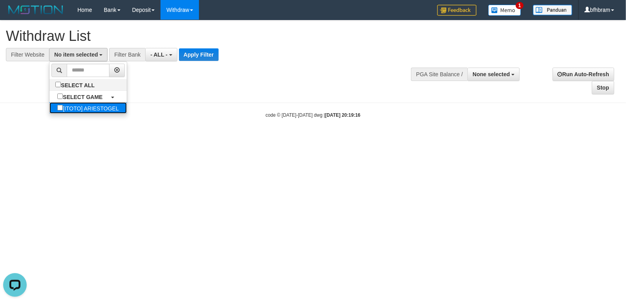
click at [49, 111] on label "[ITOTO] ARIESTOGEL" at bounding box center [87, 107] width 77 height 11
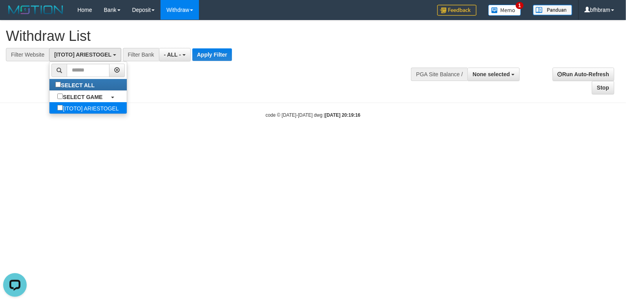
select select "***"
click at [213, 56] on button "Apply Filter" at bounding box center [212, 54] width 40 height 13
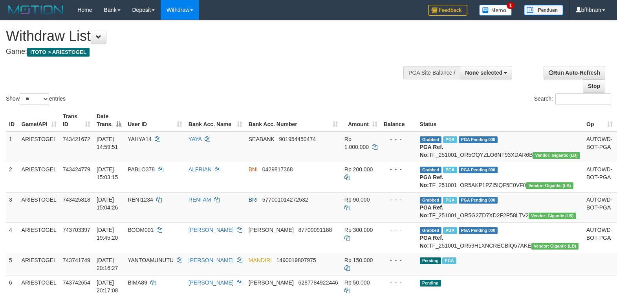
select select
select select "**"
click at [213, 97] on div "Show ** ** ** *** entries" at bounding box center [154, 100] width 297 height 14
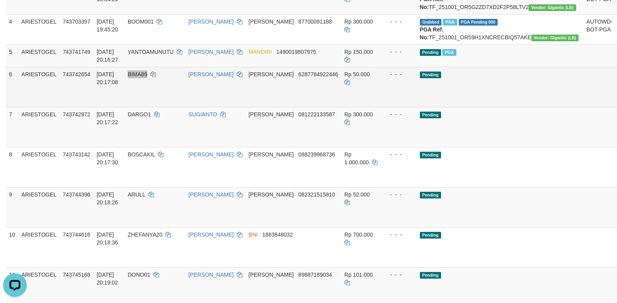
scroll to position [232, 0]
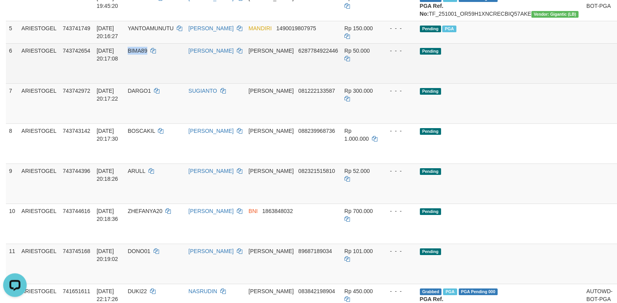
click at [616, 79] on link "Send PGA" at bounding box center [625, 72] width 13 height 14
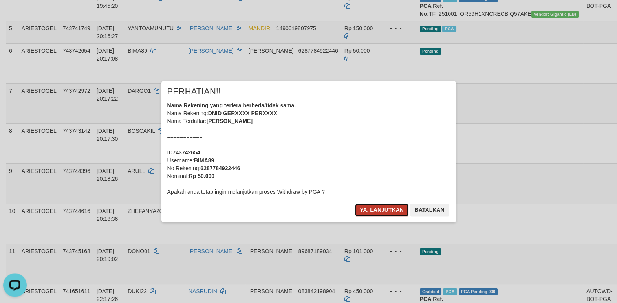
click at [370, 208] on button "Ya, lanjutkan" at bounding box center [381, 209] width 53 height 13
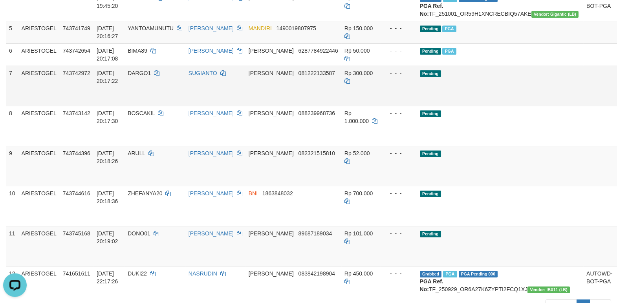
click at [616, 102] on link "Send PGA" at bounding box center [625, 95] width 13 height 14
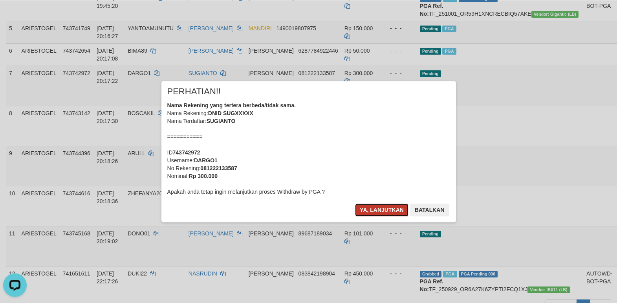
click at [385, 209] on button "Ya, lanjutkan" at bounding box center [381, 209] width 53 height 13
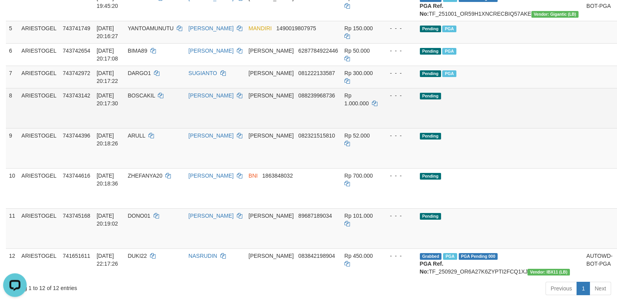
click at [616, 124] on link "Send PGA" at bounding box center [625, 117] width 13 height 14
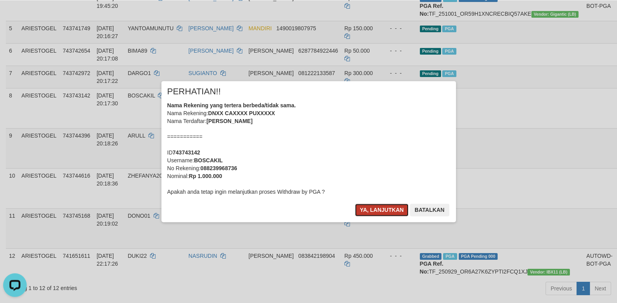
click at [389, 210] on button "Ya, lanjutkan" at bounding box center [381, 209] width 53 height 13
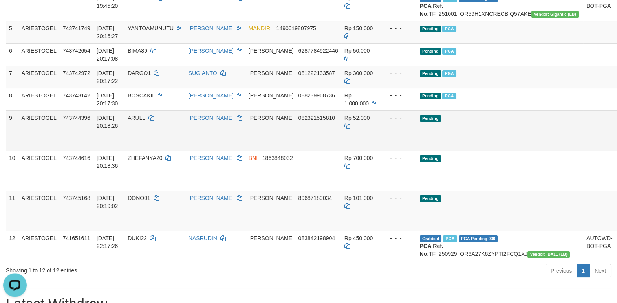
click at [616, 146] on link "Send PGA" at bounding box center [625, 139] width 13 height 14
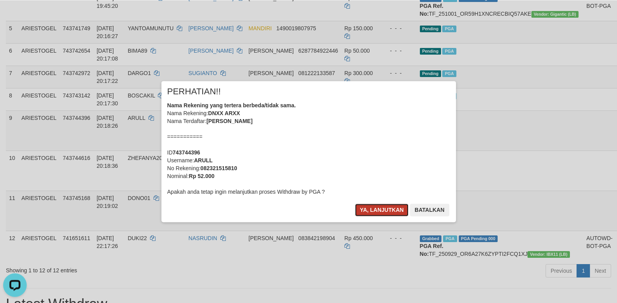
click at [397, 211] on button "Ya, lanjutkan" at bounding box center [381, 209] width 53 height 13
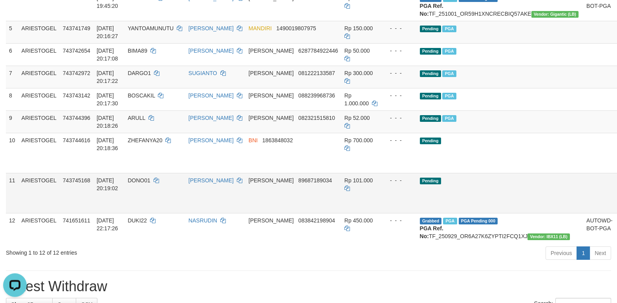
click at [616, 209] on link "Send PGA" at bounding box center [625, 202] width 13 height 14
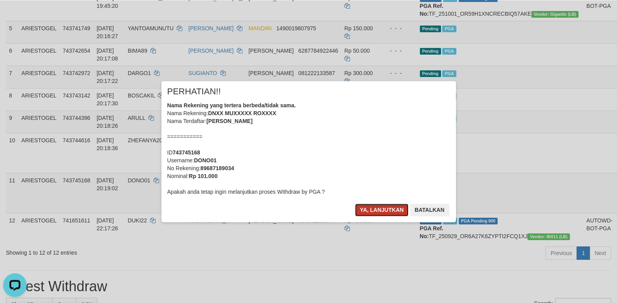
click at [382, 210] on button "Ya, lanjutkan" at bounding box center [381, 209] width 53 height 13
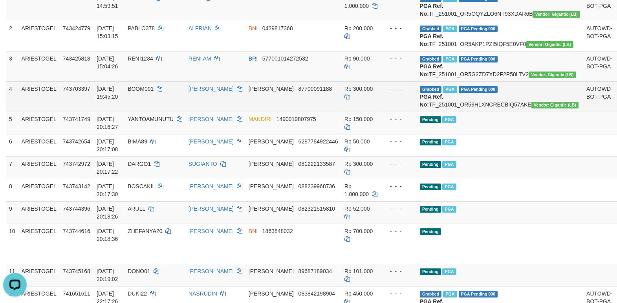
scroll to position [164, 0]
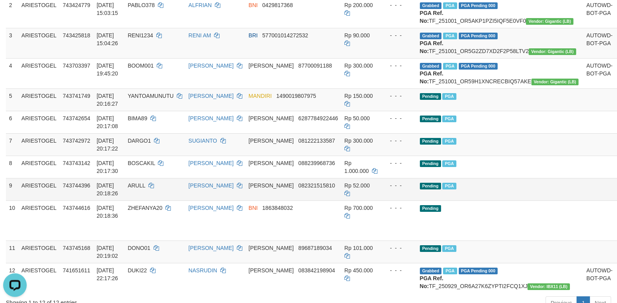
click at [491, 200] on td "Pending PGA" at bounding box center [499, 189] width 166 height 22
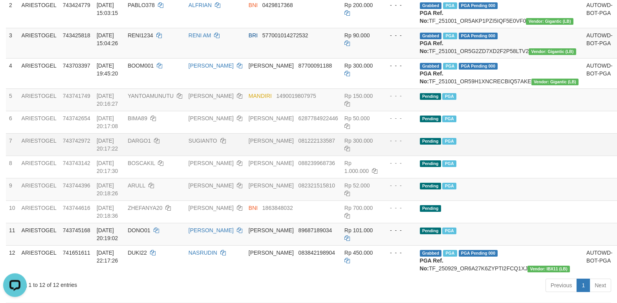
click at [499, 155] on td "Pending PGA" at bounding box center [499, 144] width 166 height 22
click at [512, 155] on td "Pending PGA" at bounding box center [499, 144] width 166 height 22
click at [486, 155] on td "Pending PGA" at bounding box center [499, 144] width 166 height 22
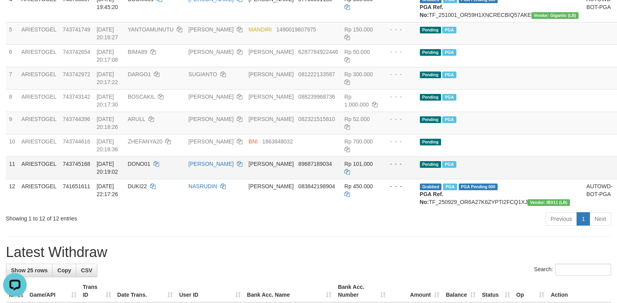
scroll to position [232, 0]
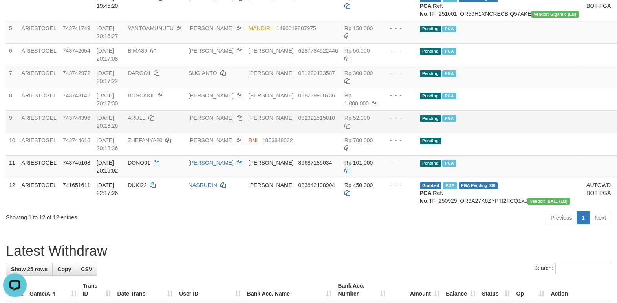
click at [518, 133] on td "Pending PGA" at bounding box center [499, 121] width 166 height 22
drag, startPoint x: 518, startPoint y: 153, endPoint x: 365, endPoint y: 181, distance: 155.2
click at [517, 133] on td "Pending PGA" at bounding box center [499, 121] width 166 height 22
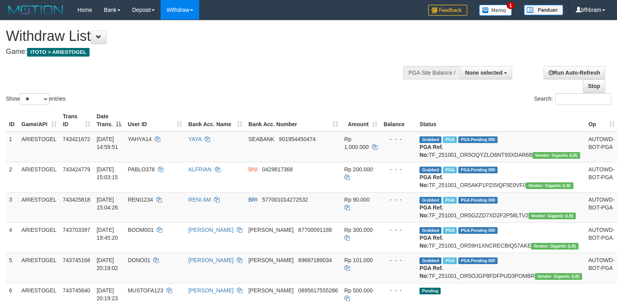
select select
select select "**"
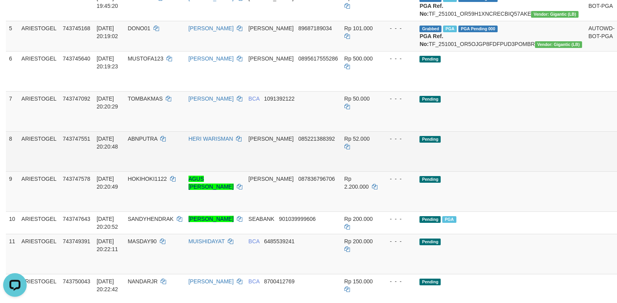
click at [585, 171] on td at bounding box center [601, 151] width 33 height 40
click at [487, 171] on td "Pending" at bounding box center [500, 151] width 169 height 40
click at [508, 171] on td "Pending" at bounding box center [500, 151] width 169 height 40
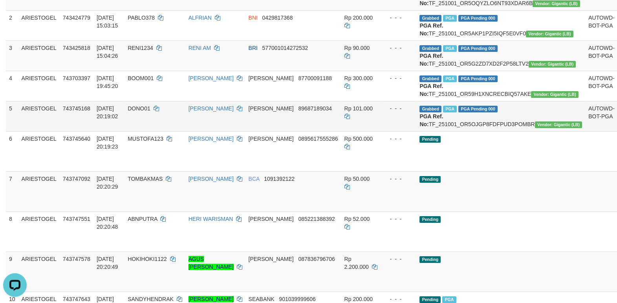
scroll to position [221, 0]
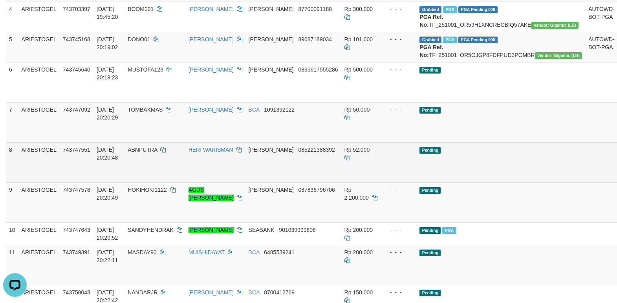
click at [491, 182] on td "Pending" at bounding box center [500, 162] width 169 height 40
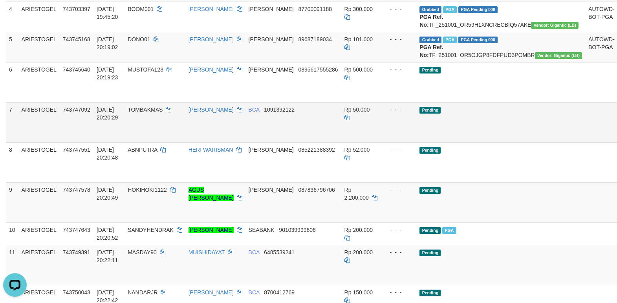
click at [498, 142] on td "Pending" at bounding box center [500, 122] width 169 height 40
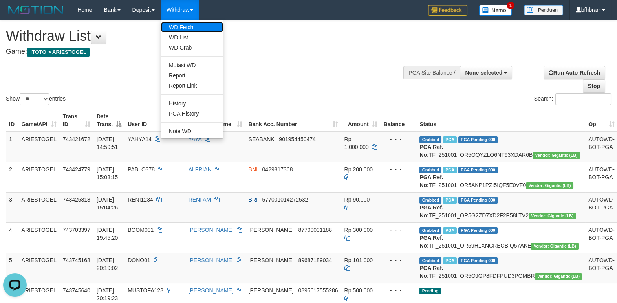
click at [181, 26] on link "WD Fetch" at bounding box center [192, 27] width 62 height 10
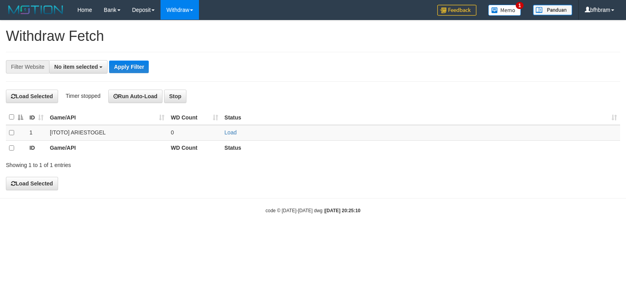
select select
click at [226, 131] on link "Load" at bounding box center [231, 133] width 12 height 6
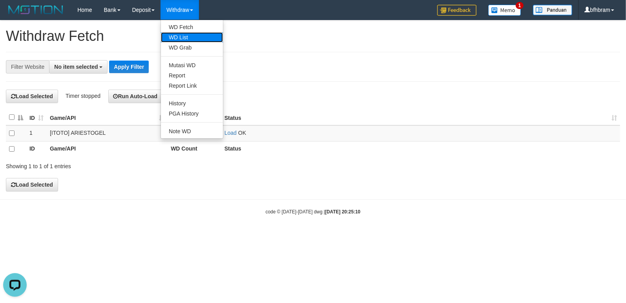
click at [191, 39] on link "WD List" at bounding box center [192, 37] width 62 height 10
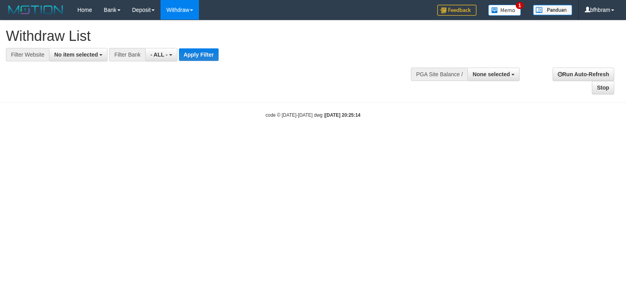
select select
click at [92, 58] on button "No item selected" at bounding box center [78, 54] width 58 height 13
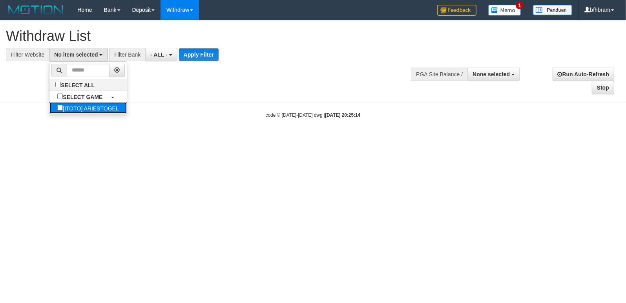
click at [68, 110] on label "[ITOTO] ARIESTOGEL" at bounding box center [87, 107] width 77 height 11
select select "***"
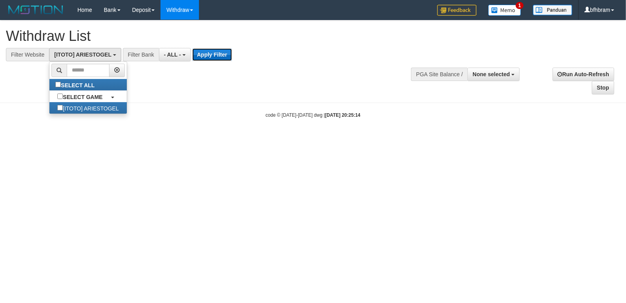
click at [208, 55] on button "Apply Filter" at bounding box center [212, 54] width 40 height 13
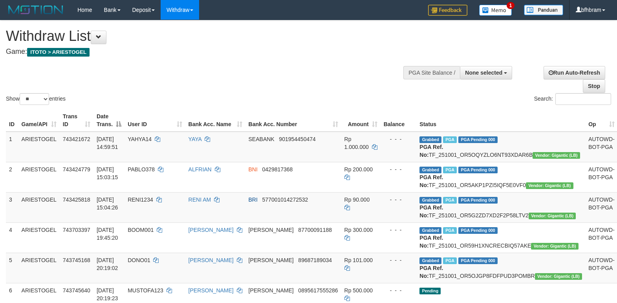
select select
select select "**"
click at [332, 62] on div "Show ** ** ** *** entries Search:" at bounding box center [308, 63] width 617 height 86
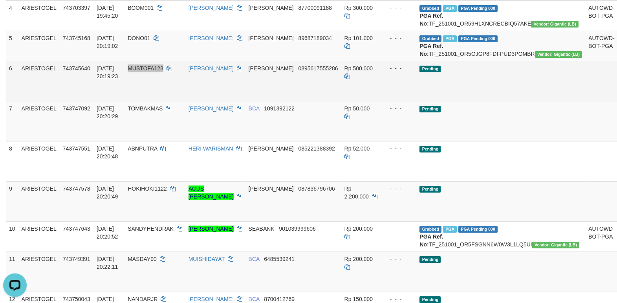
scroll to position [247, 0]
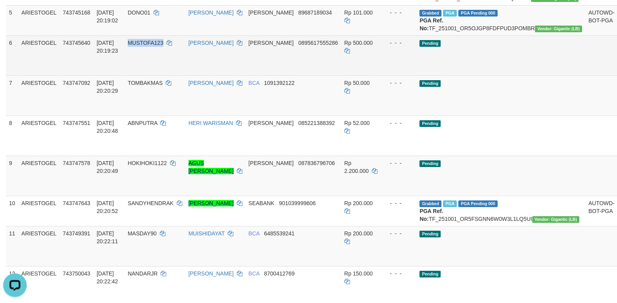
click at [616, 71] on link "Send PGA" at bounding box center [627, 64] width 13 height 14
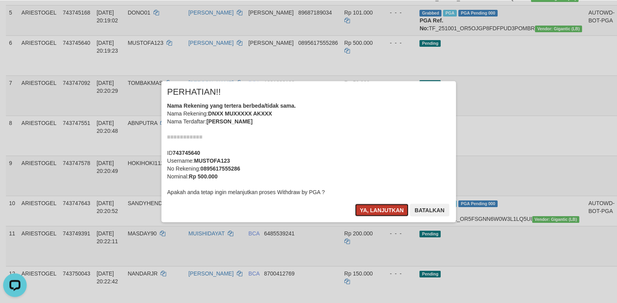
click at [387, 205] on button "Ya, lanjutkan" at bounding box center [381, 209] width 53 height 13
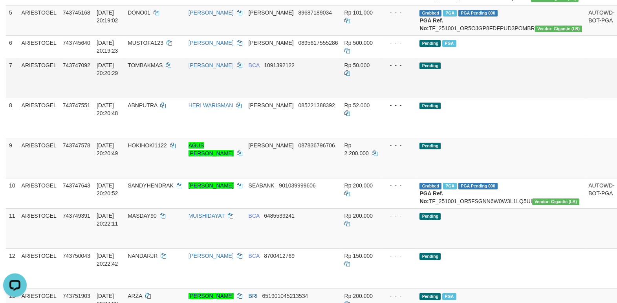
click at [616, 94] on link "Send PGA" at bounding box center [627, 87] width 13 height 14
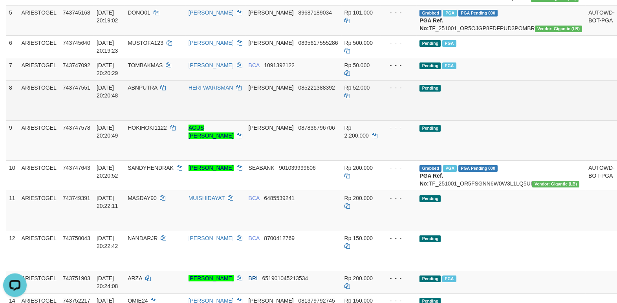
click at [616, 116] on link "Send PGA" at bounding box center [627, 109] width 13 height 14
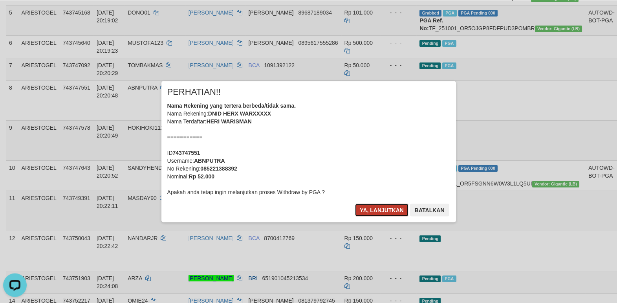
click at [380, 206] on button "Ya, lanjutkan" at bounding box center [381, 209] width 53 height 13
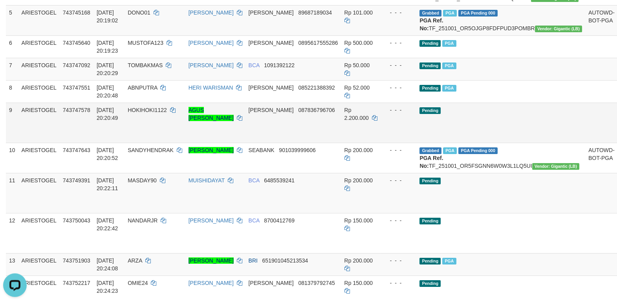
click at [616, 139] on link "Send PGA" at bounding box center [627, 131] width 13 height 14
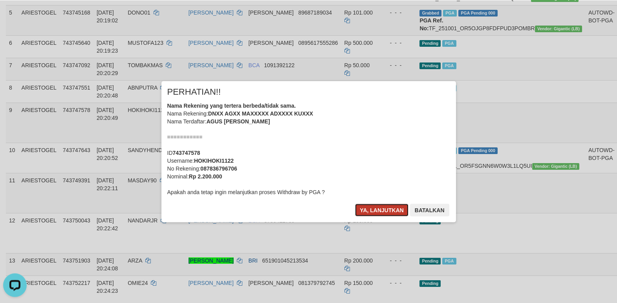
click at [365, 213] on button "Ya, lanjutkan" at bounding box center [381, 209] width 53 height 13
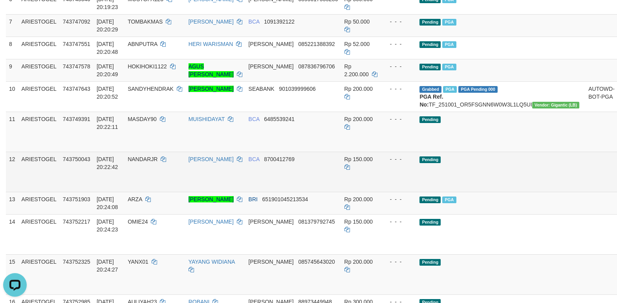
scroll to position [315, 0]
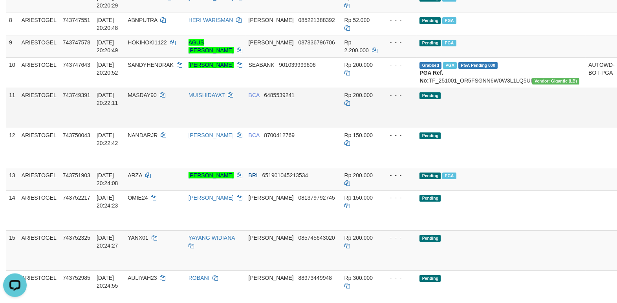
click at [616, 124] on link "Send PGA" at bounding box center [627, 117] width 13 height 14
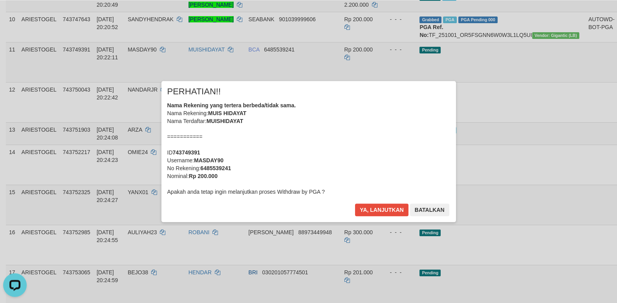
scroll to position [382, 0]
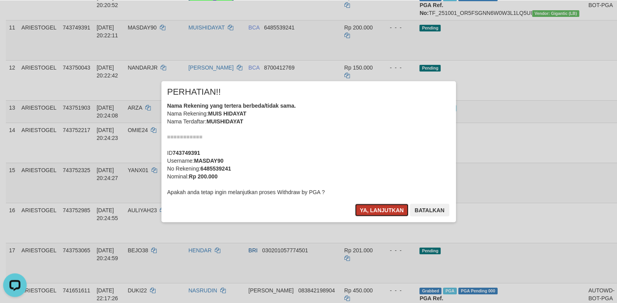
click at [391, 214] on button "Ya, lanjutkan" at bounding box center [381, 209] width 53 height 13
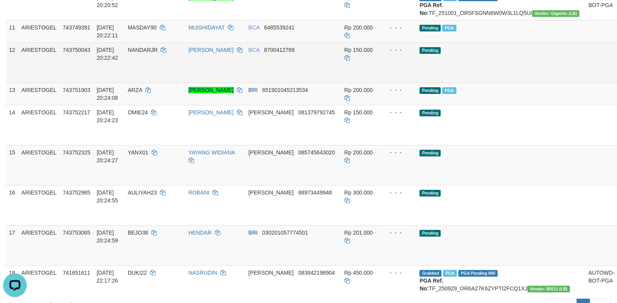
click at [616, 79] on link "Send PGA" at bounding box center [627, 71] width 13 height 14
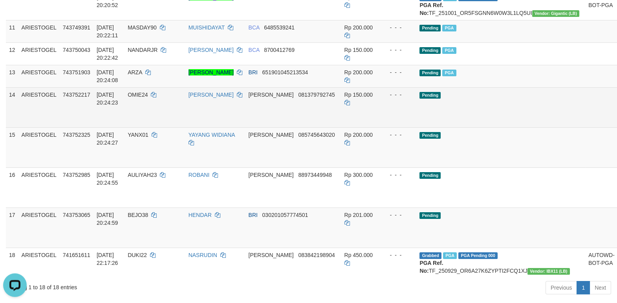
click at [616, 123] on link "Send PGA" at bounding box center [627, 116] width 13 height 14
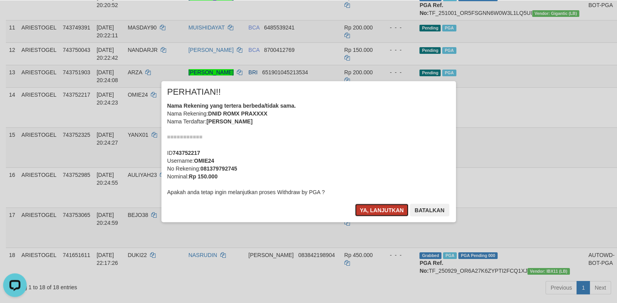
click at [376, 205] on button "Ya, lanjutkan" at bounding box center [381, 209] width 53 height 13
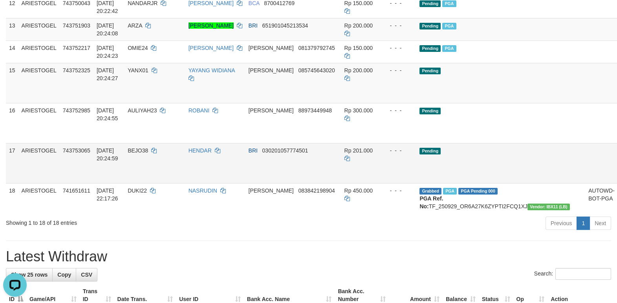
scroll to position [450, 0]
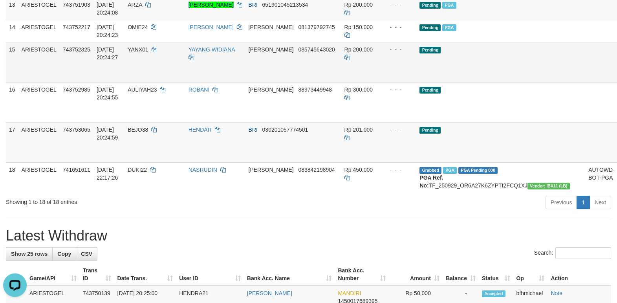
click at [616, 78] on link "Send PGA" at bounding box center [627, 71] width 13 height 14
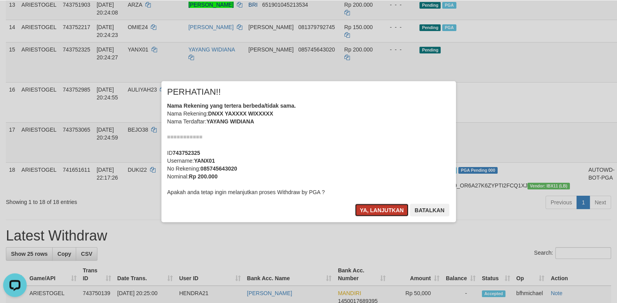
click at [380, 210] on button "Ya, lanjutkan" at bounding box center [381, 209] width 53 height 13
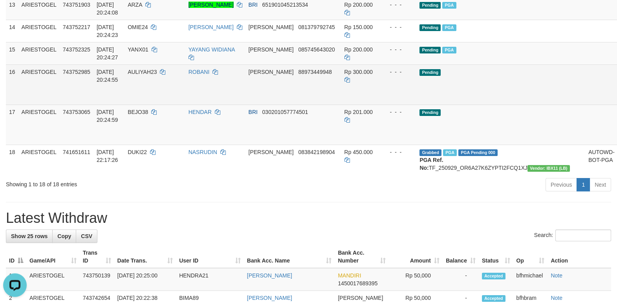
click at [616, 100] on link "Send PGA" at bounding box center [627, 93] width 13 height 14
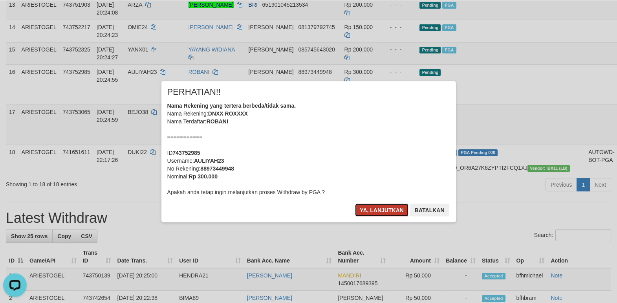
click at [383, 211] on button "Ya, lanjutkan" at bounding box center [381, 209] width 53 height 13
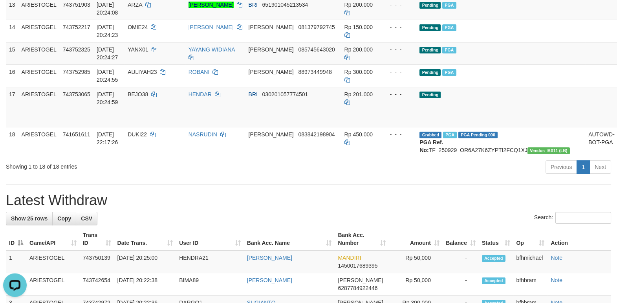
click at [400, 208] on h1 "Latest Withdraw" at bounding box center [308, 200] width 605 height 16
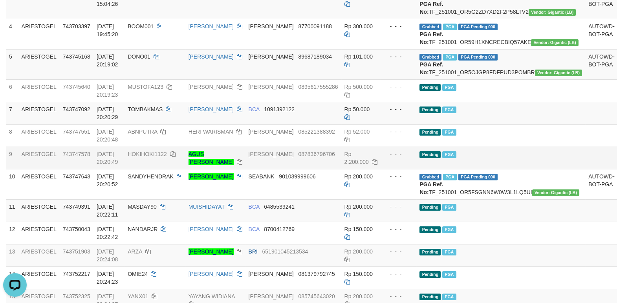
scroll to position [180, 0]
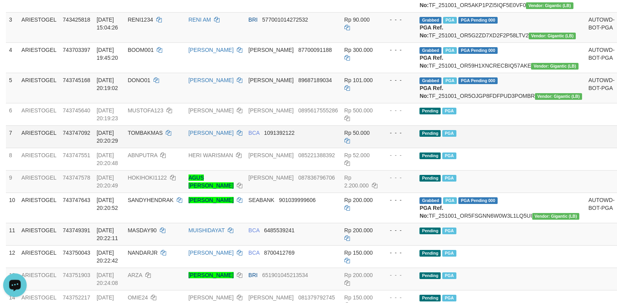
click at [585, 148] on td at bounding box center [601, 136] width 33 height 22
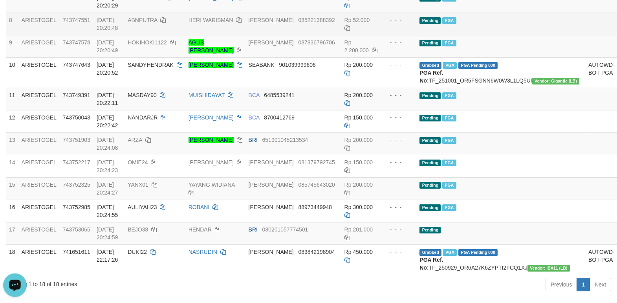
scroll to position [247, 0]
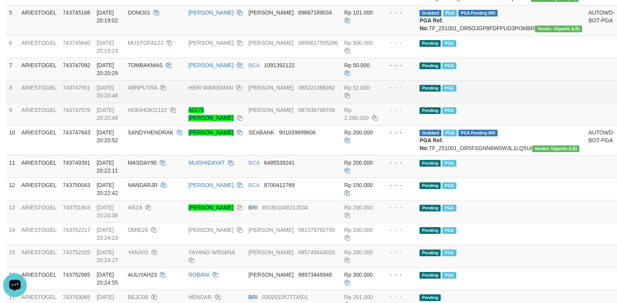
click at [524, 102] on td "Pending PGA" at bounding box center [500, 91] width 169 height 22
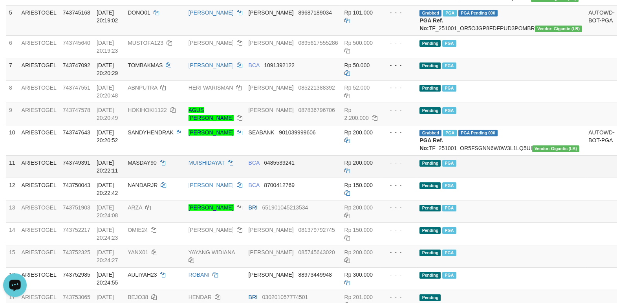
click at [585, 177] on td at bounding box center [601, 166] width 33 height 22
click at [483, 80] on td "Pending PGA" at bounding box center [500, 69] width 169 height 22
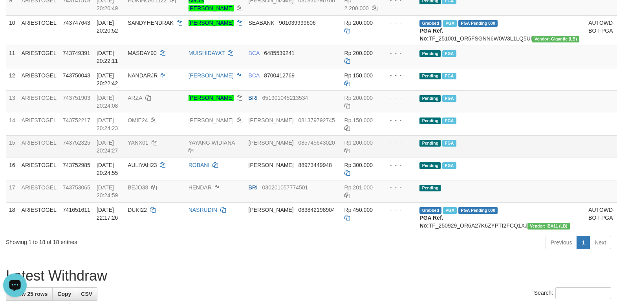
scroll to position [382, 0]
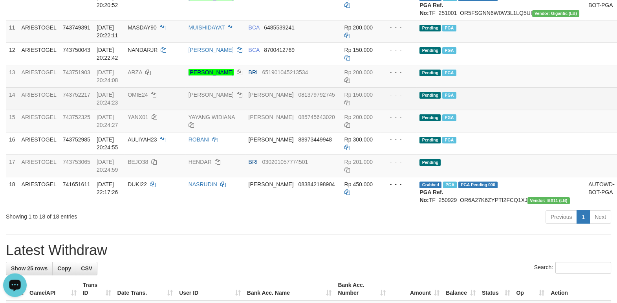
click at [504, 110] on td "Pending PGA" at bounding box center [500, 98] width 169 height 22
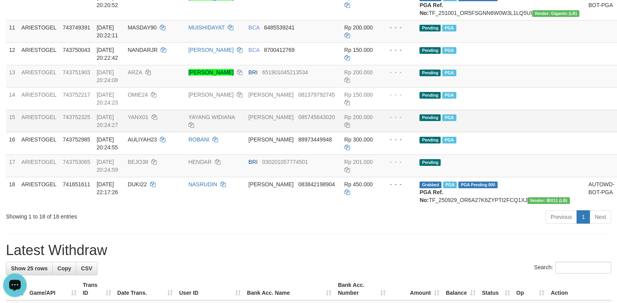
click at [517, 132] on td "Pending PGA" at bounding box center [500, 121] width 169 height 22
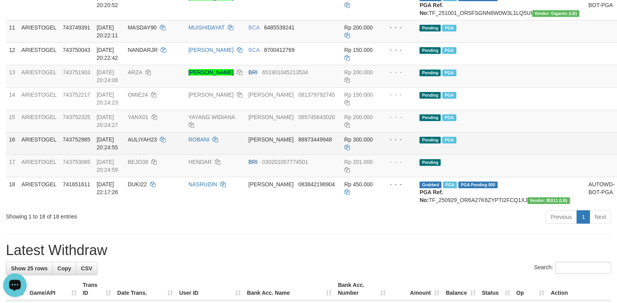
scroll to position [180, 0]
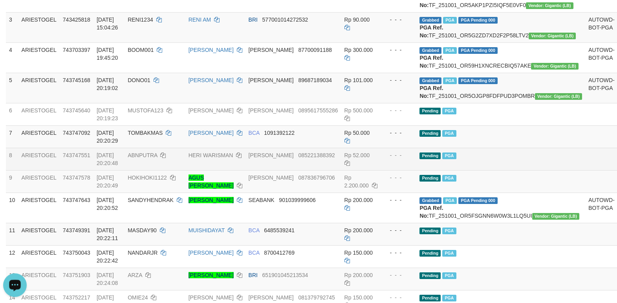
click at [519, 170] on td "Pending PGA" at bounding box center [500, 159] width 169 height 22
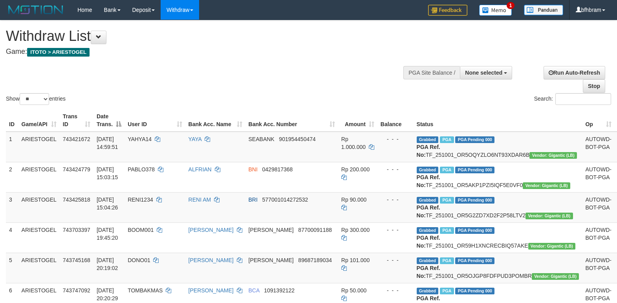
select select
select select "**"
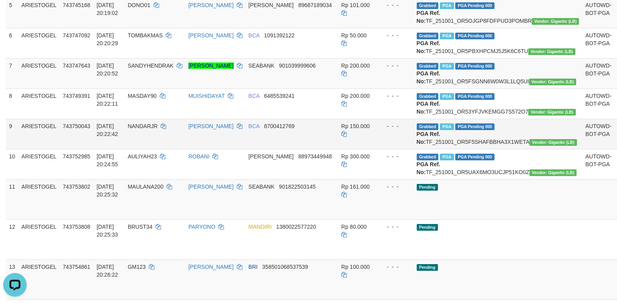
scroll to position [270, 0]
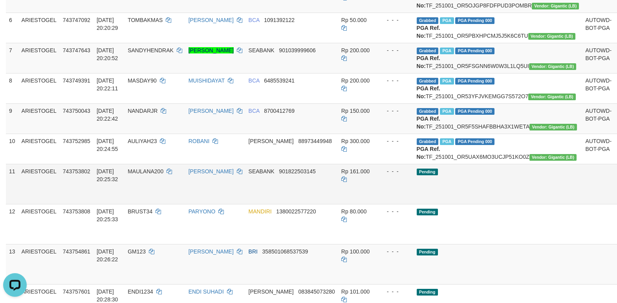
click at [496, 204] on td "Pending" at bounding box center [497, 184] width 169 height 40
click at [524, 204] on td "Pending" at bounding box center [497, 184] width 169 height 40
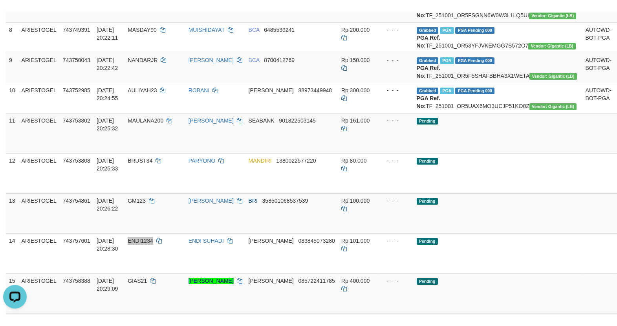
scroll to position [356, 0]
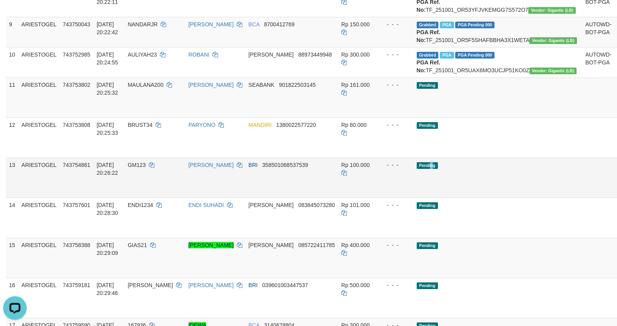
click at [431, 197] on td "Pending" at bounding box center [497, 177] width 169 height 40
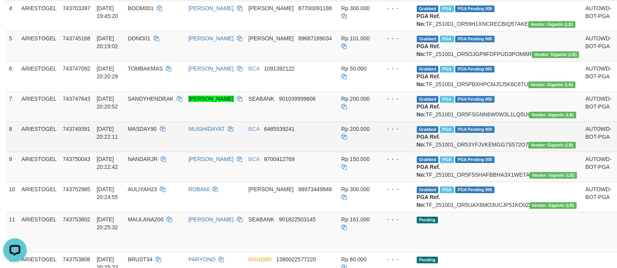
scroll to position [289, 0]
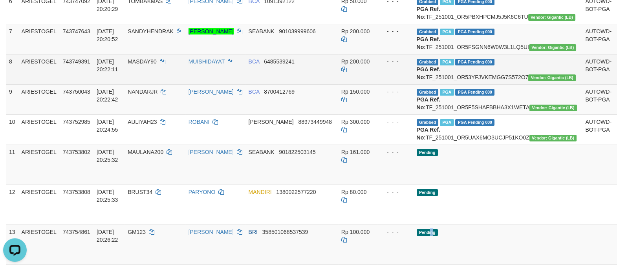
click at [383, 84] on td "- - -" at bounding box center [395, 69] width 36 height 30
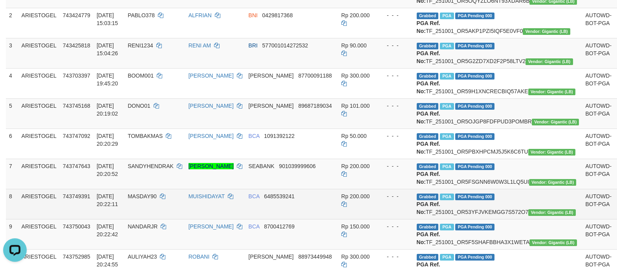
scroll to position [19, 0]
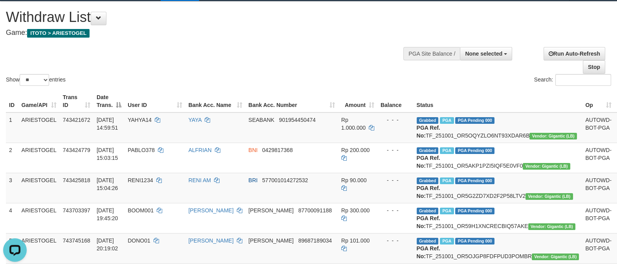
click at [340, 87] on div "Search:" at bounding box center [462, 81] width 297 height 14
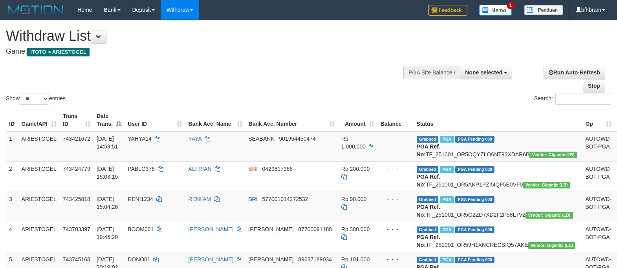
select select
select select "**"
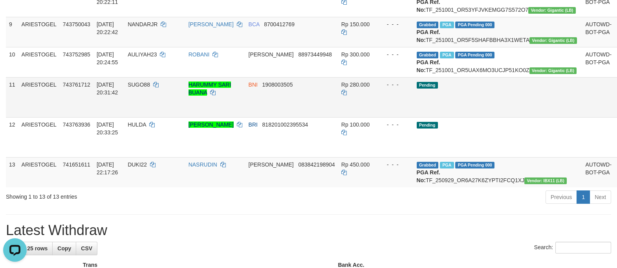
click at [460, 117] on td "Pending" at bounding box center [497, 97] width 169 height 40
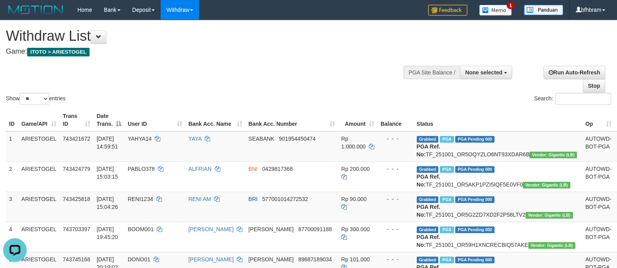
click at [342, 92] on div "Show ** ** ** *** entries Search:" at bounding box center [308, 63] width 617 height 86
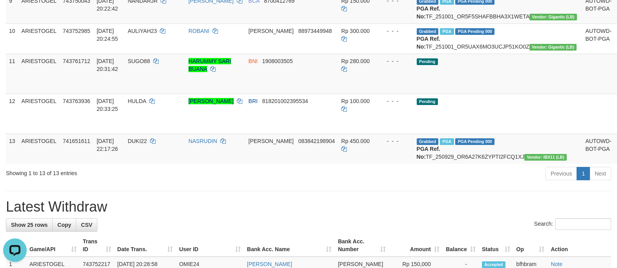
scroll to position [405, 0]
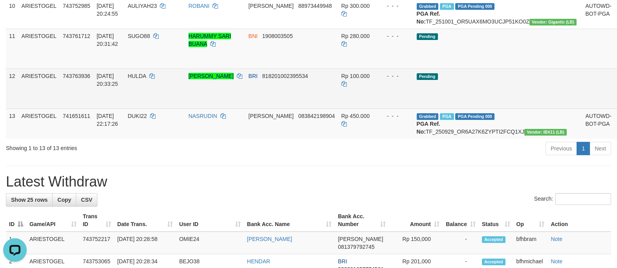
click at [467, 109] on td "Pending" at bounding box center [497, 89] width 169 height 40
click at [475, 109] on td "Pending" at bounding box center [497, 89] width 169 height 40
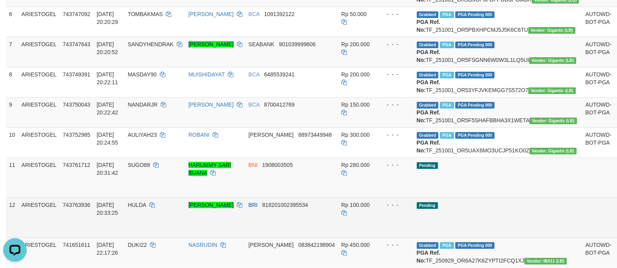
scroll to position [338, 0]
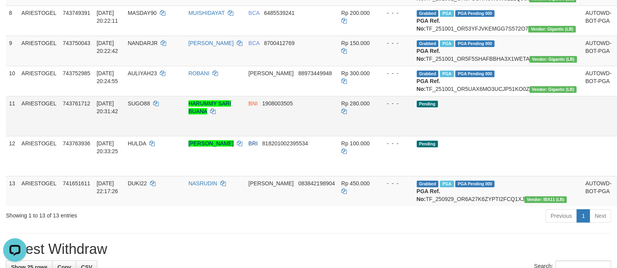
click at [462, 136] on td "Pending" at bounding box center [497, 116] width 169 height 40
click at [473, 136] on td "Pending" at bounding box center [497, 116] width 169 height 40
click at [505, 136] on td "Pending" at bounding box center [497, 116] width 169 height 40
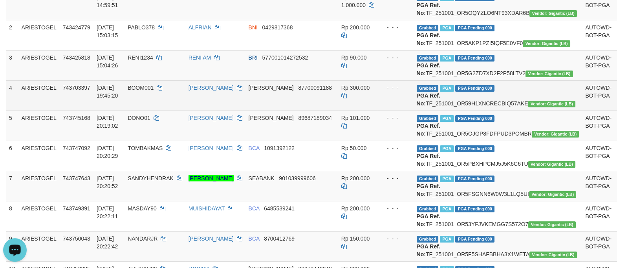
scroll to position [203, 0]
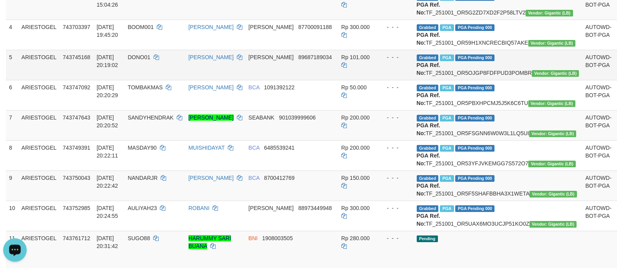
click at [469, 80] on td "Grabbed PGA PGA Pending 000 PGA Ref. No: TF_251001_OR5OJGP8FDFPUD3POMBR Vendor:…" at bounding box center [497, 65] width 169 height 30
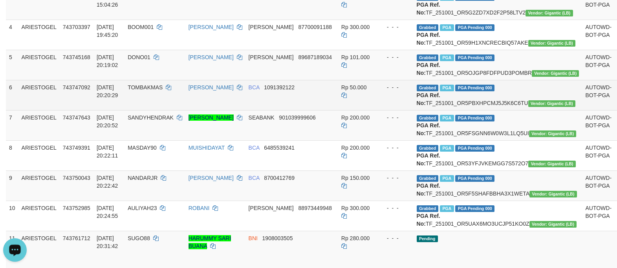
copy td "TF_251001_OR5OJGP8FDFPUD3POMBR"
click at [484, 110] on td "Grabbed PGA PGA Pending 000 PGA Ref. No: TF_251001_OR5PBXHPCMJ5J5K6C6TU Vendor:…" at bounding box center [497, 95] width 169 height 30
copy td "TF_251001_OR5PBXHPCMJ5J5K6C6TU"
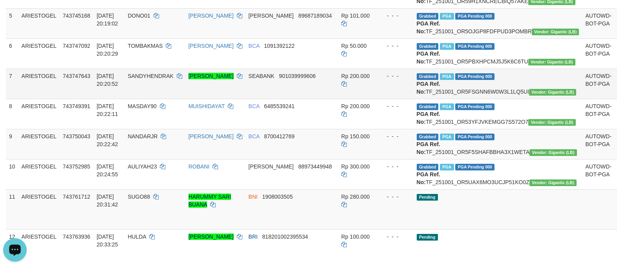
scroll to position [270, 0]
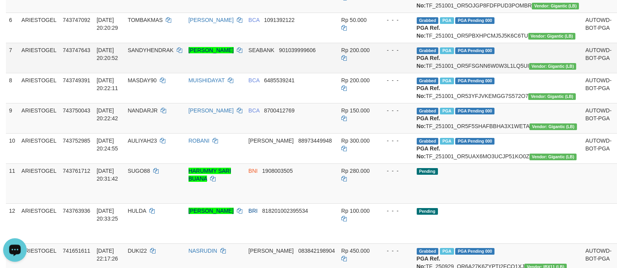
click at [482, 73] on td "Grabbed PGA PGA Pending 000 PGA Ref. No: TF_251001_OR5FSGNN6W0W3L1LQ5UI Vendor:…" at bounding box center [497, 58] width 169 height 30
copy td "TF_251001_OR5FSGNN6W0W3L1LQ5UI"
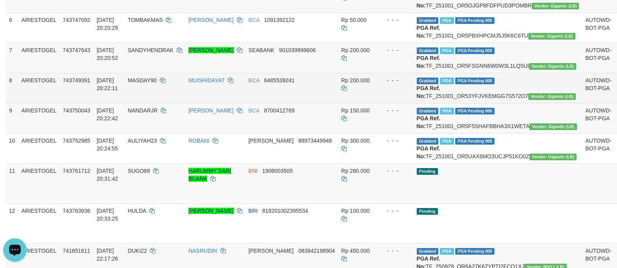
click at [477, 103] on td "Grabbed PGA PGA Pending 000 PGA Ref. No: TF_251001_OR53YFJVKEMGG7S572O7 Vendor:…" at bounding box center [497, 88] width 169 height 30
copy td "TF_251001_OR53YFJVKEMGG7S572O7"
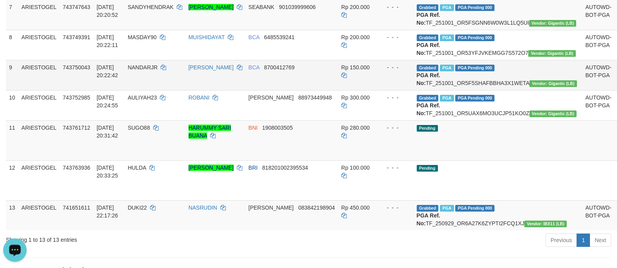
scroll to position [338, 0]
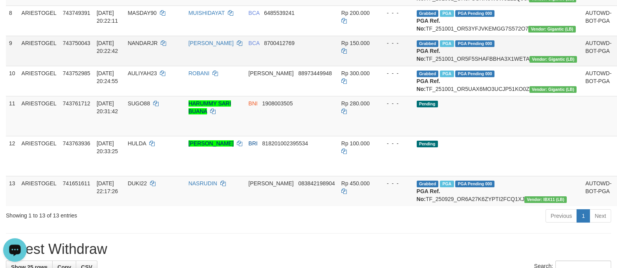
click at [479, 66] on td "Grabbed PGA PGA Pending 000 PGA Ref. No: TF_251001_OR5F5SHAFBBHA3X1WETA Vendor:…" at bounding box center [497, 51] width 169 height 30
copy td "TF_251001_OR5F5SHAFBBHA3X1WETA"
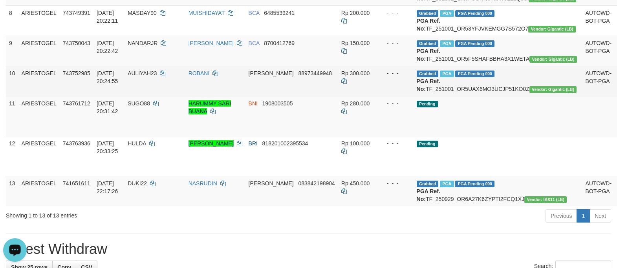
click at [497, 96] on td "Grabbed PGA PGA Pending 000 PGA Ref. No: TF_251001_OR5UAX6MO3UCJP51KO0Z Vendor:…" at bounding box center [497, 81] width 169 height 30
copy td "TF_251001_OR5UAX6MO3UCJP51KO0Z"
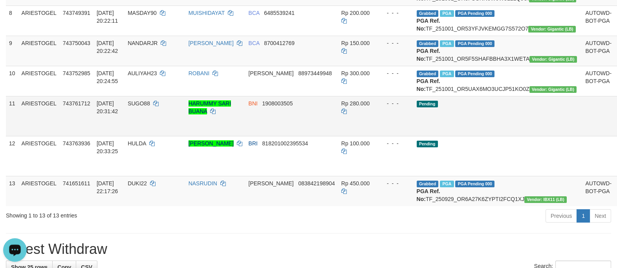
click at [505, 136] on td "Pending" at bounding box center [497, 116] width 169 height 40
click at [582, 136] on td at bounding box center [598, 116] width 33 height 40
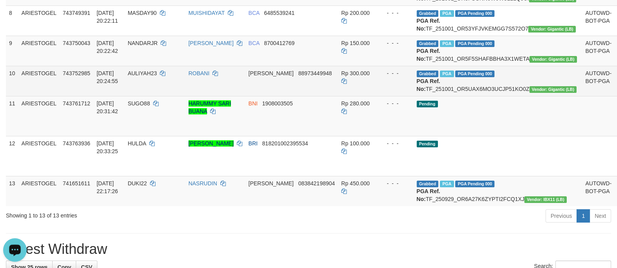
click at [519, 96] on td "Grabbed PGA PGA Pending 000 PGA Ref. No: TF_251001_OR5UAX6MO3UCJP51KO0Z Vendor:…" at bounding box center [497, 81] width 169 height 30
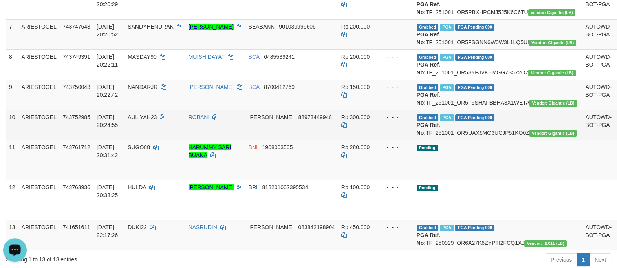
scroll to position [270, 0]
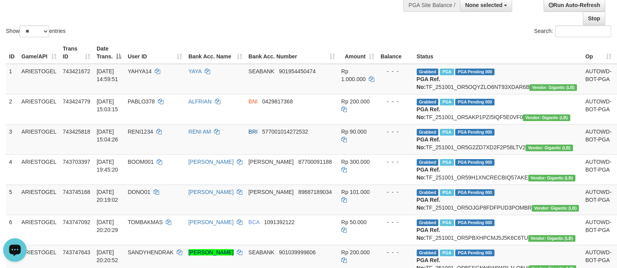
click at [460, 32] on div "Search:" at bounding box center [462, 33] width 297 height 14
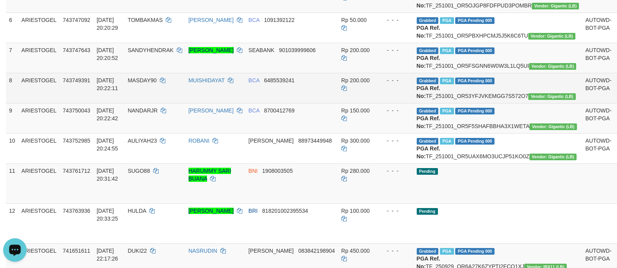
scroll to position [405, 0]
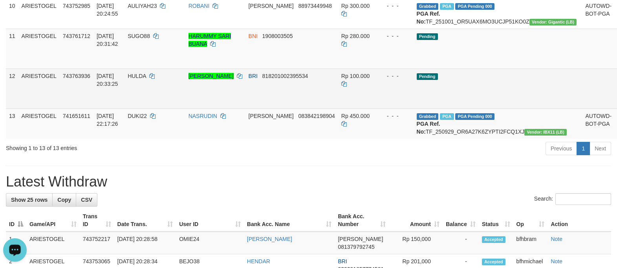
click at [471, 109] on td "Pending" at bounding box center [497, 89] width 169 height 40
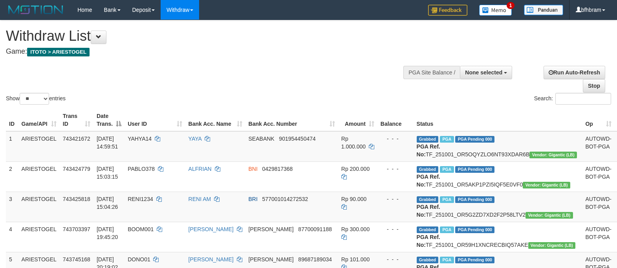
select select
select select "**"
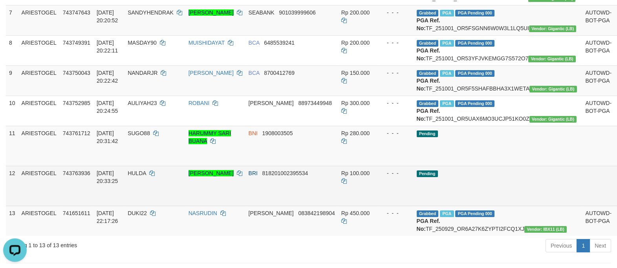
scroll to position [338, 0]
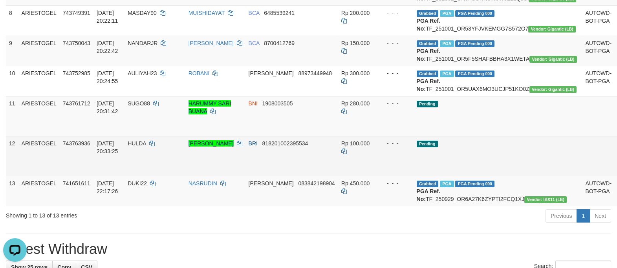
click at [493, 176] on td "Pending" at bounding box center [497, 156] width 169 height 40
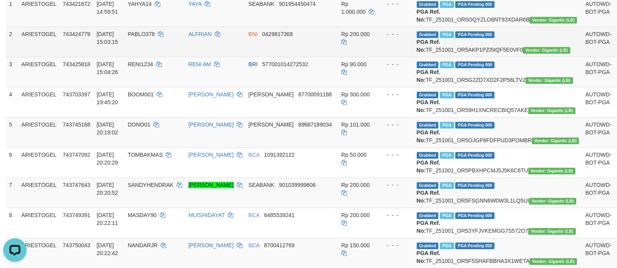
scroll to position [0, 0]
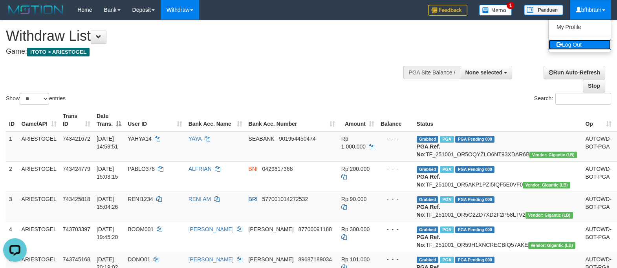
click at [582, 45] on link "Log Out" at bounding box center [579, 45] width 62 height 10
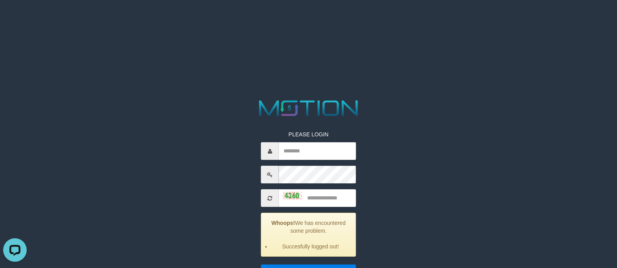
click at [426, 137] on div "PLEASE LOGIN Whoops! We has encountered some problem. Succesfully logged out! *…" at bounding box center [308, 195] width 320 height 195
